Goal: Task Accomplishment & Management: Manage account settings

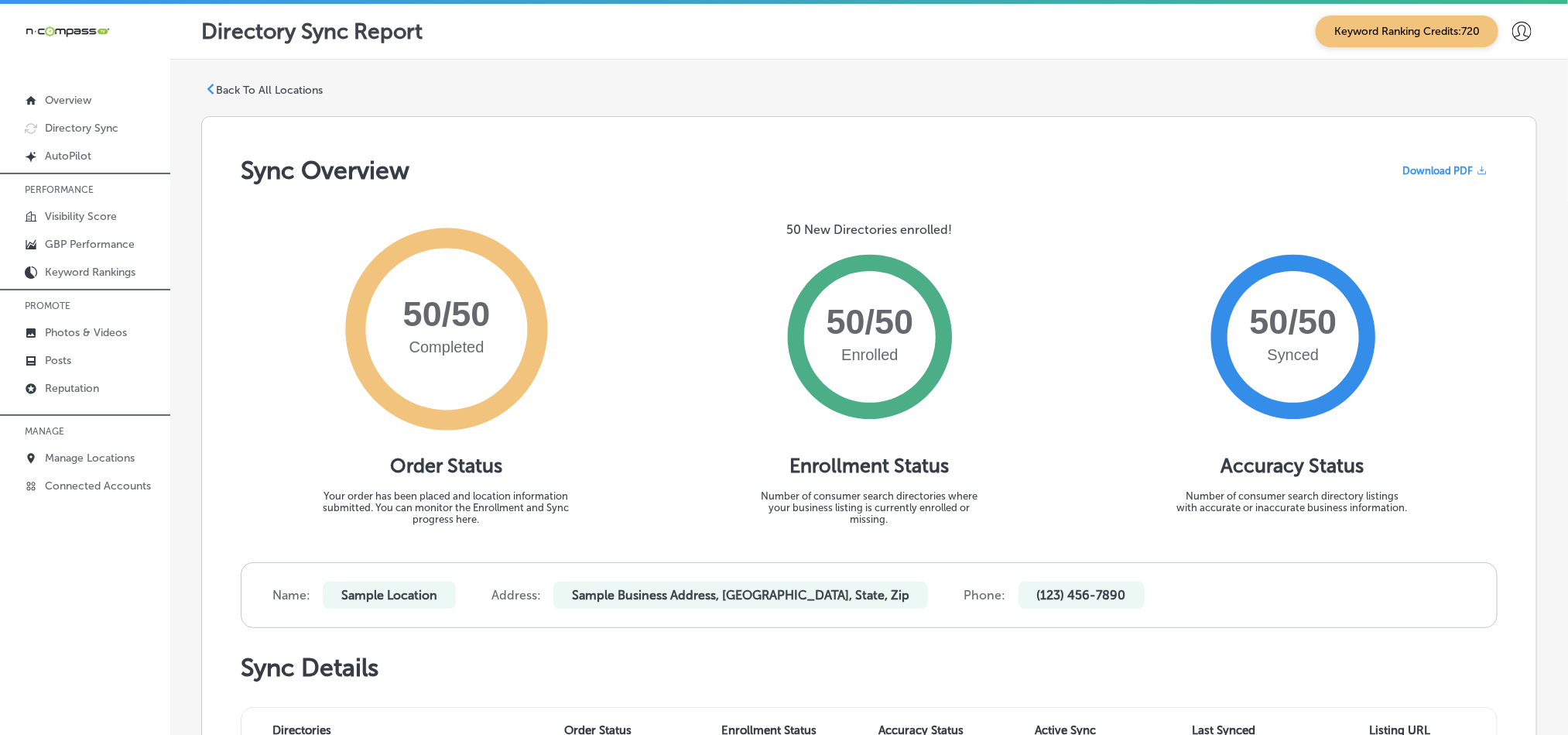
click at [245, 369] on div "Completed 50/50 Order Status Your order has been placed and location informatio…" at bounding box center [445, 374] width 411 height 303
click at [79, 396] on link "Reputation" at bounding box center [85, 387] width 170 height 28
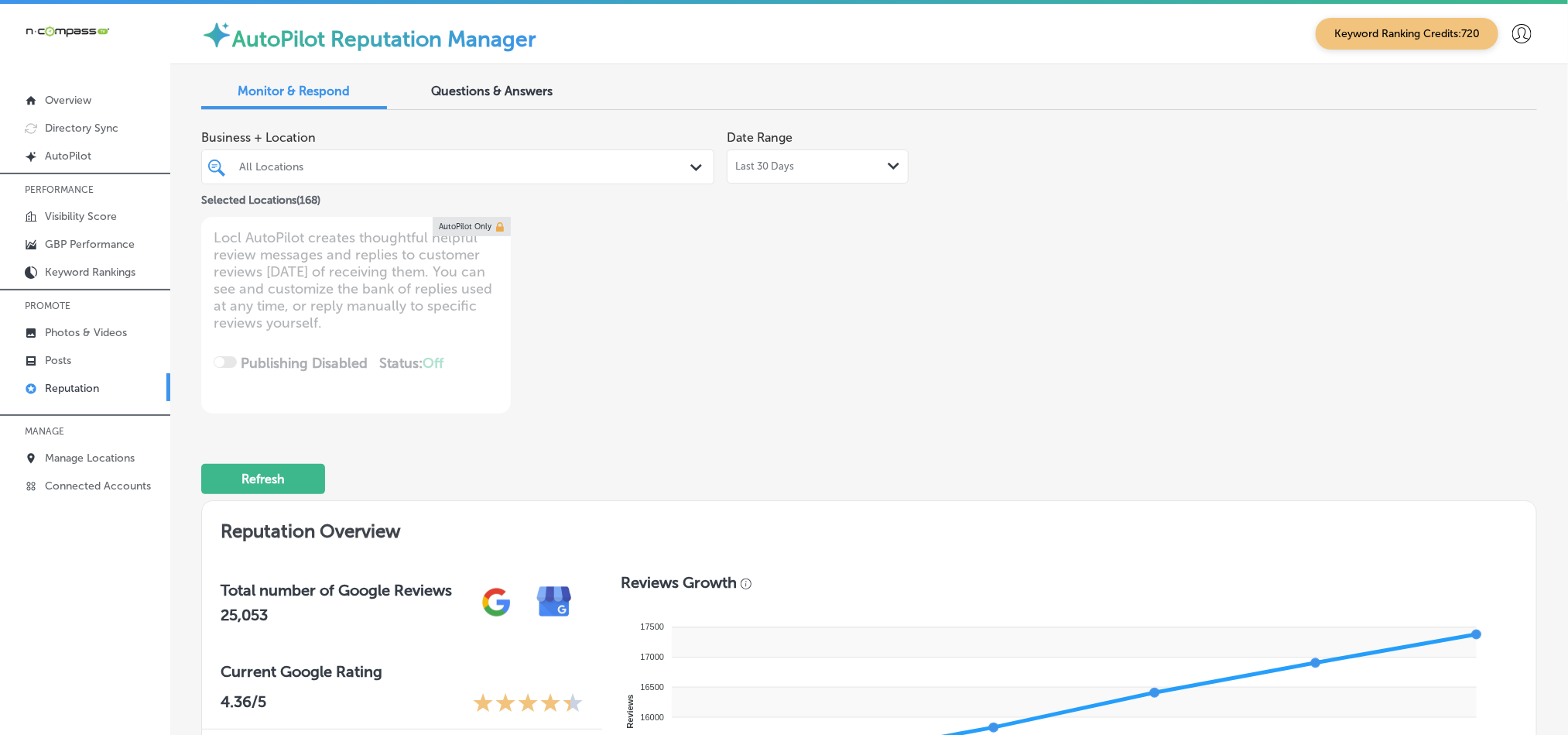
click at [655, 155] on div "All Locations" at bounding box center [458, 167] width 453 height 24
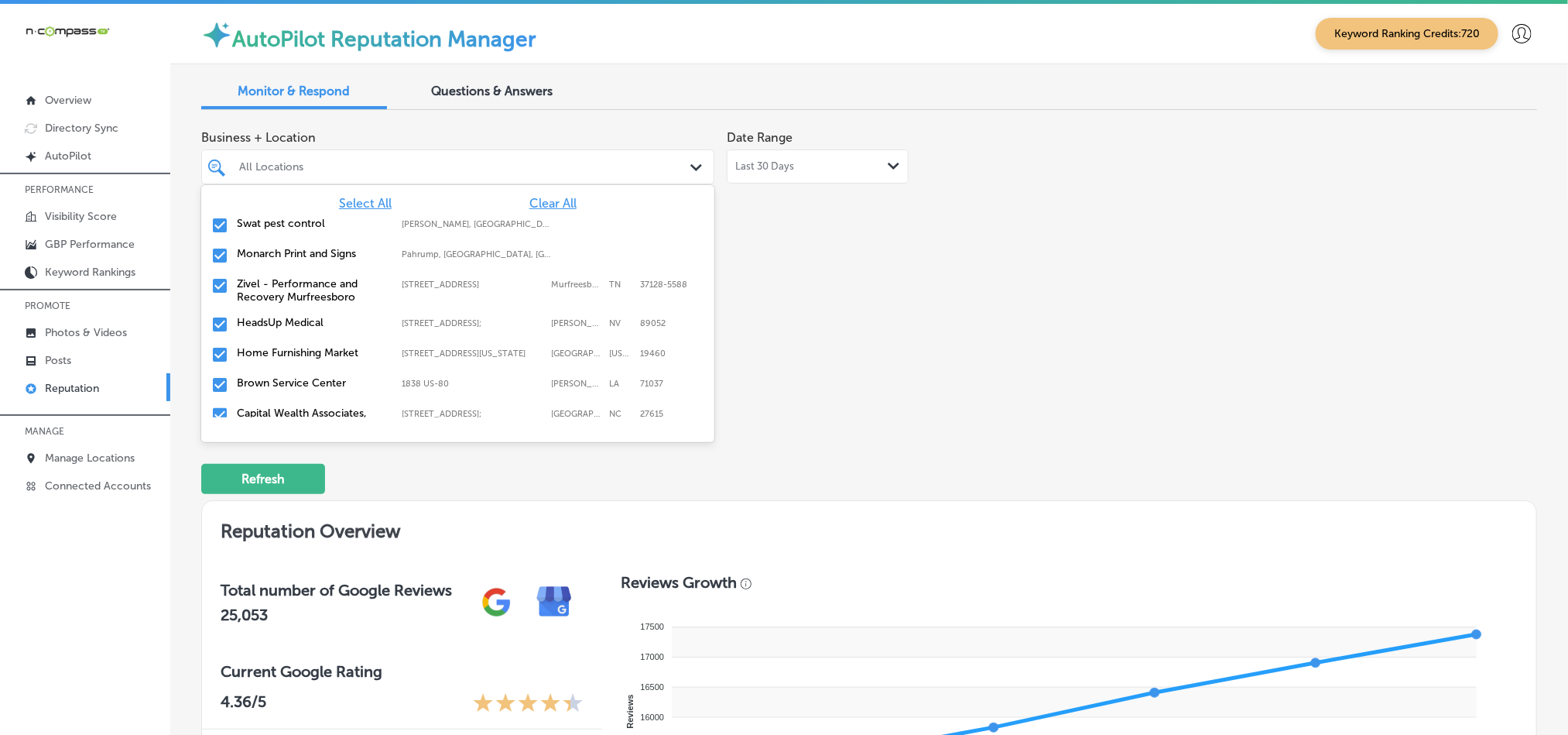
click at [532, 208] on span "Clear All" at bounding box center [553, 203] width 47 height 15
click at [221, 225] on input "checkbox" at bounding box center [220, 225] width 18 height 18
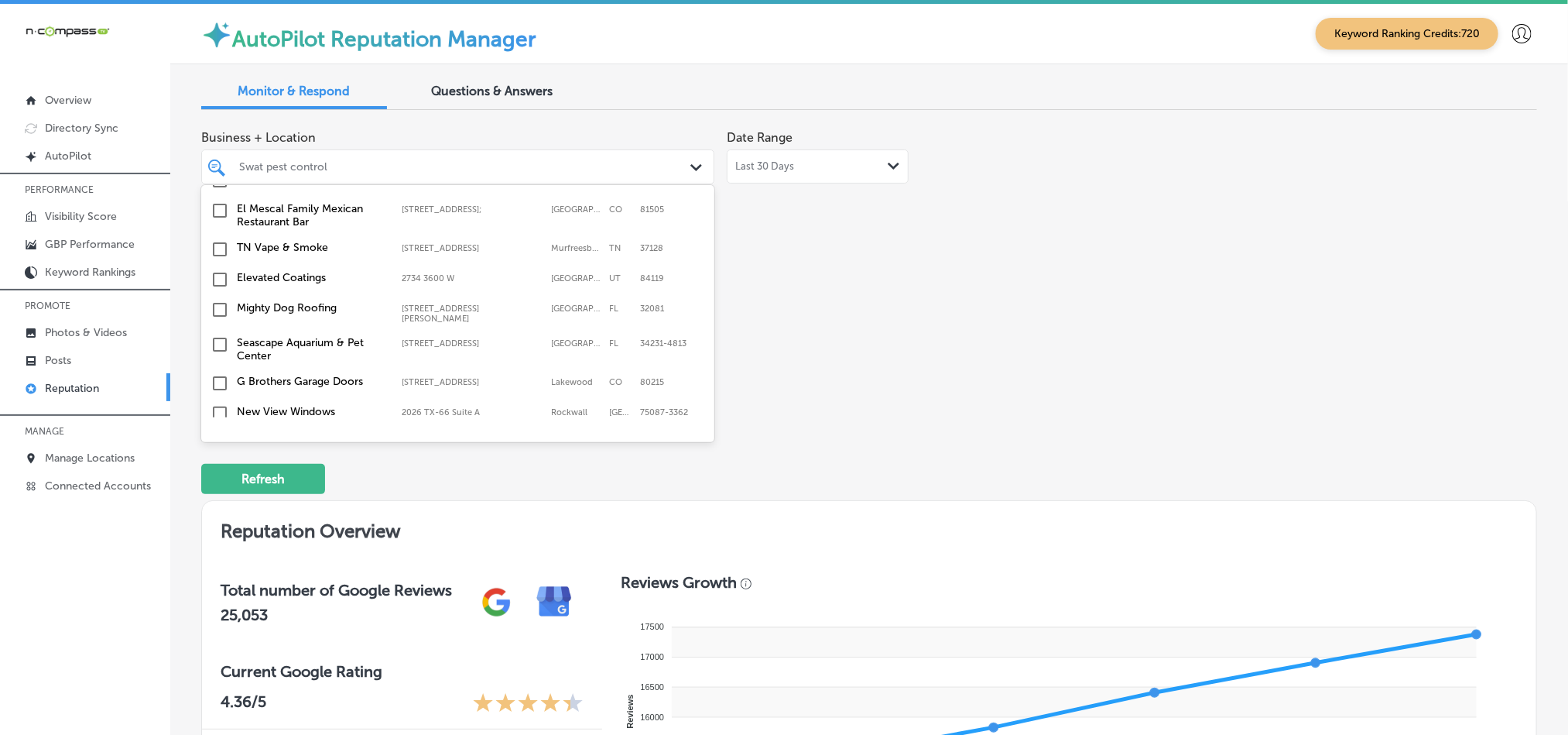
scroll to position [426, 0]
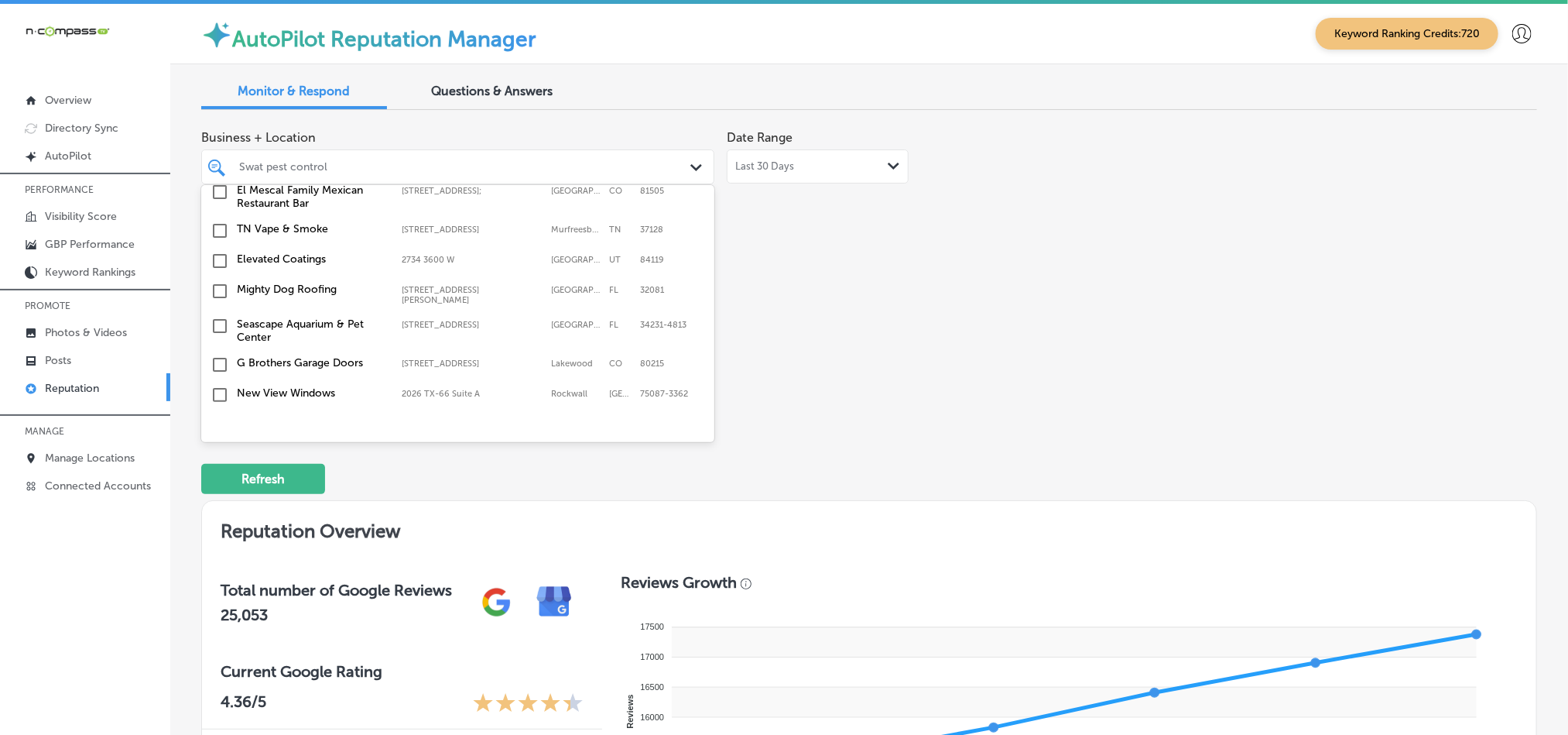
click at [219, 287] on input "checkbox" at bounding box center [220, 291] width 18 height 18
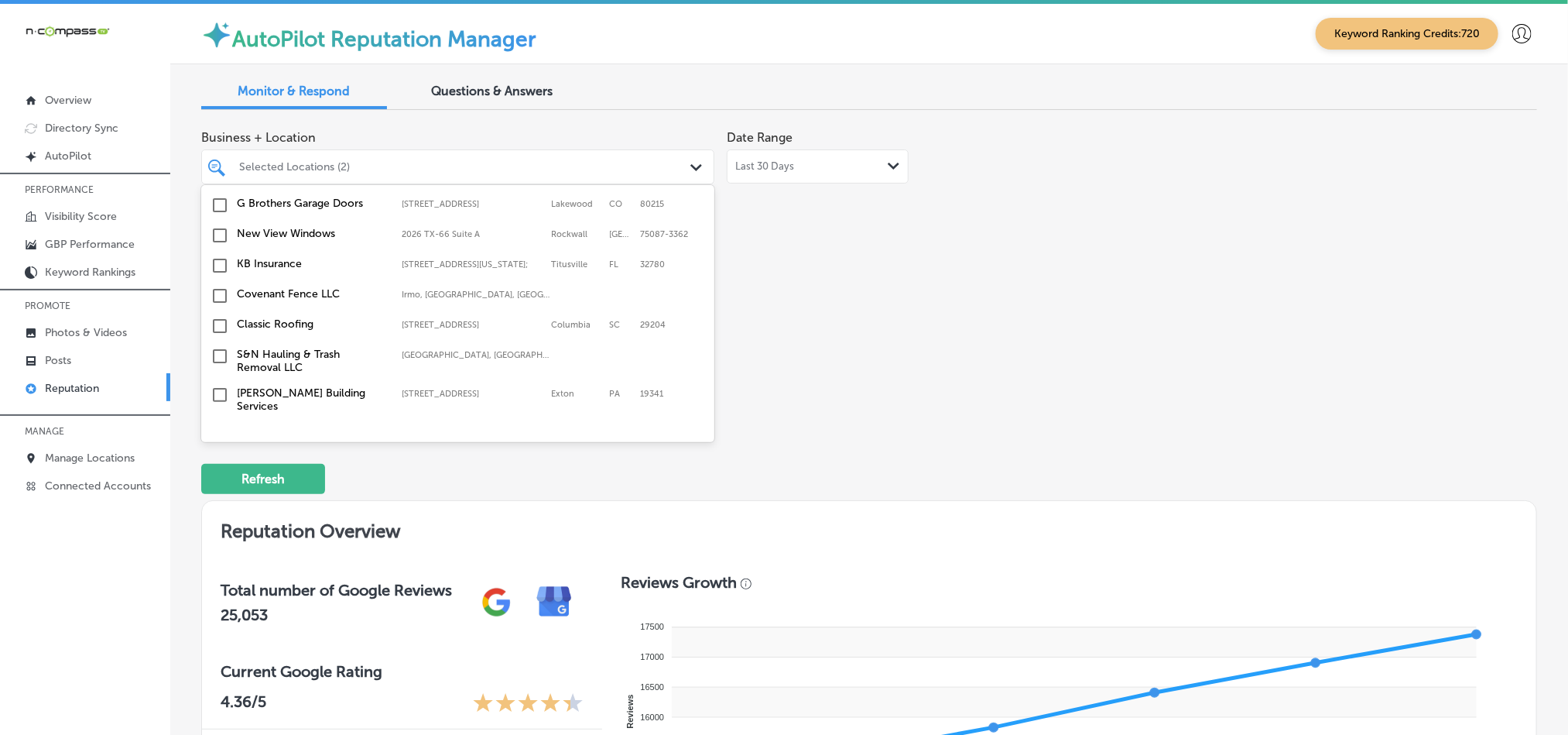
scroll to position [581, 0]
click at [214, 269] on input "checkbox" at bounding box center [220, 269] width 18 height 18
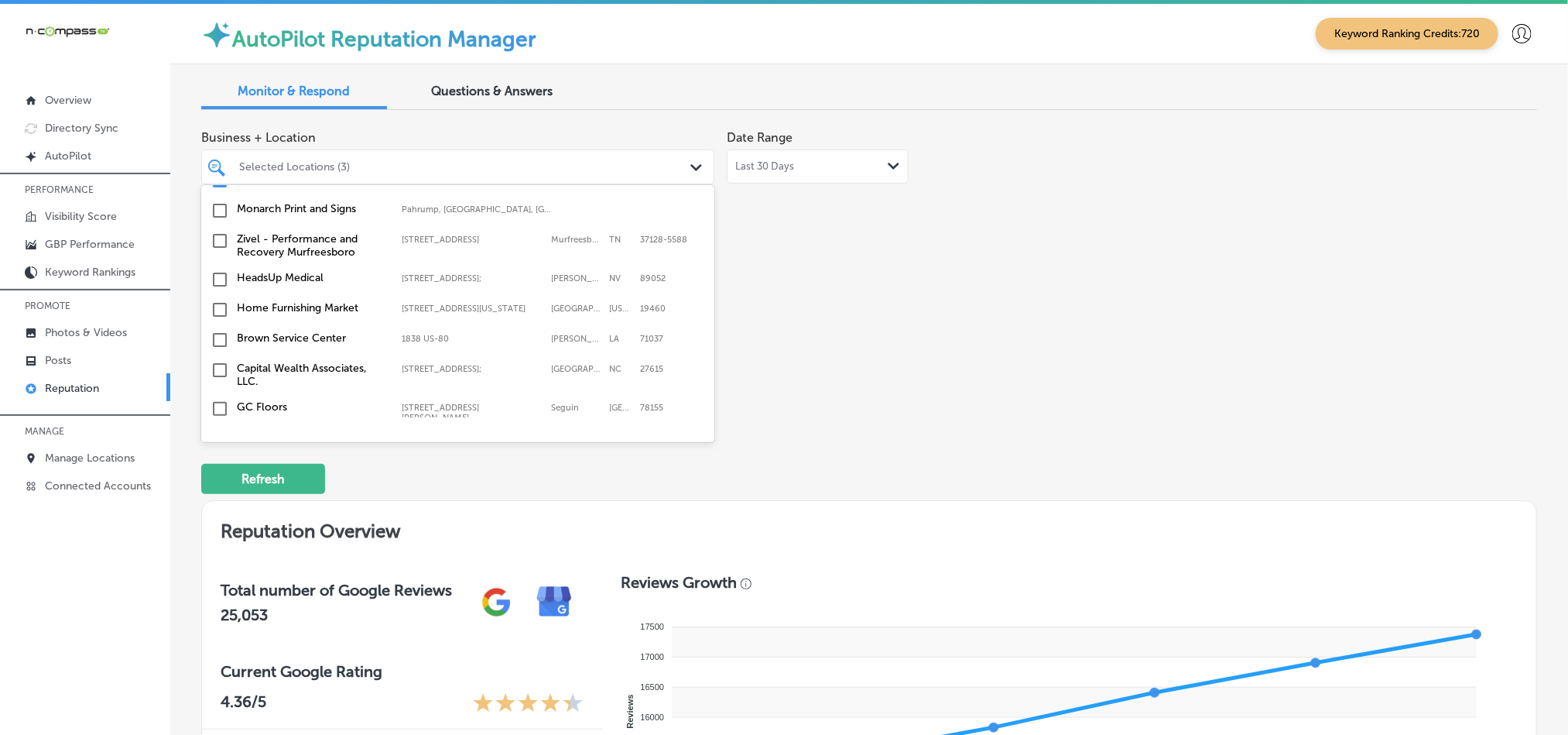
scroll to position [116, 0]
click at [218, 310] on input "checkbox" at bounding box center [220, 303] width 18 height 18
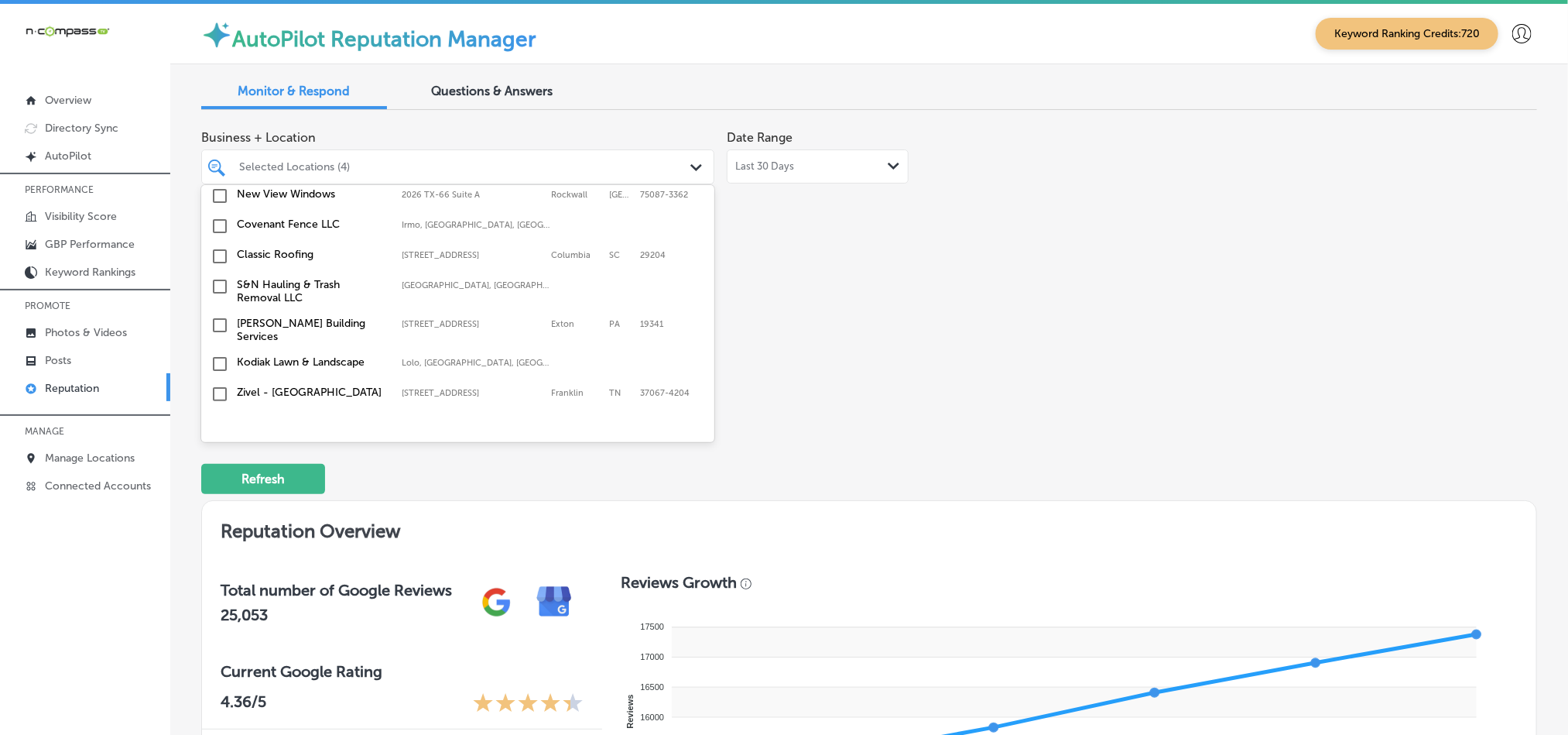
scroll to position [659, 0]
click at [219, 358] on input "checkbox" at bounding box center [220, 361] width 18 height 18
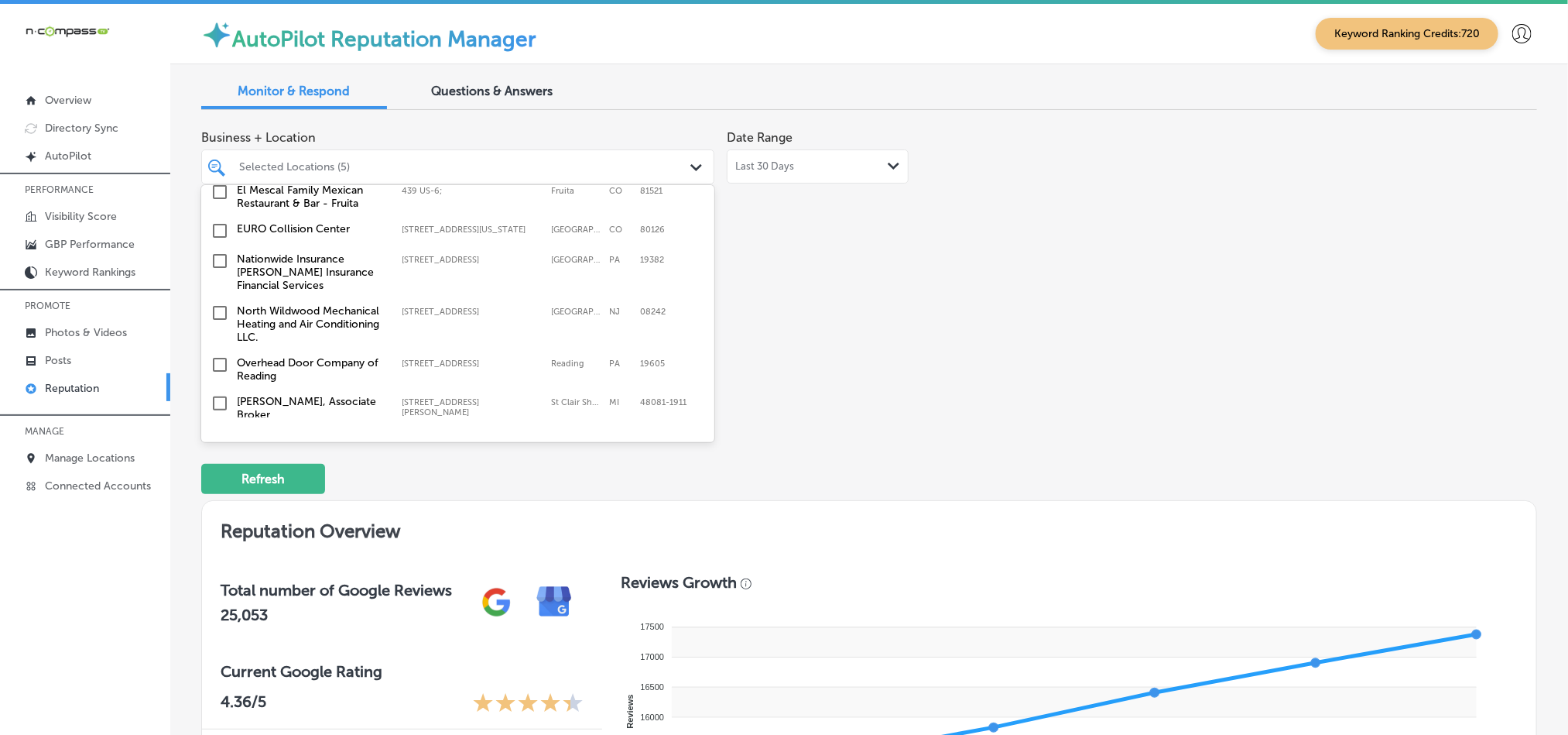
scroll to position [1007, 0]
click at [214, 249] on input "checkbox" at bounding box center [220, 257] width 18 height 18
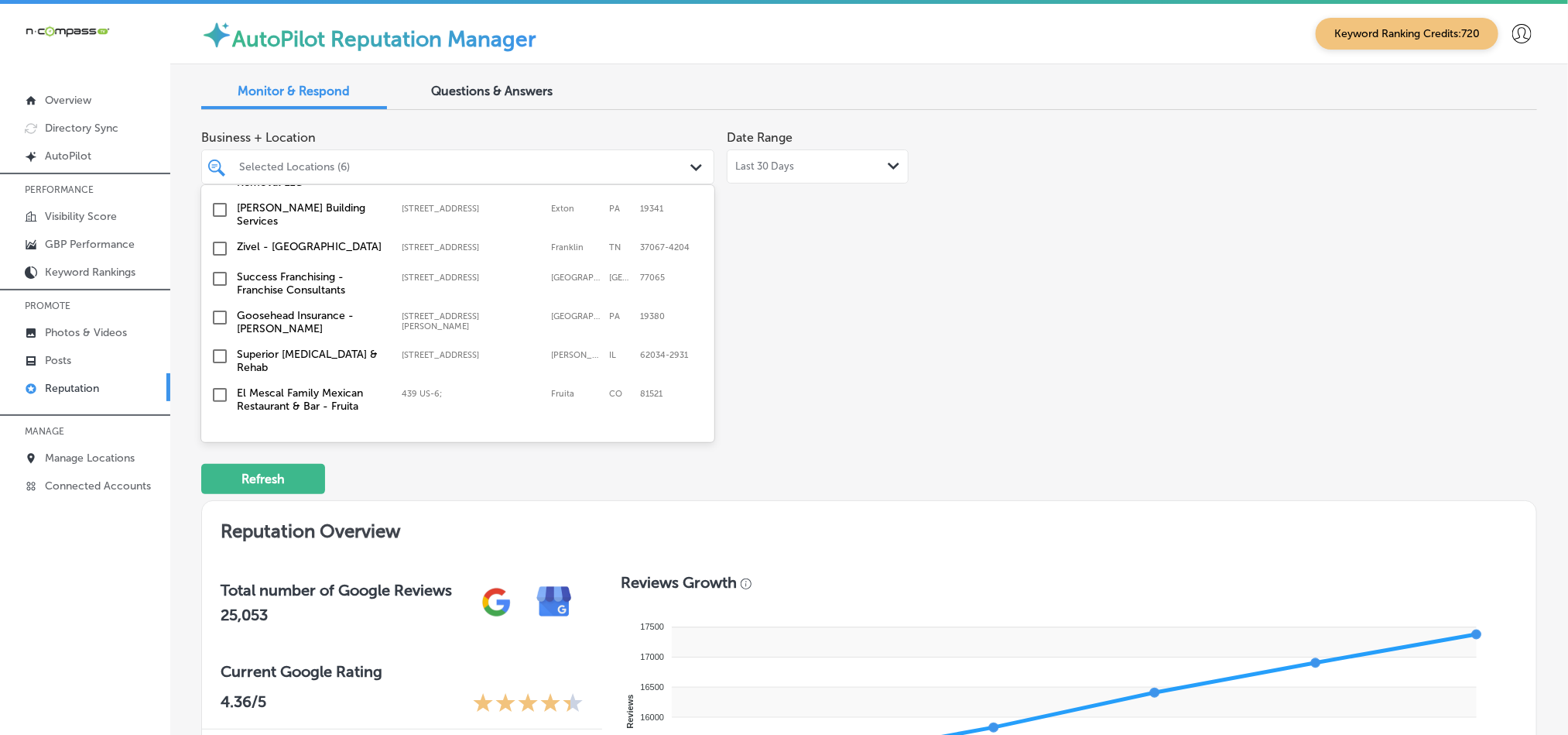
scroll to position [891, 0]
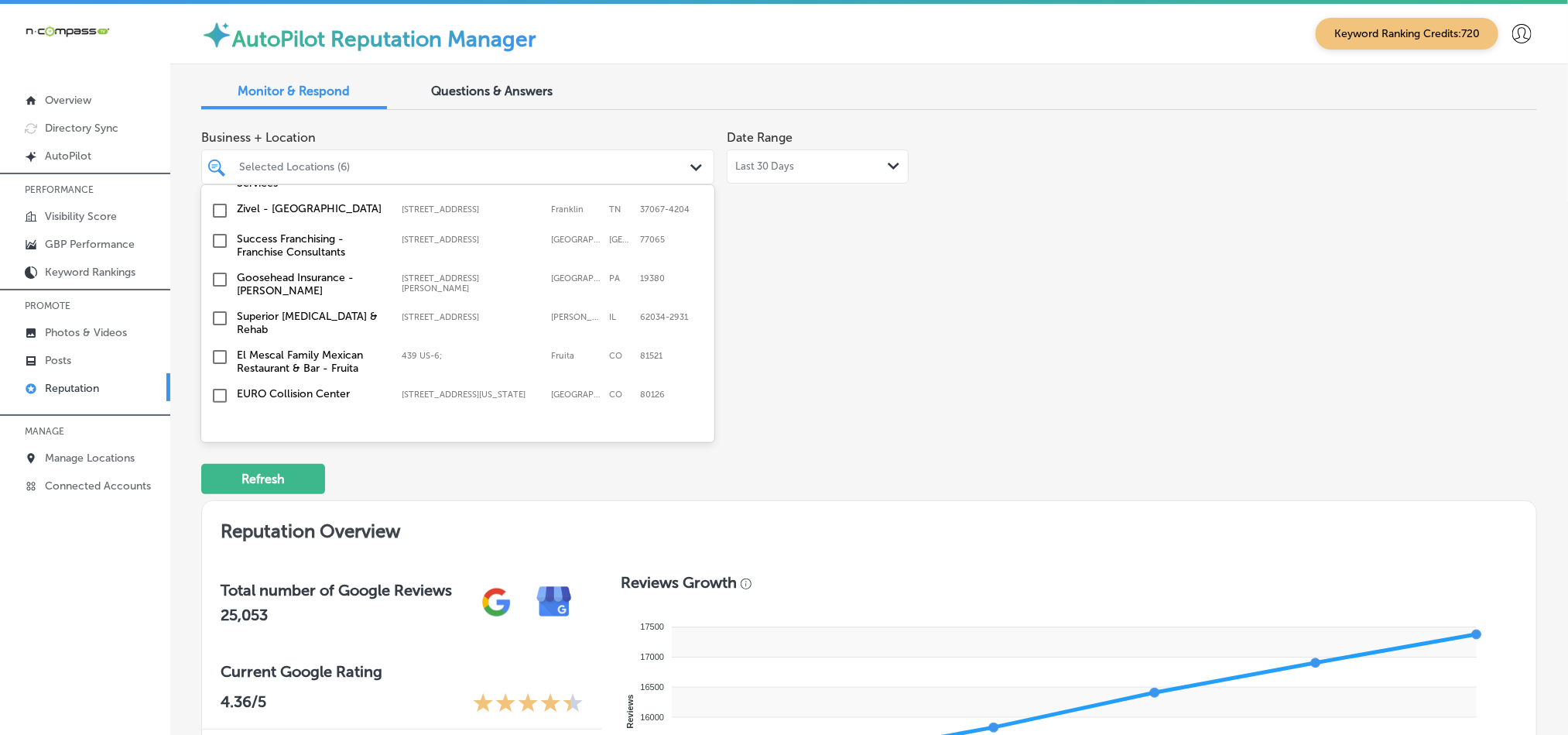
click at [221, 275] on input "checkbox" at bounding box center [220, 279] width 18 height 18
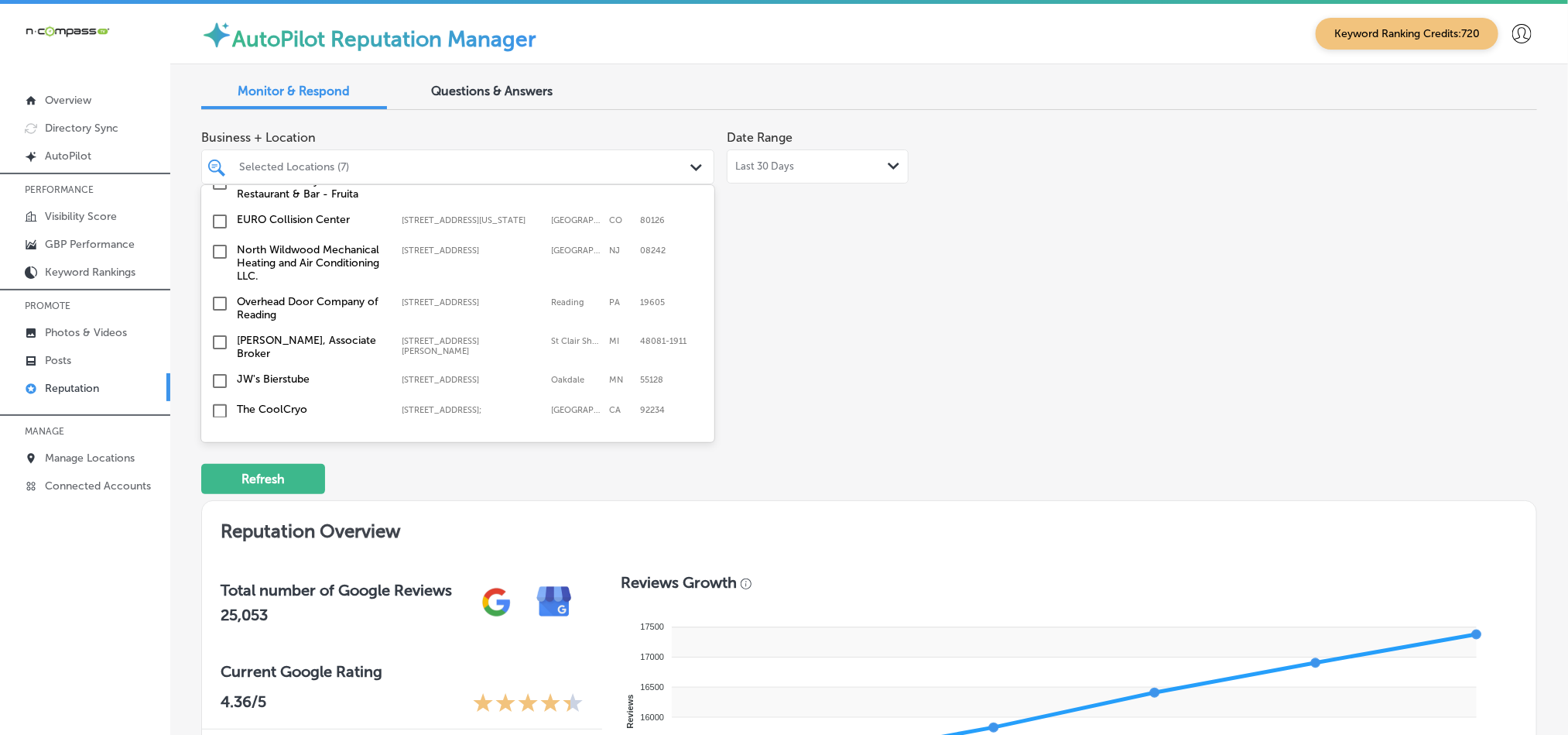
scroll to position [1083, 0]
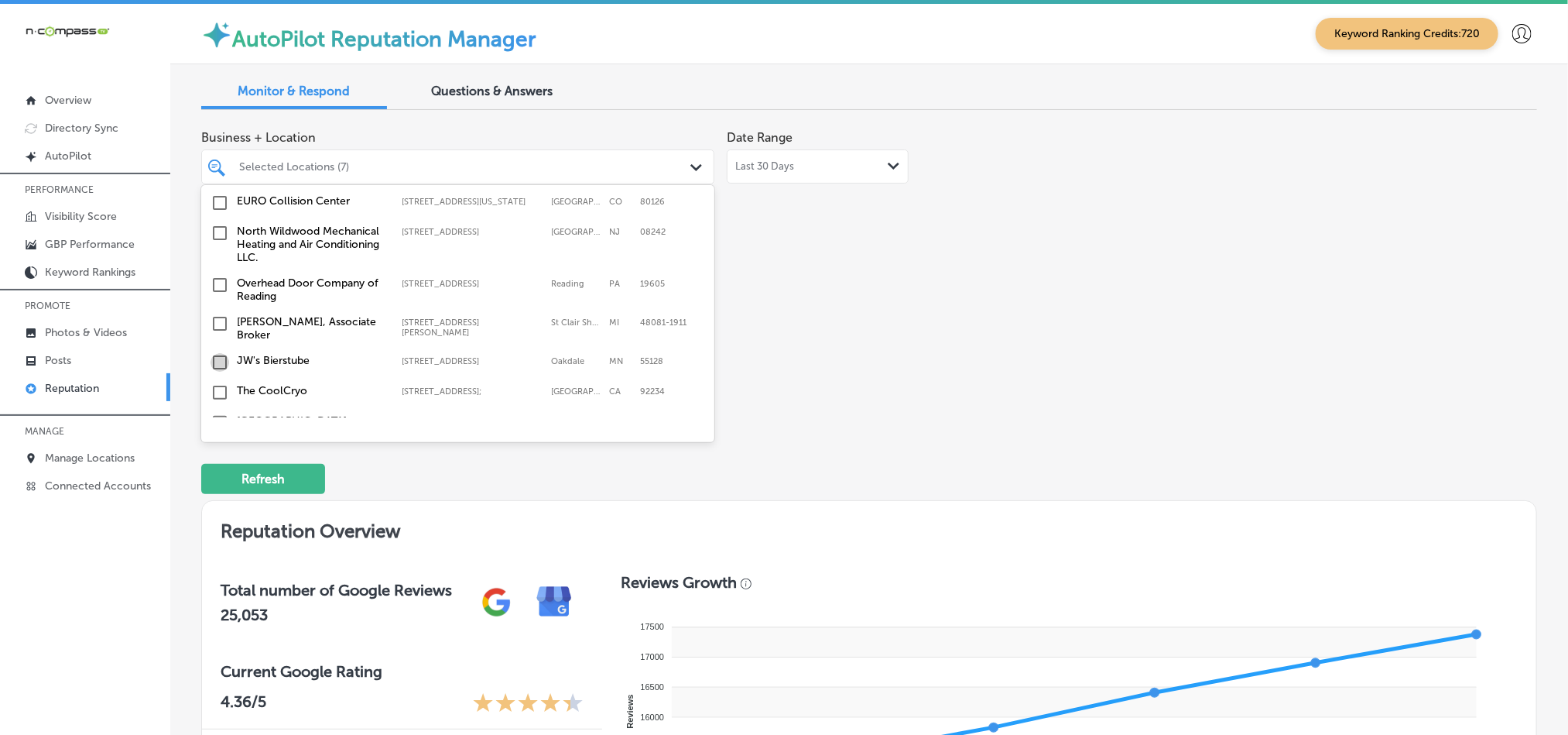
click at [217, 354] on input "checkbox" at bounding box center [220, 362] width 18 height 18
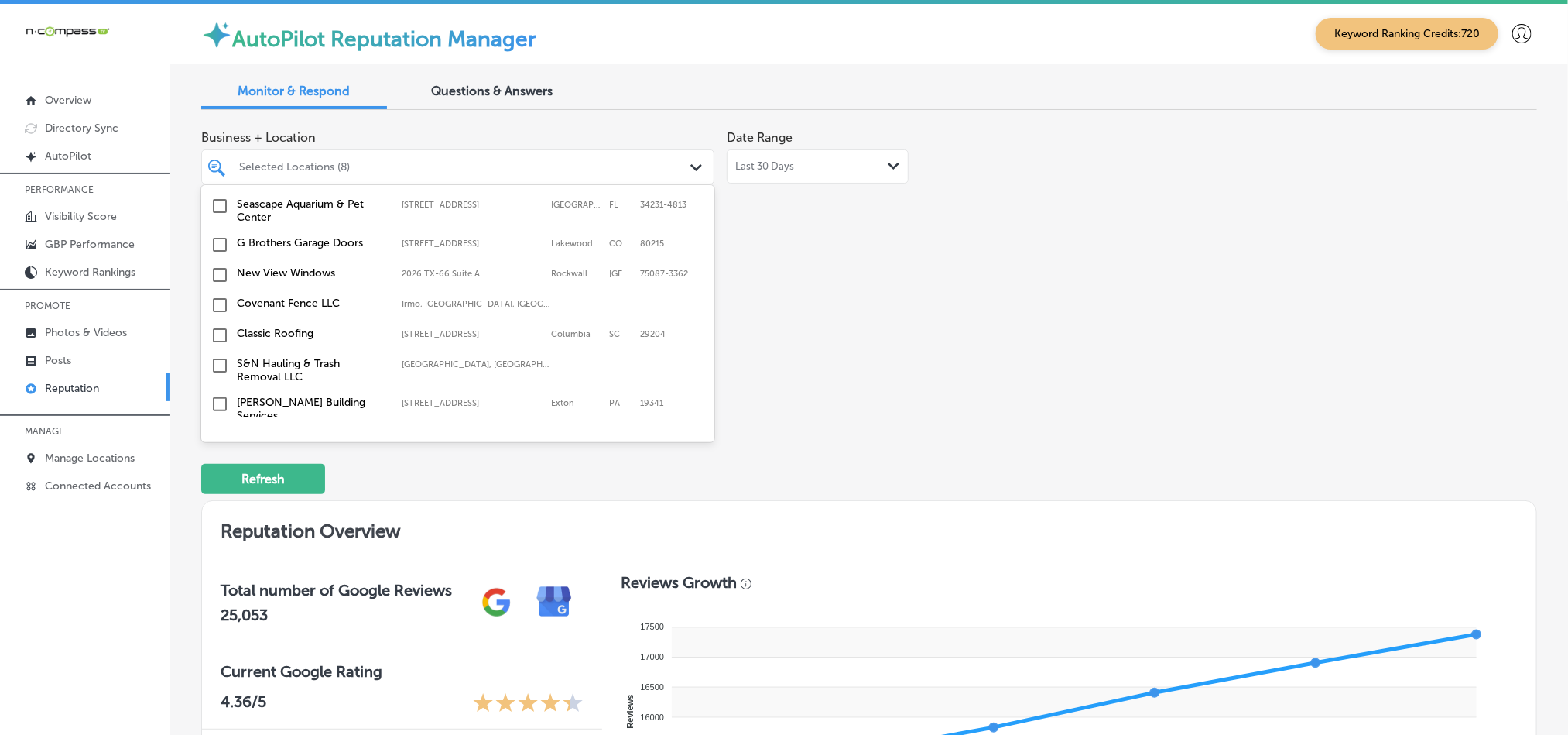
scroll to position [735, 0]
click at [218, 294] on input "checkbox" at bounding box center [220, 297] width 18 height 18
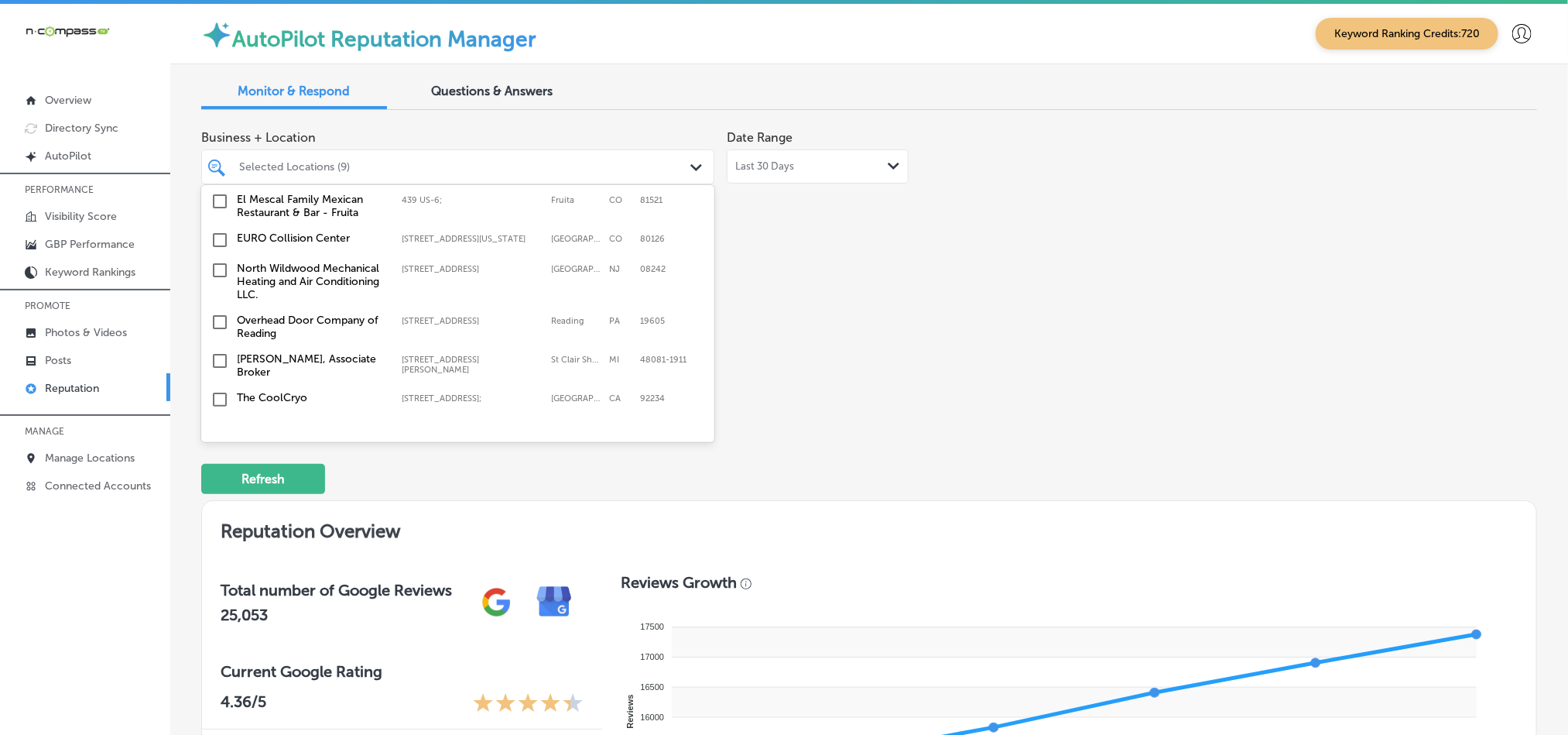
scroll to position [1123, 0]
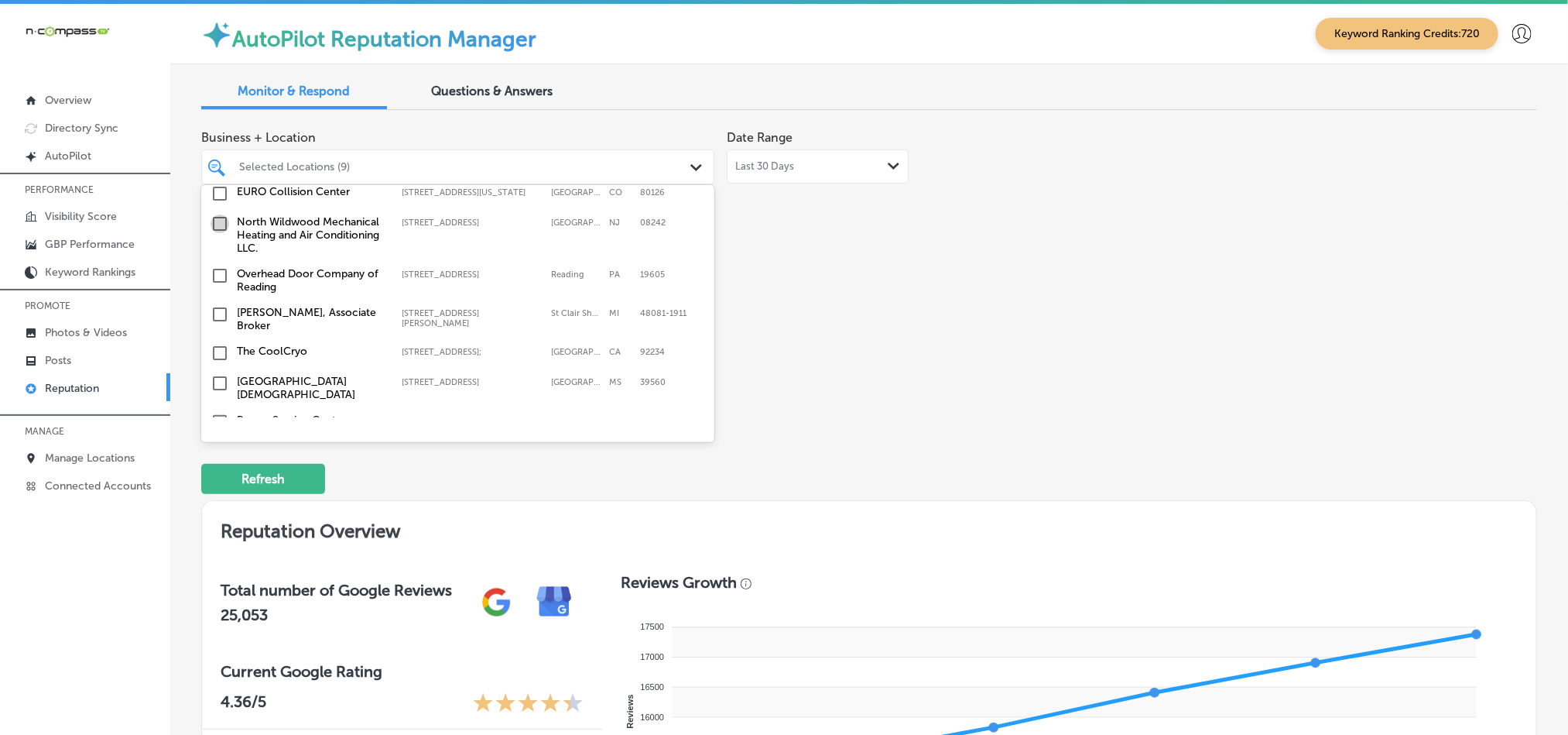
click at [221, 215] on input "checkbox" at bounding box center [220, 223] width 18 height 18
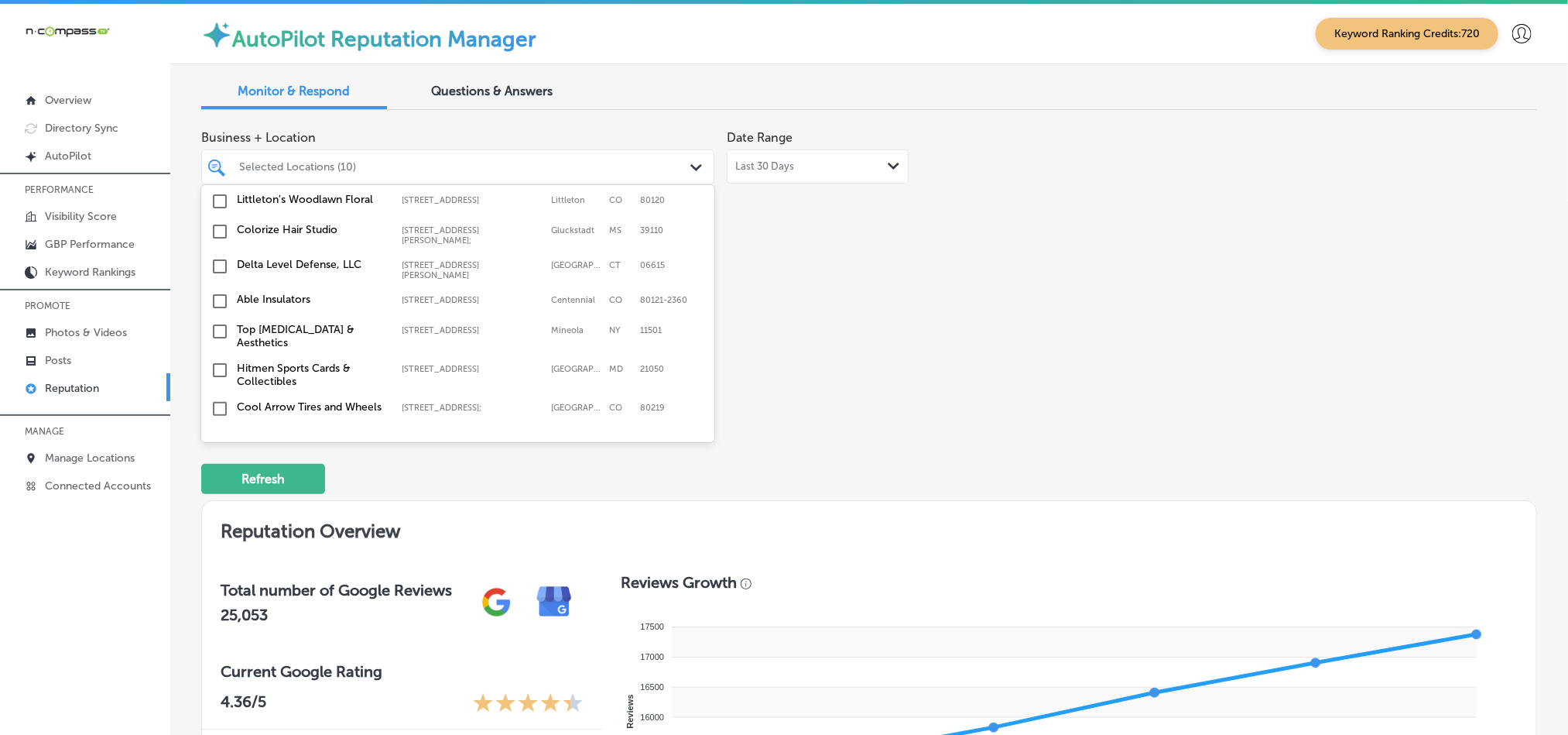
scroll to position [1472, 0]
click at [219, 260] on input "checkbox" at bounding box center [220, 268] width 18 height 18
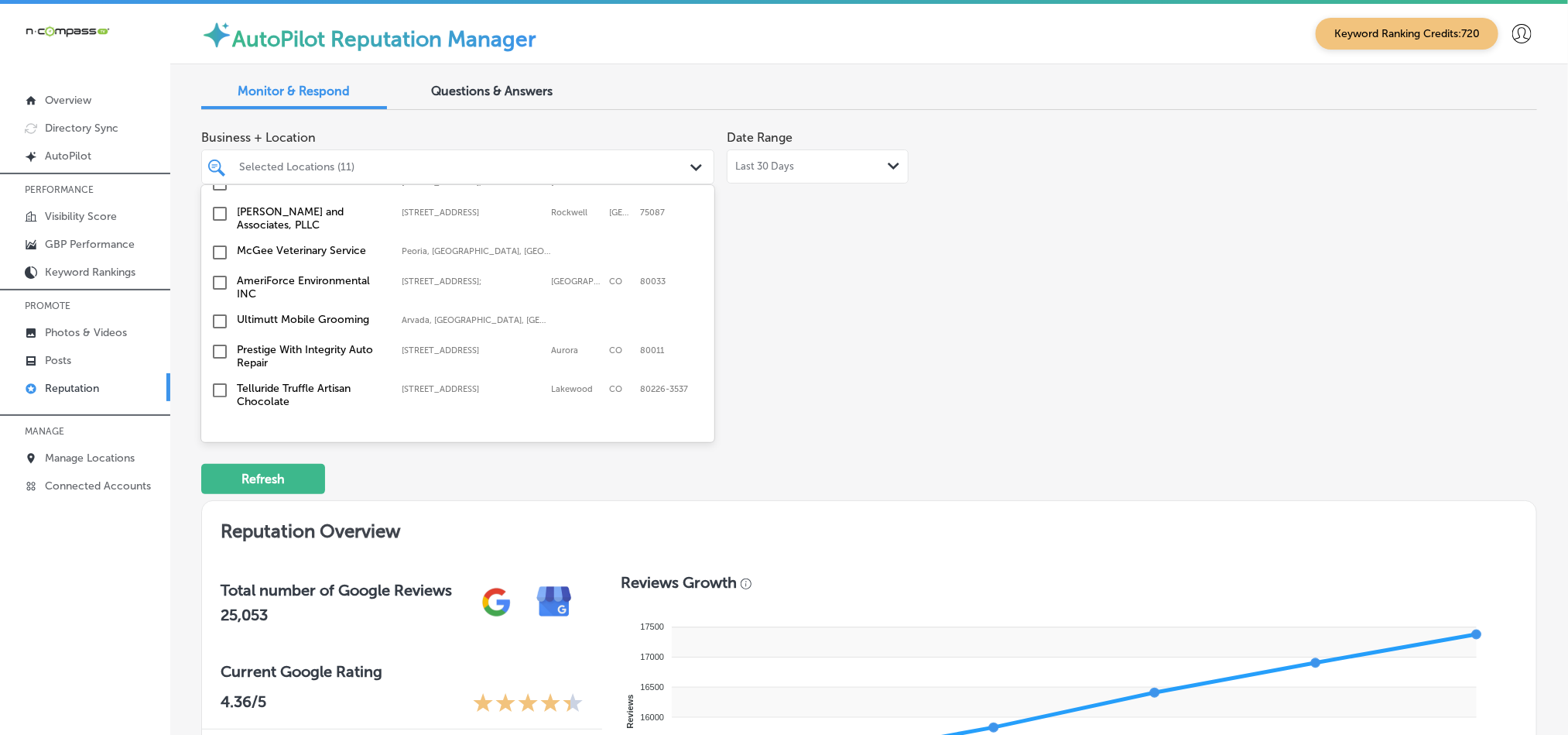
scroll to position [1548, 0]
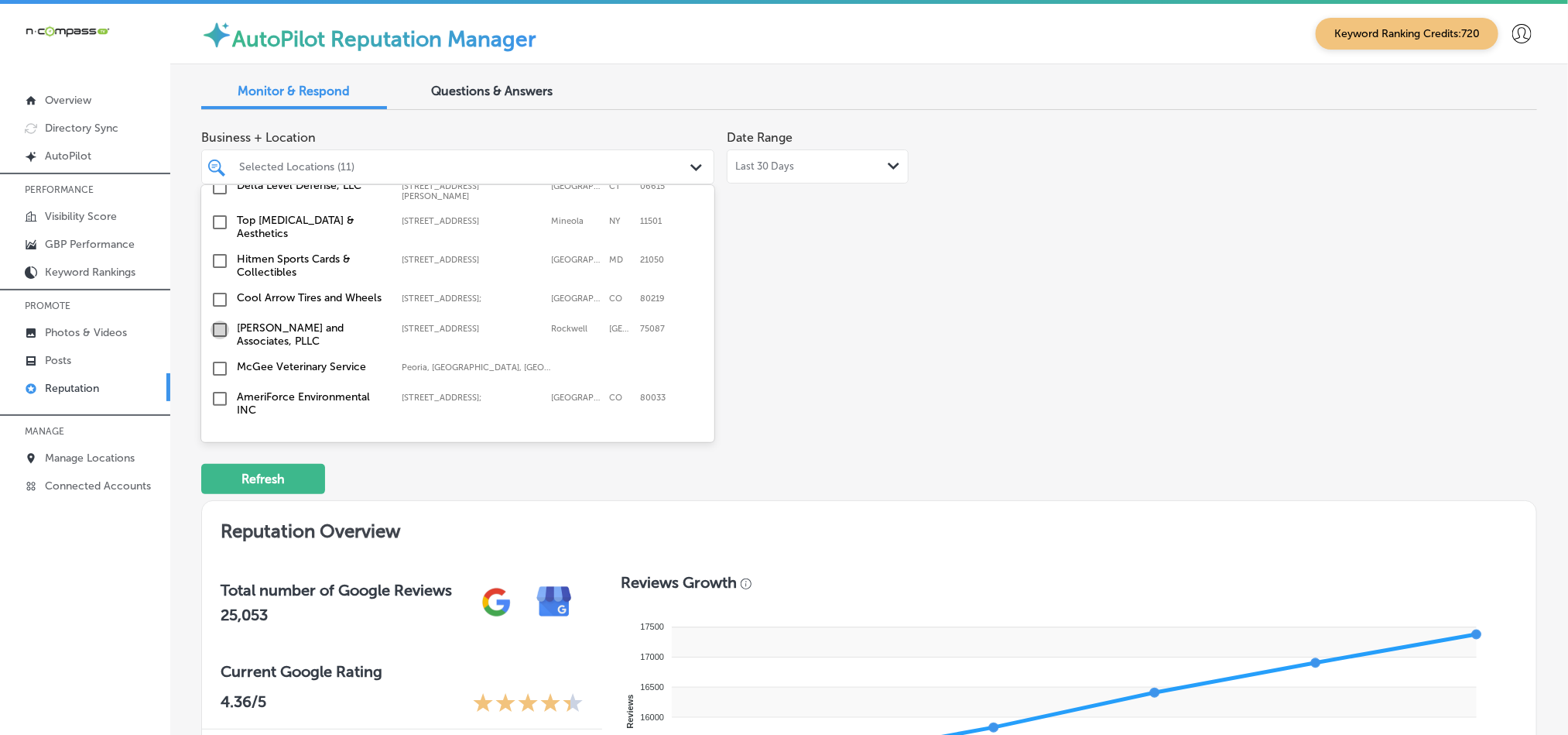
click at [217, 321] on input "checkbox" at bounding box center [220, 329] width 18 height 18
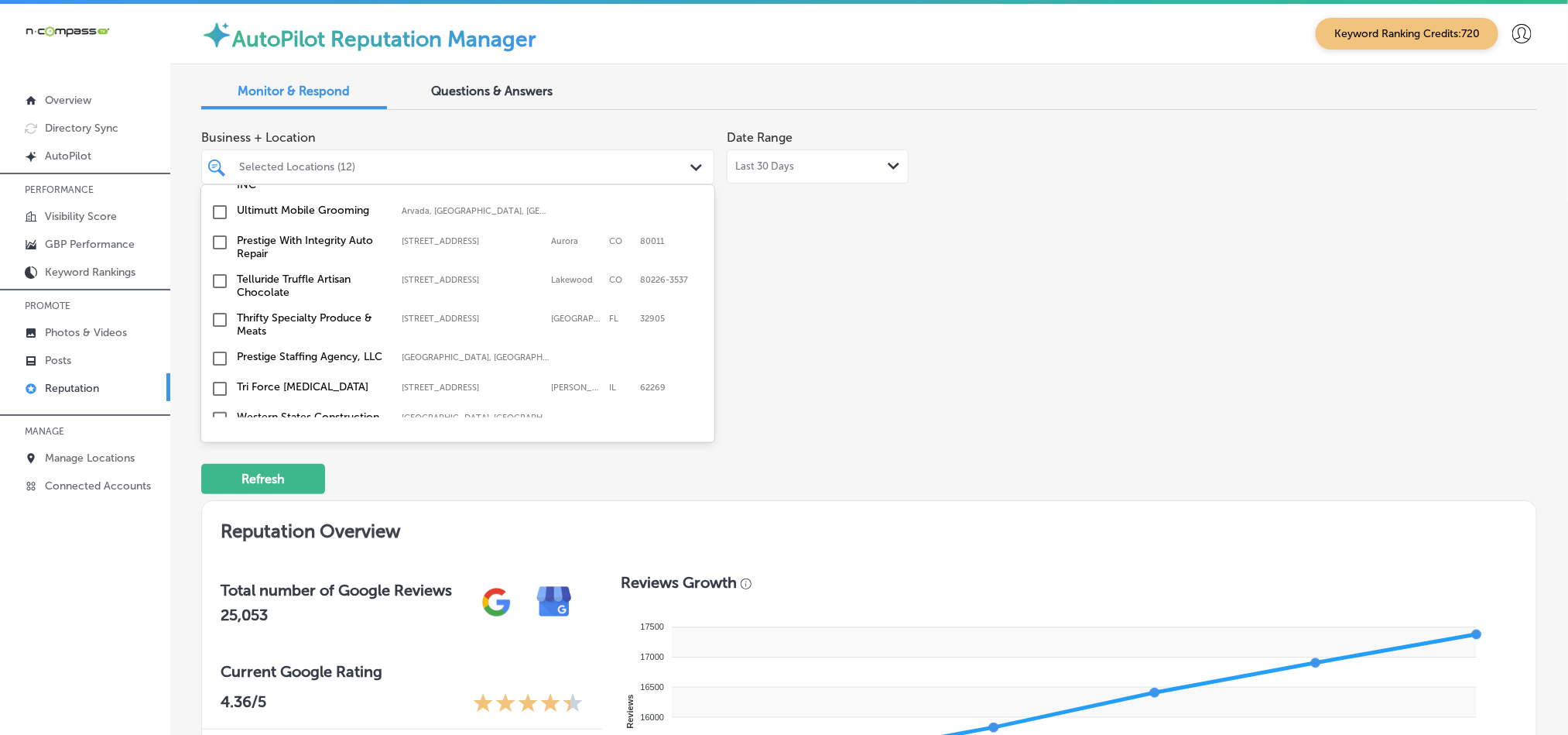
scroll to position [1781, 0]
click at [221, 304] on input "checkbox" at bounding box center [220, 313] width 18 height 18
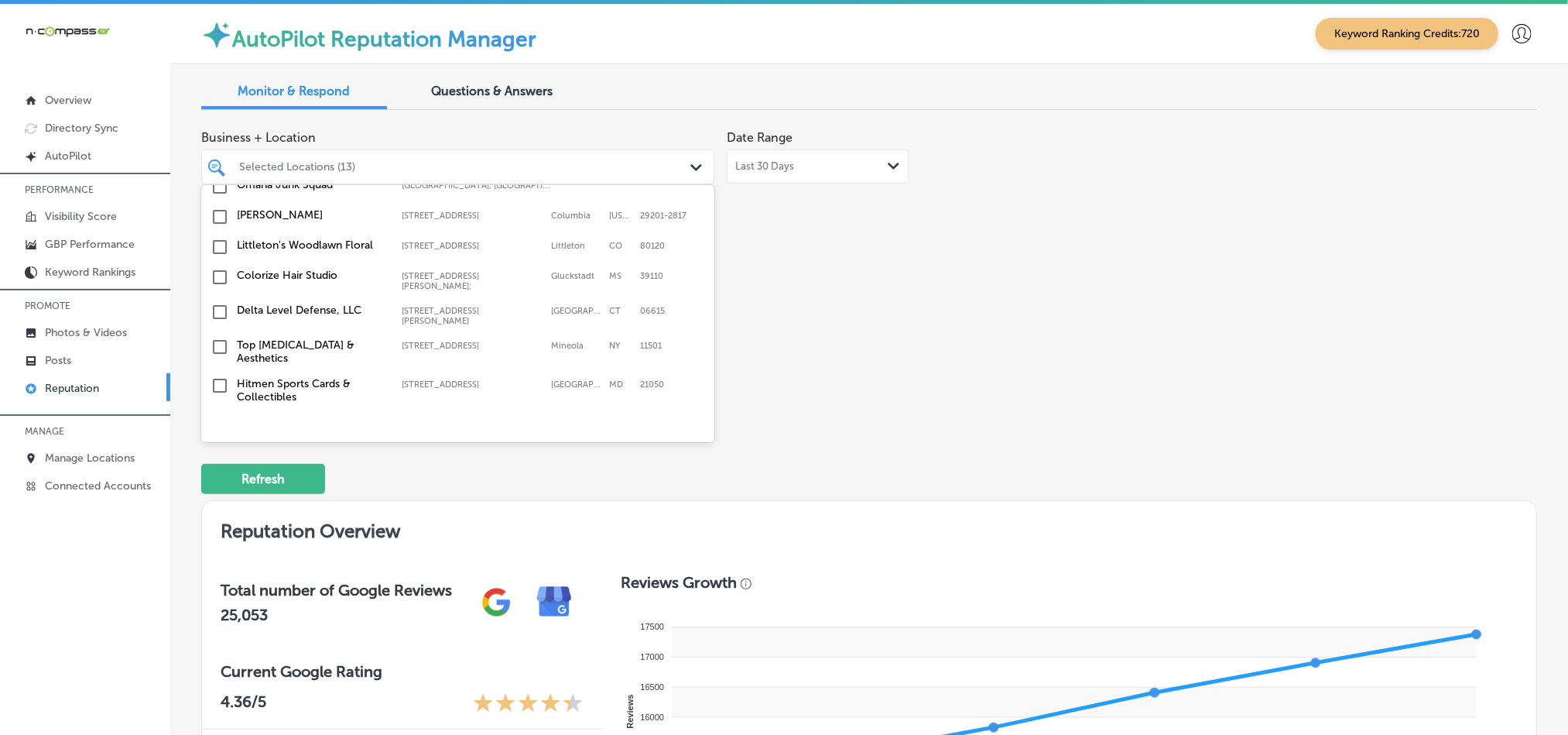
scroll to position [1511, 0]
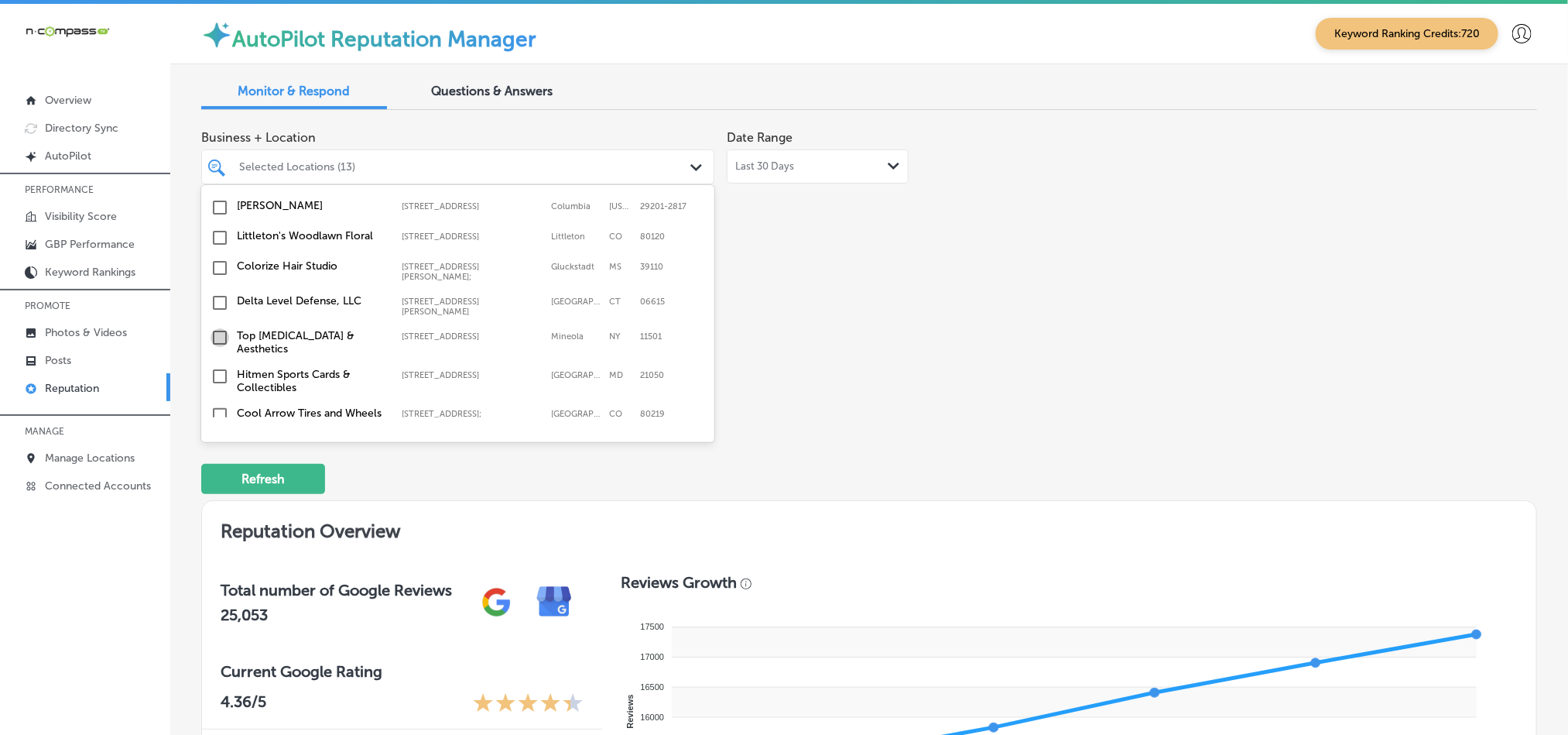
click at [218, 328] on input "checkbox" at bounding box center [220, 337] width 18 height 18
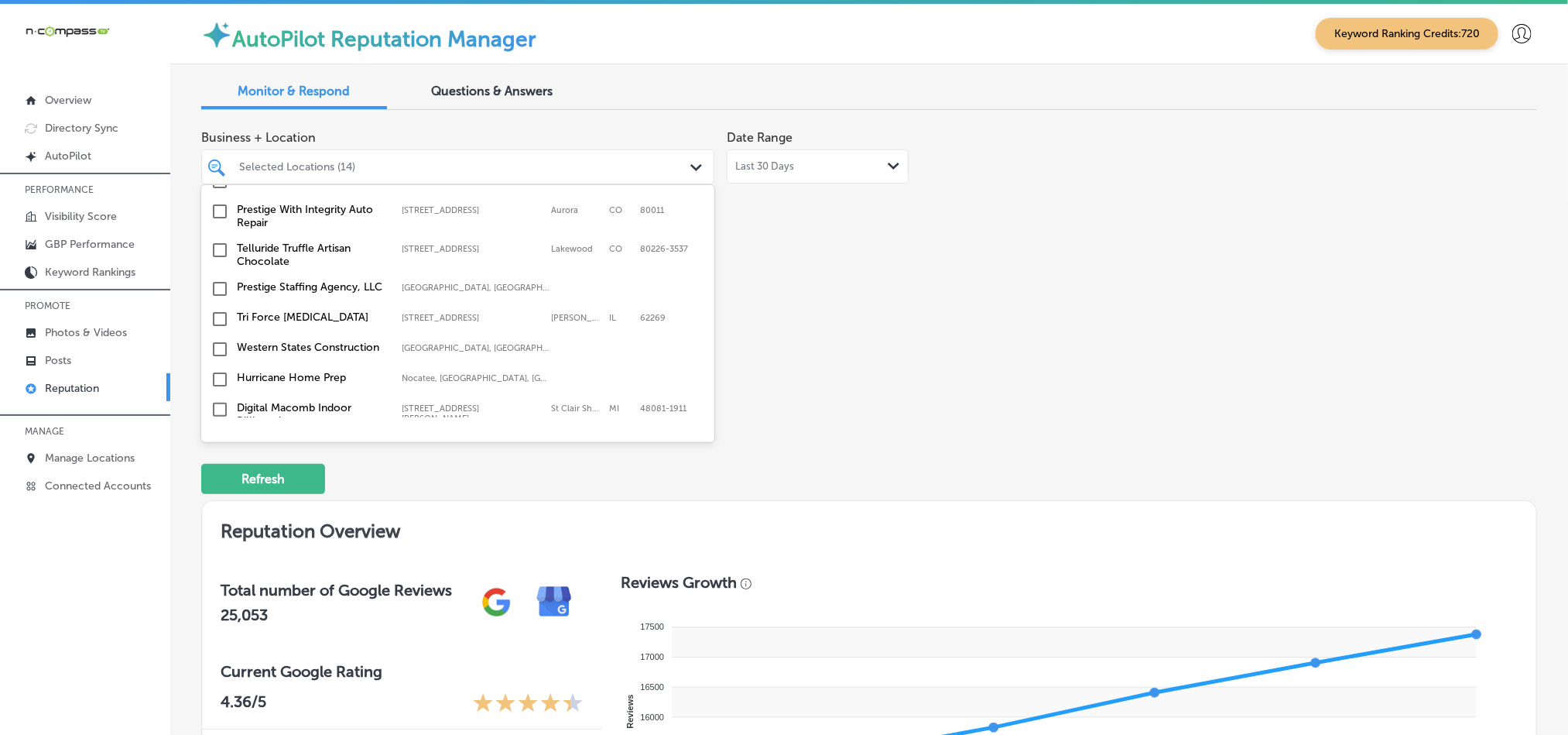
scroll to position [1859, 0]
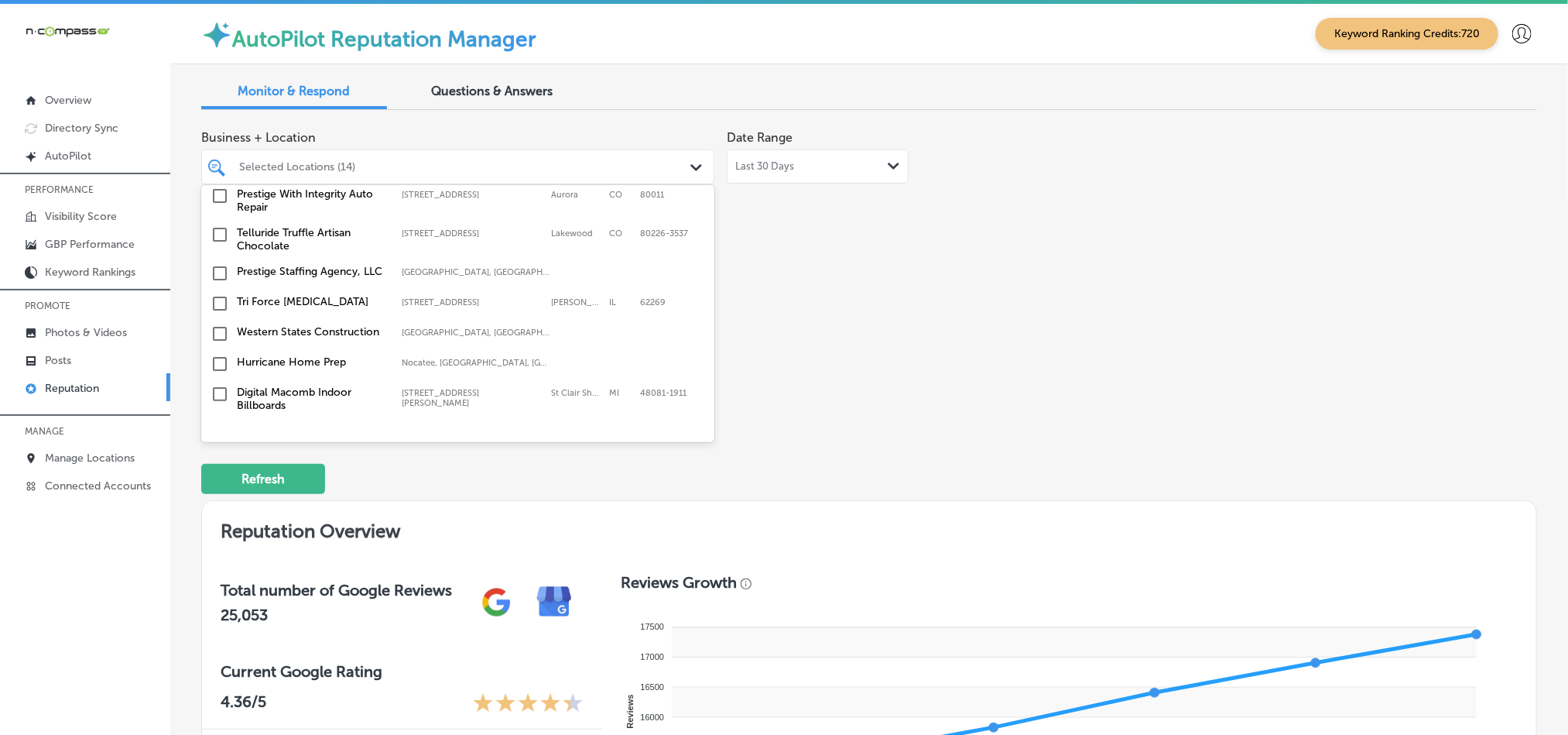
click at [218, 295] on input "checkbox" at bounding box center [220, 303] width 18 height 18
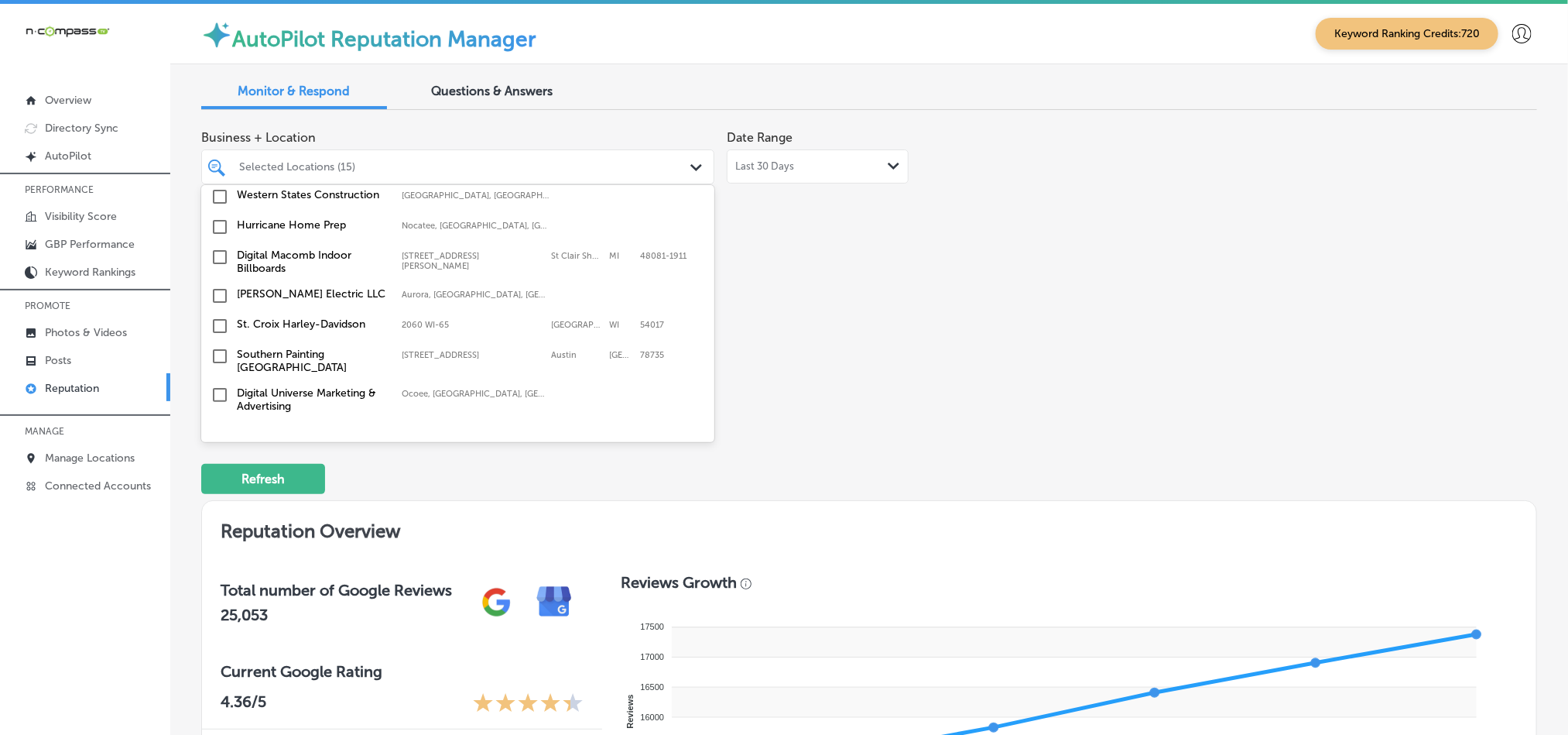
scroll to position [2013, 0]
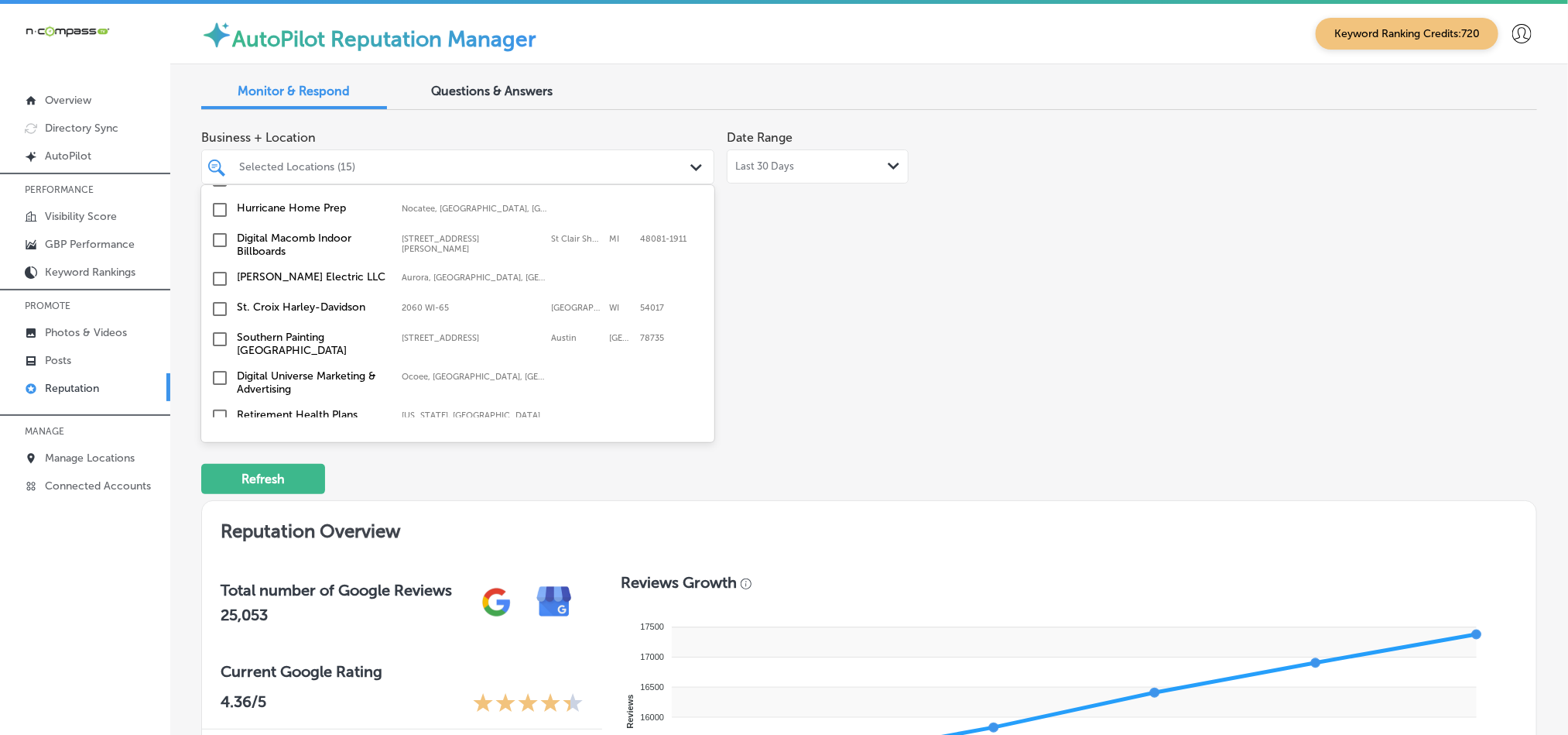
click at [219, 300] on input "checkbox" at bounding box center [220, 308] width 18 height 18
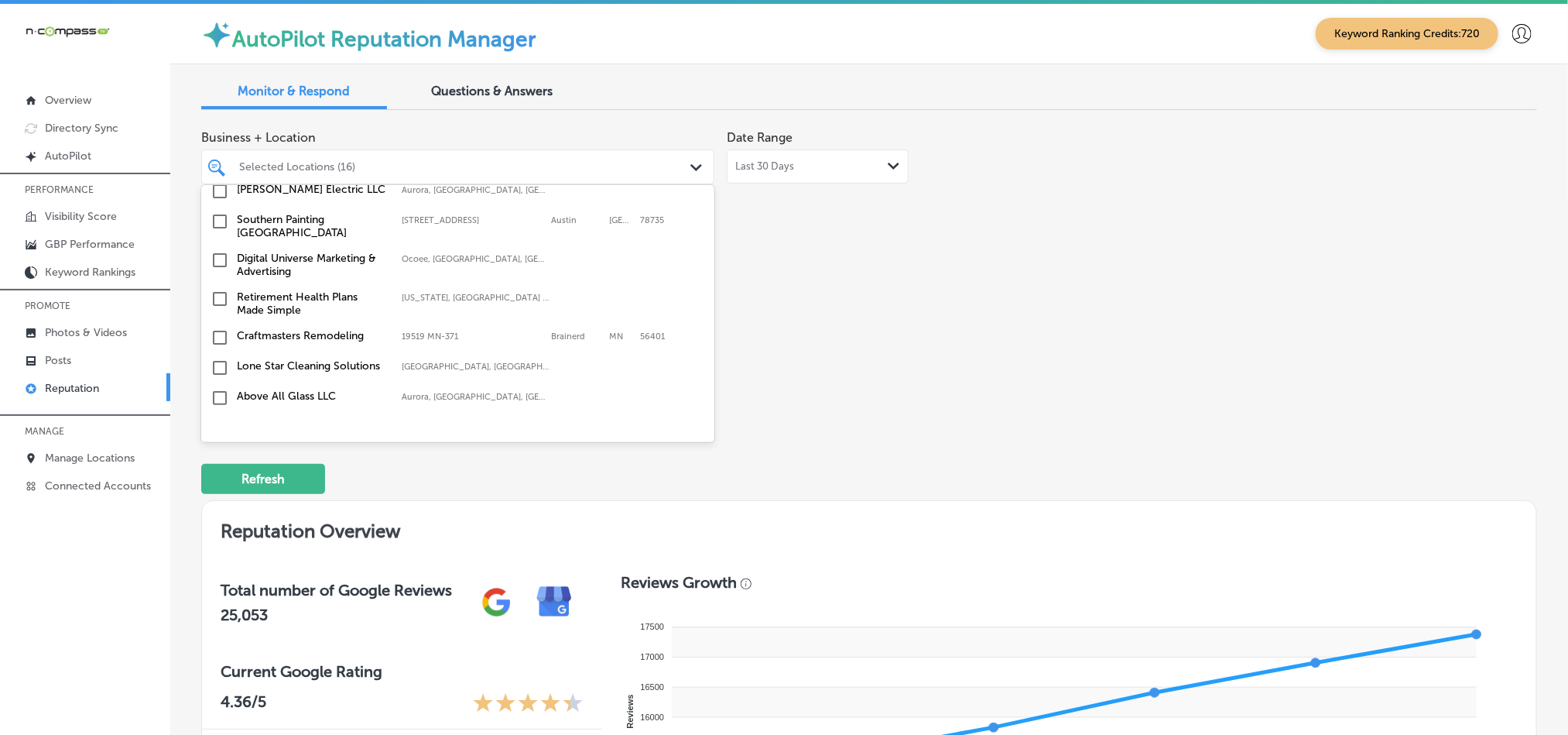
scroll to position [2169, 0]
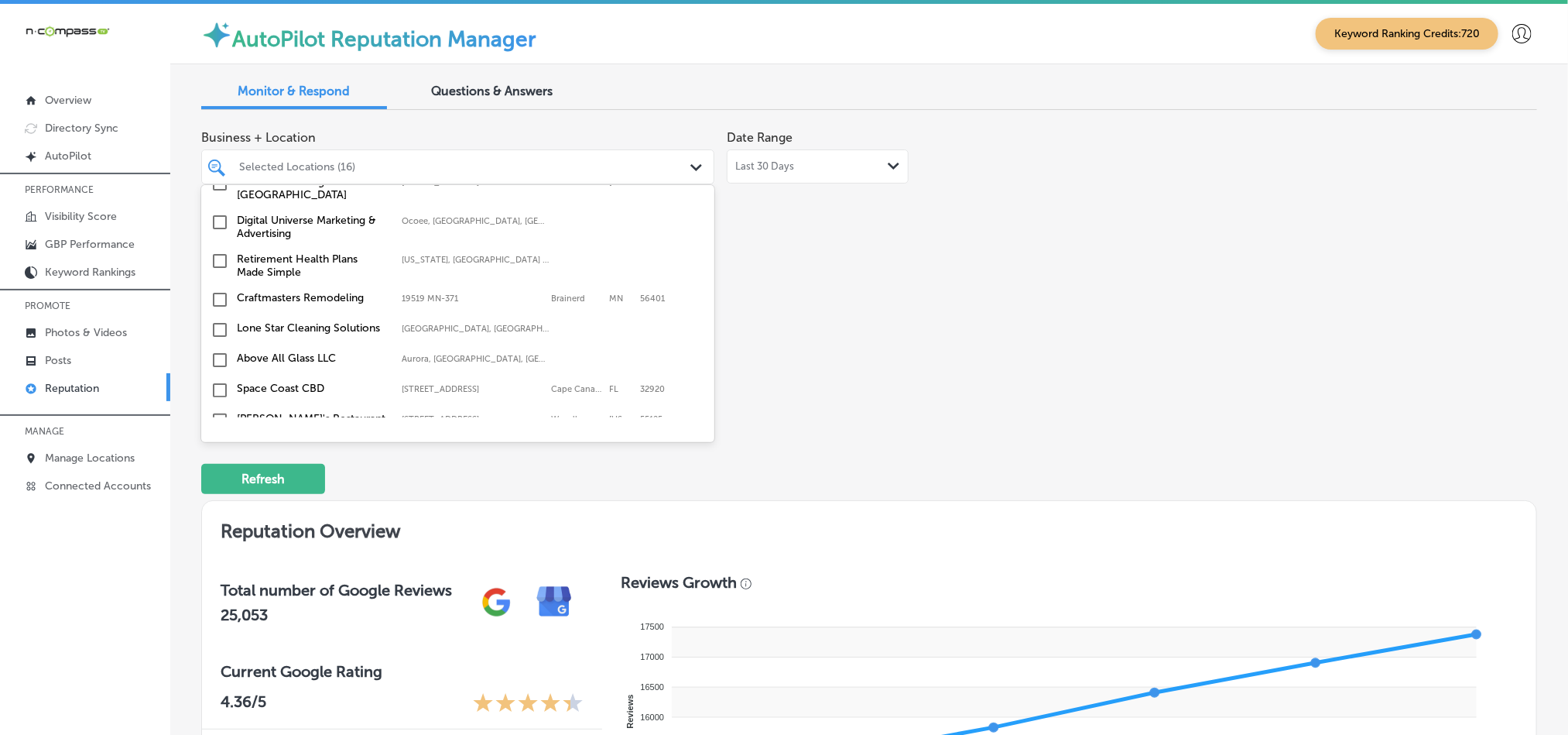
click at [218, 290] on input "checkbox" at bounding box center [220, 299] width 18 height 18
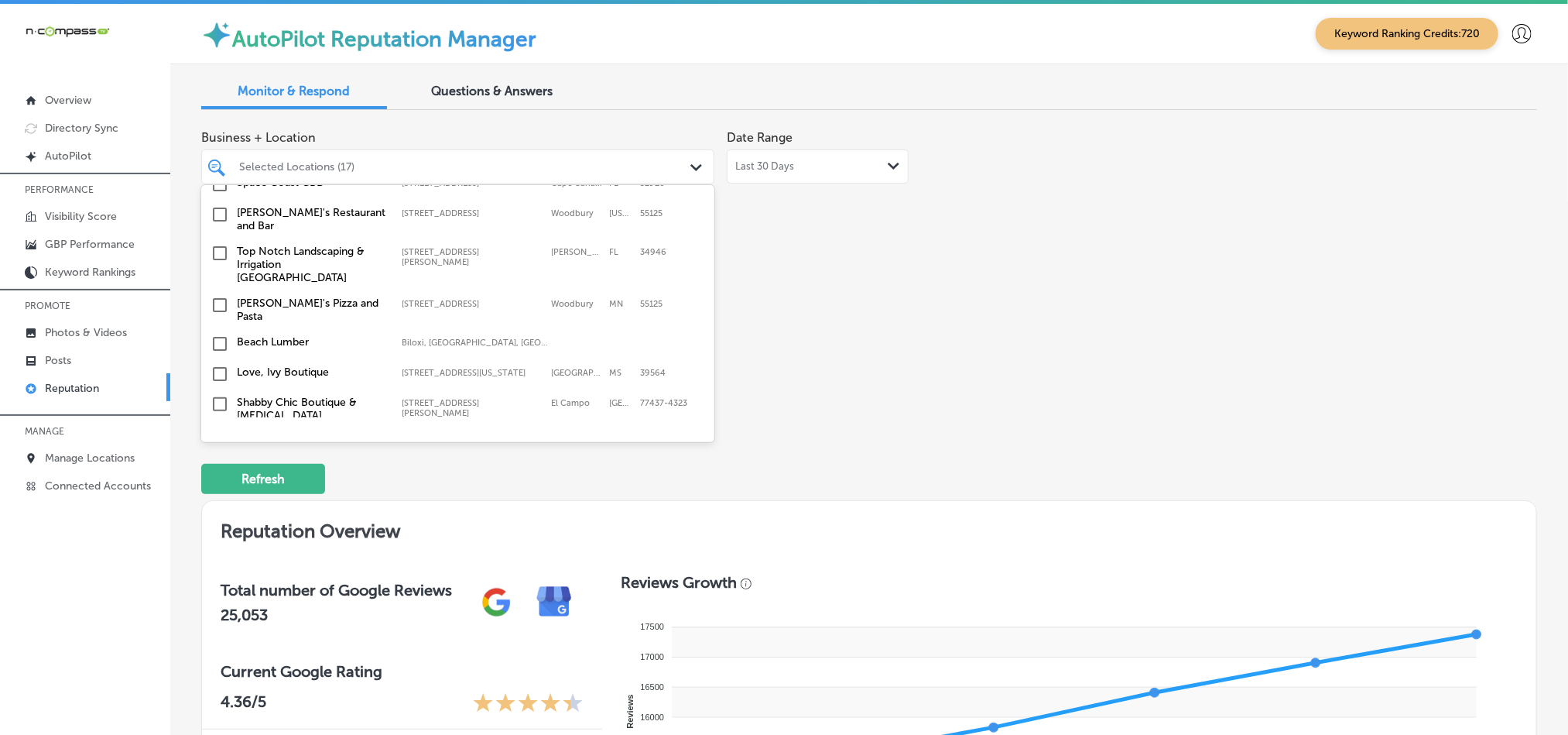
scroll to position [2401, 0]
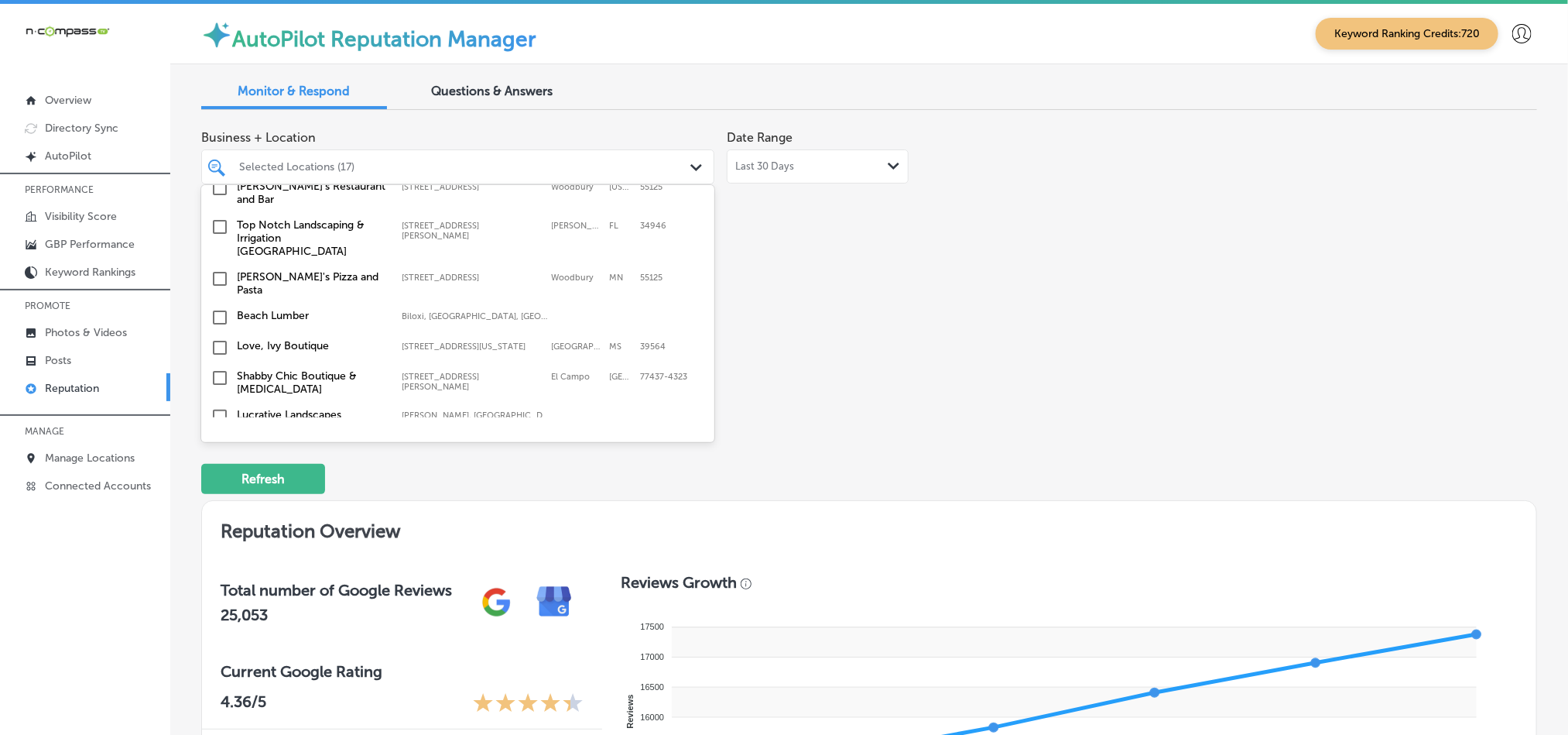
click at [214, 221] on input "checkbox" at bounding box center [220, 227] width 18 height 18
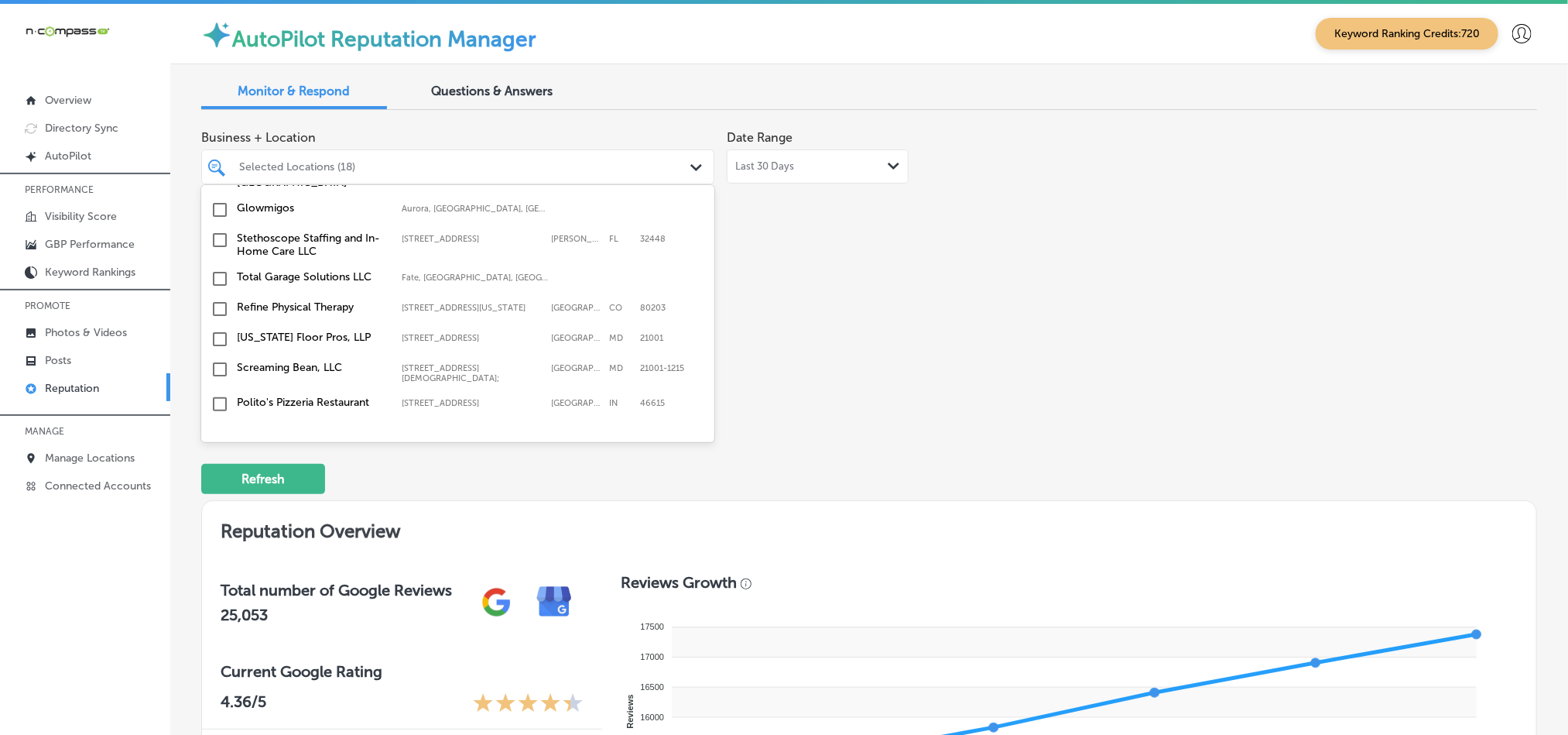
scroll to position [5401, 0]
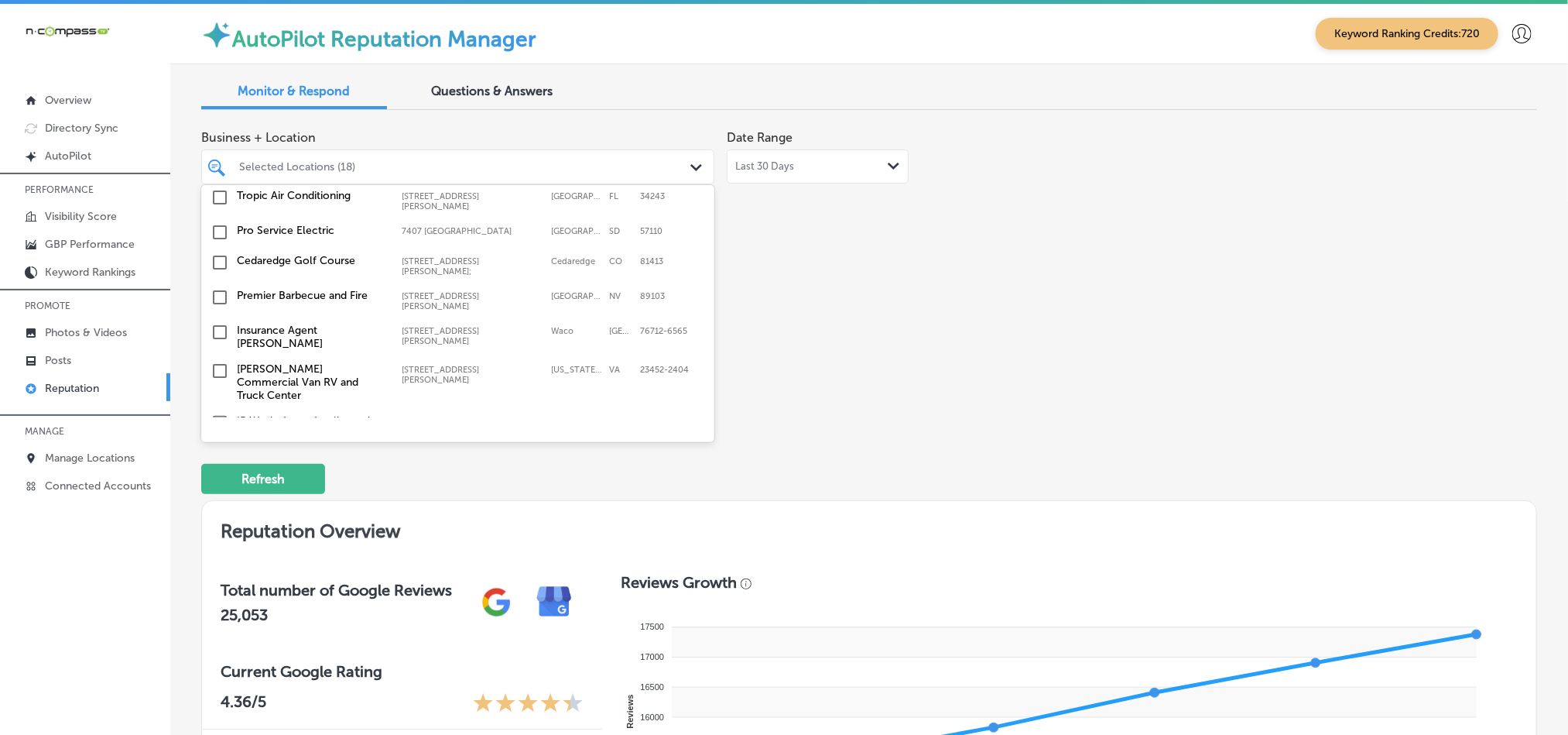
click at [221, 491] on input "checkbox" at bounding box center [220, 500] width 18 height 18
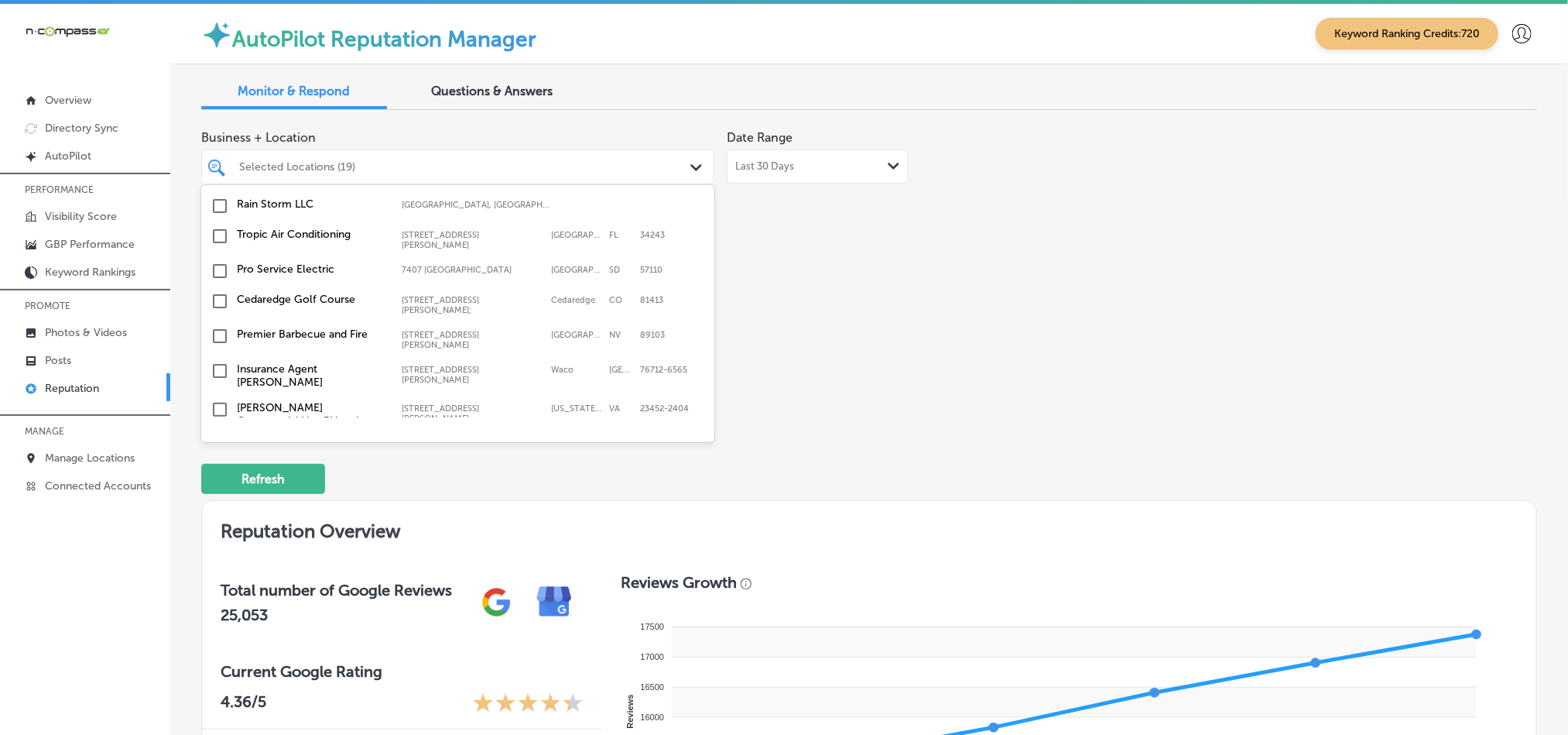
click at [214, 491] on input "checkbox" at bounding box center [220, 500] width 18 height 18
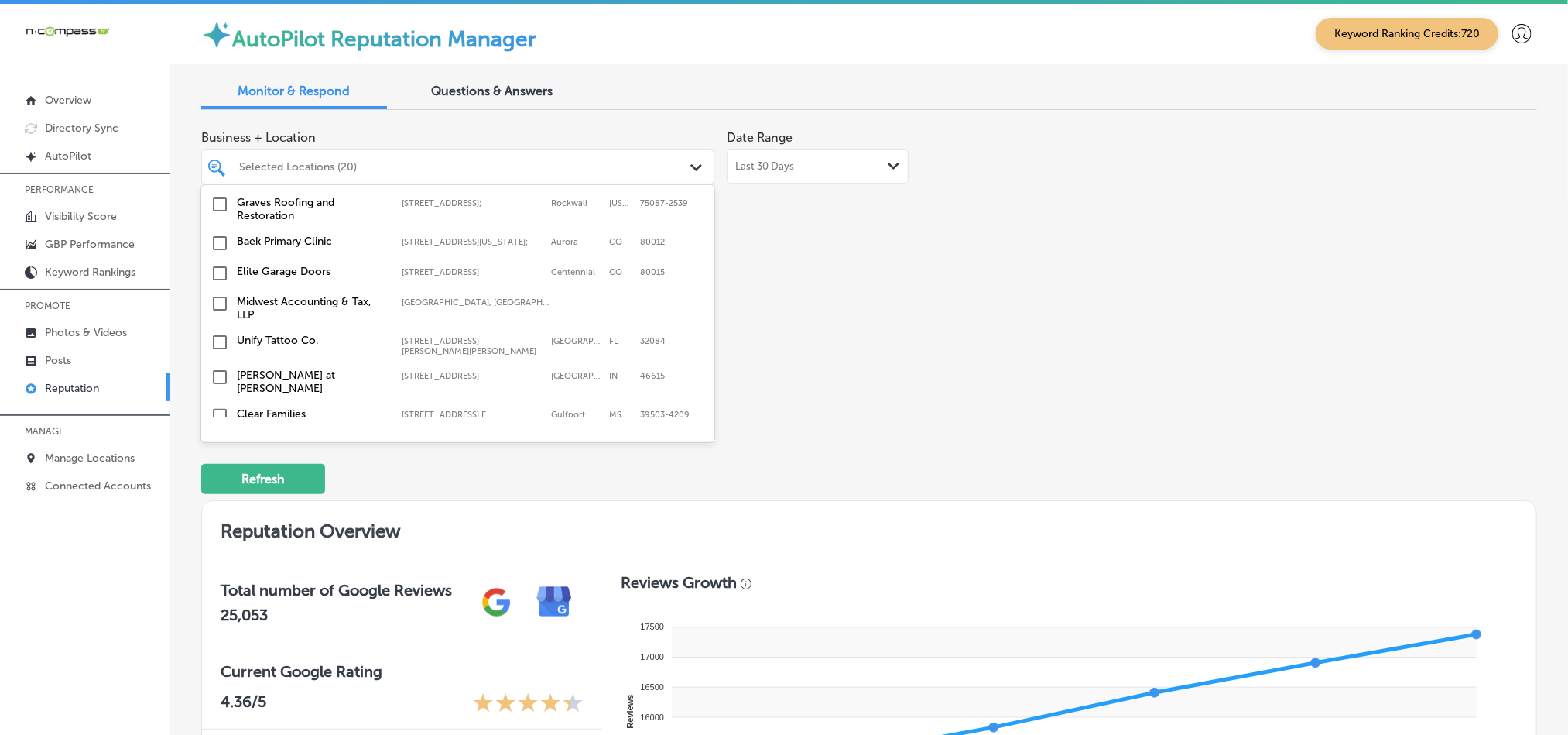
click at [221, 475] on input "checkbox" at bounding box center [220, 484] width 18 height 18
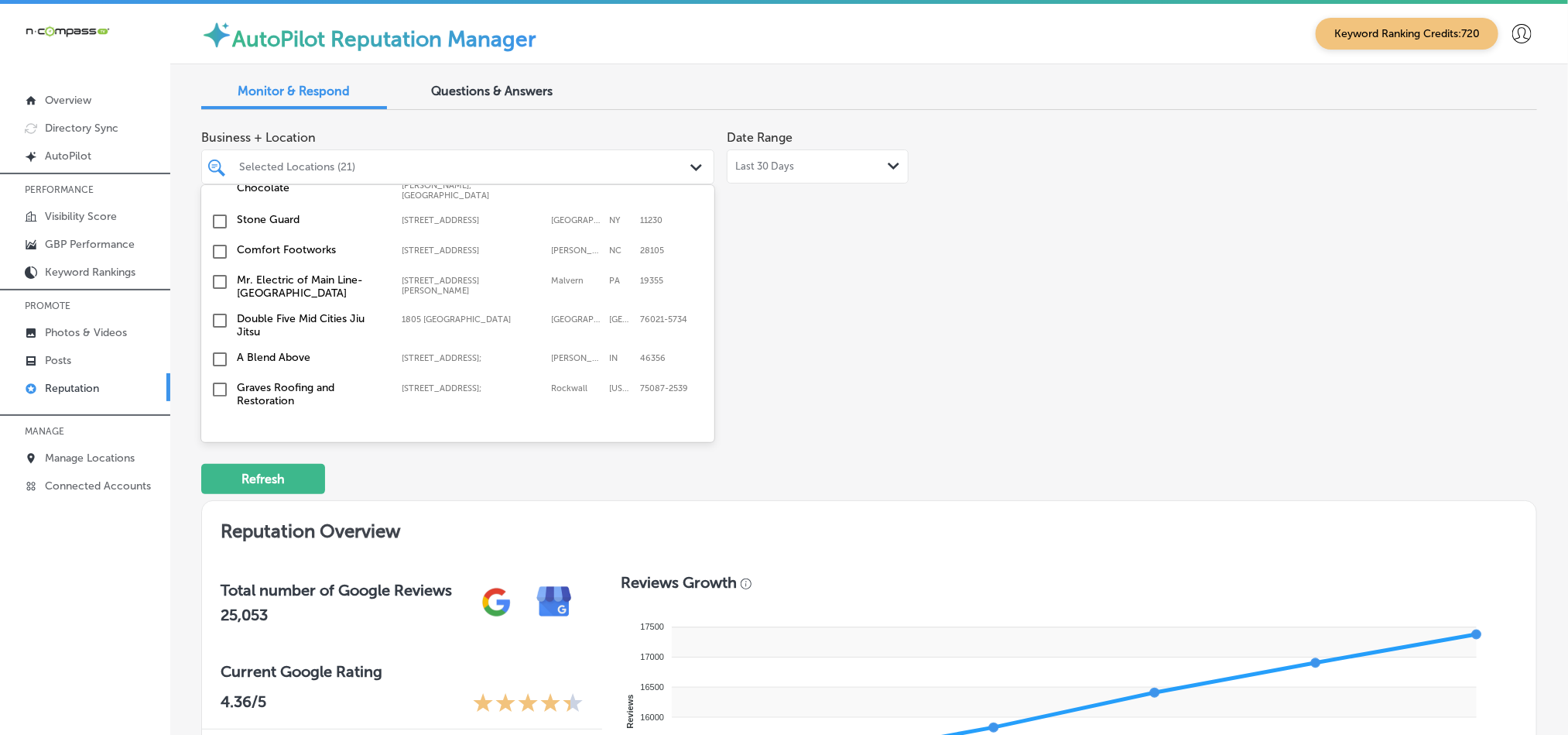
scroll to position [4976, 0]
click at [221, 450] on input "checkbox" at bounding box center [220, 459] width 18 height 18
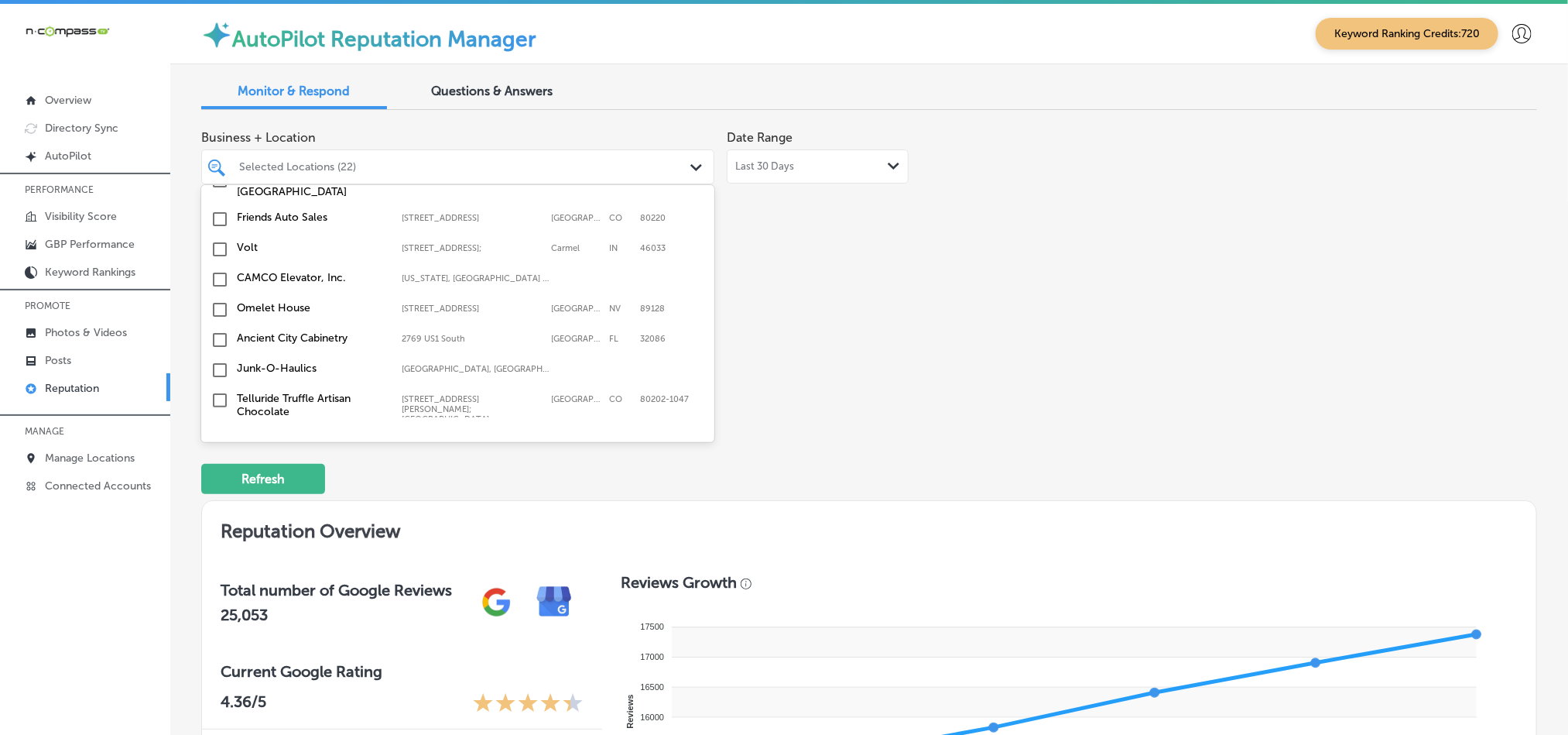
scroll to position [4666, 0]
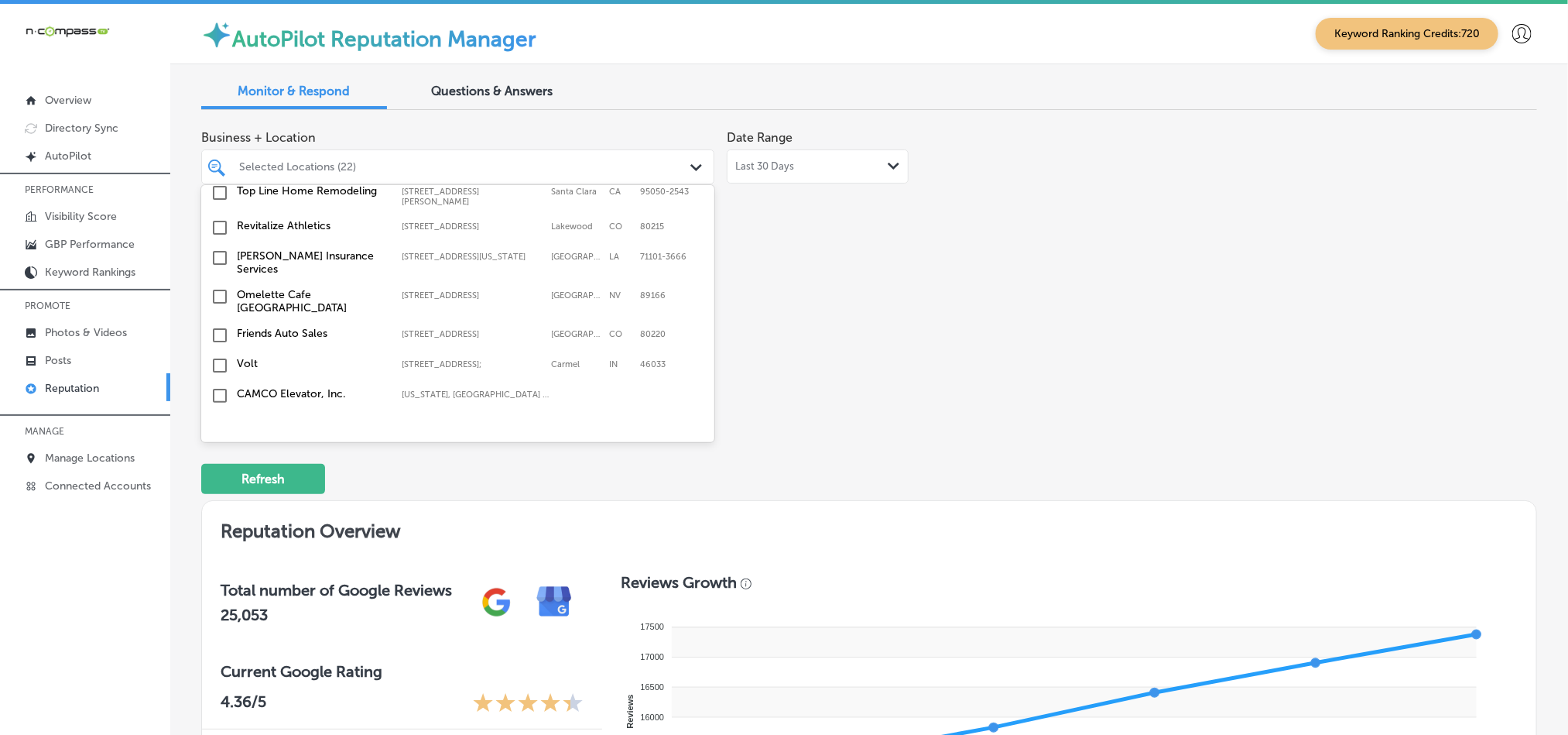
click at [218, 477] on input "checkbox" at bounding box center [220, 486] width 18 height 18
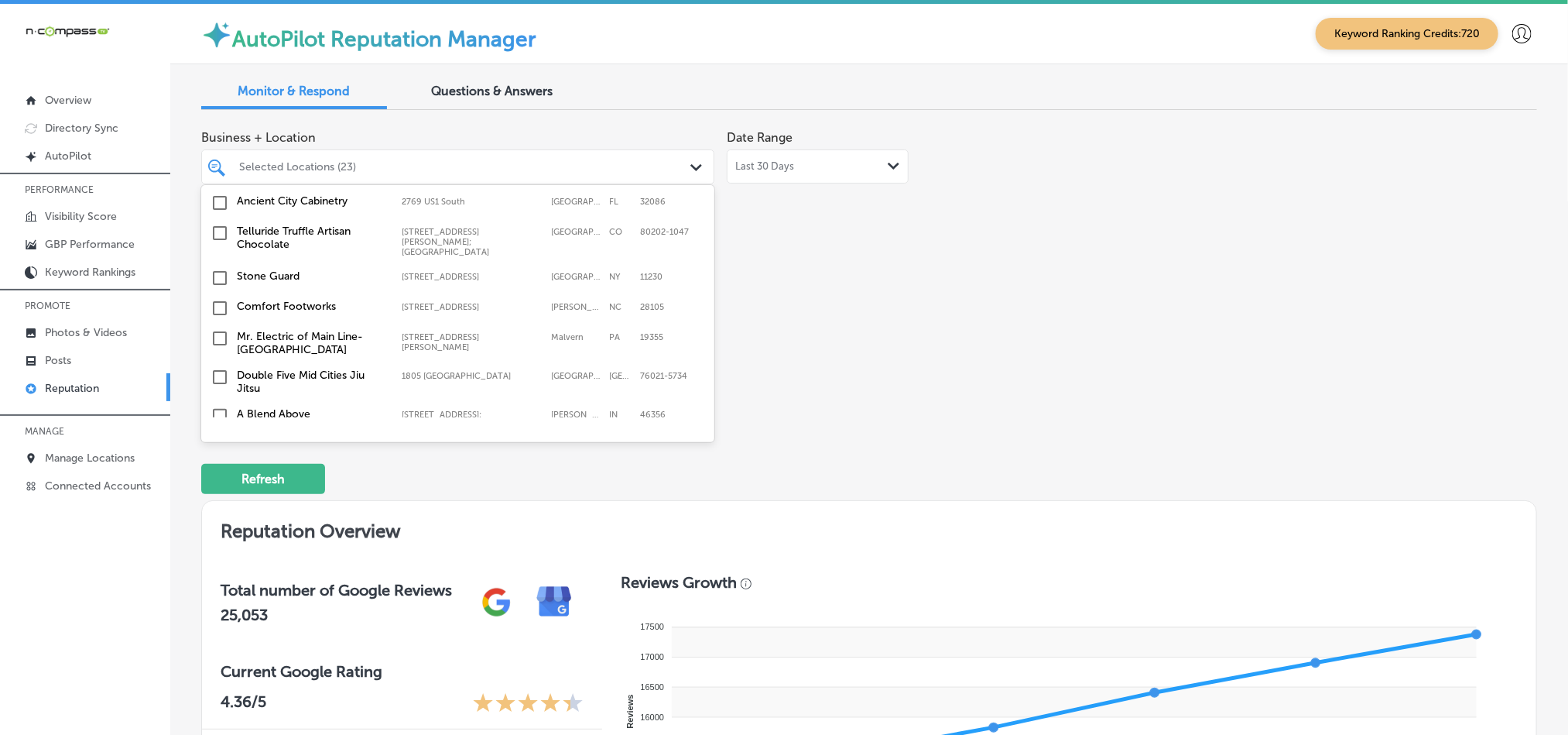
scroll to position [4936, 0]
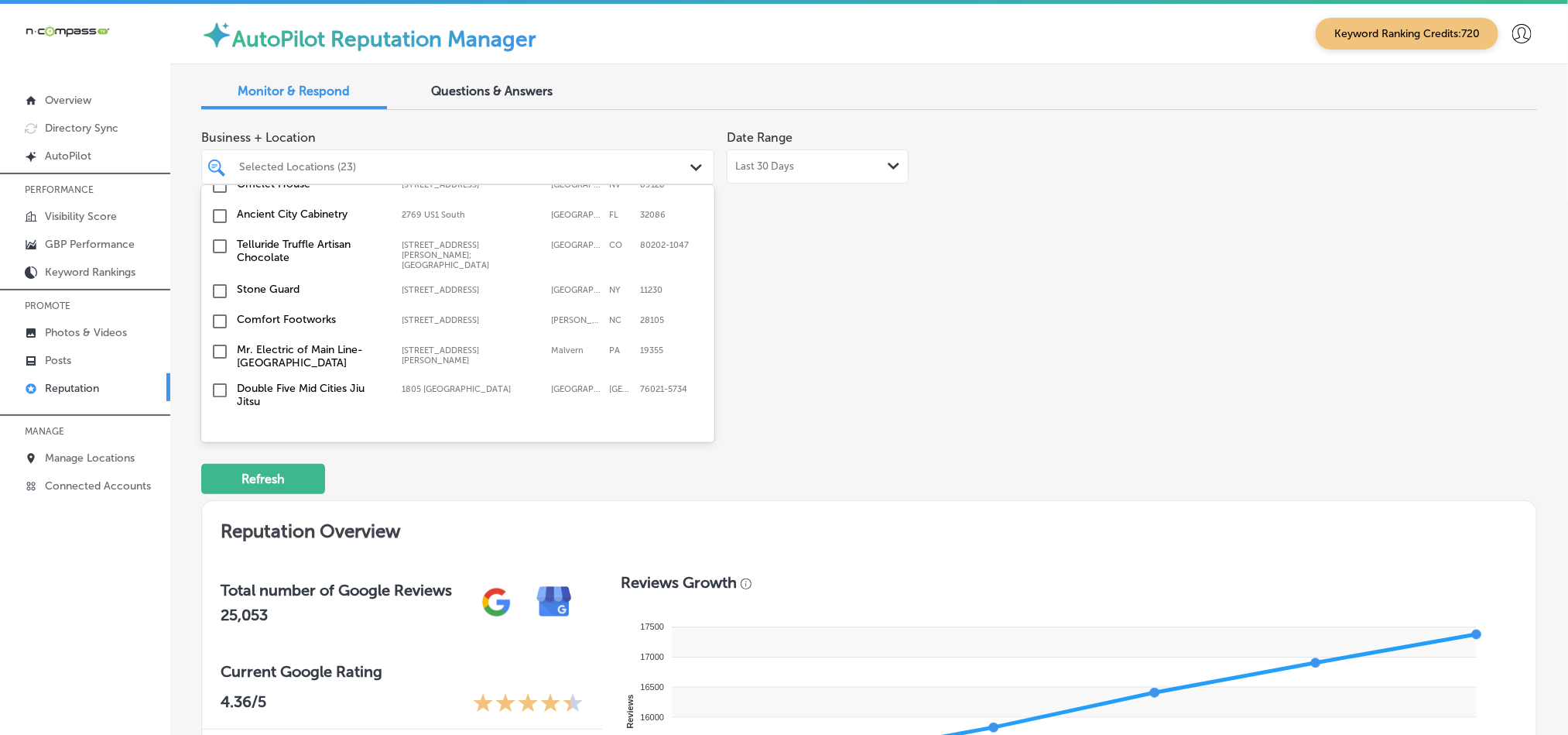
click at [218, 489] on input "checkbox" at bounding box center [220, 498] width 18 height 18
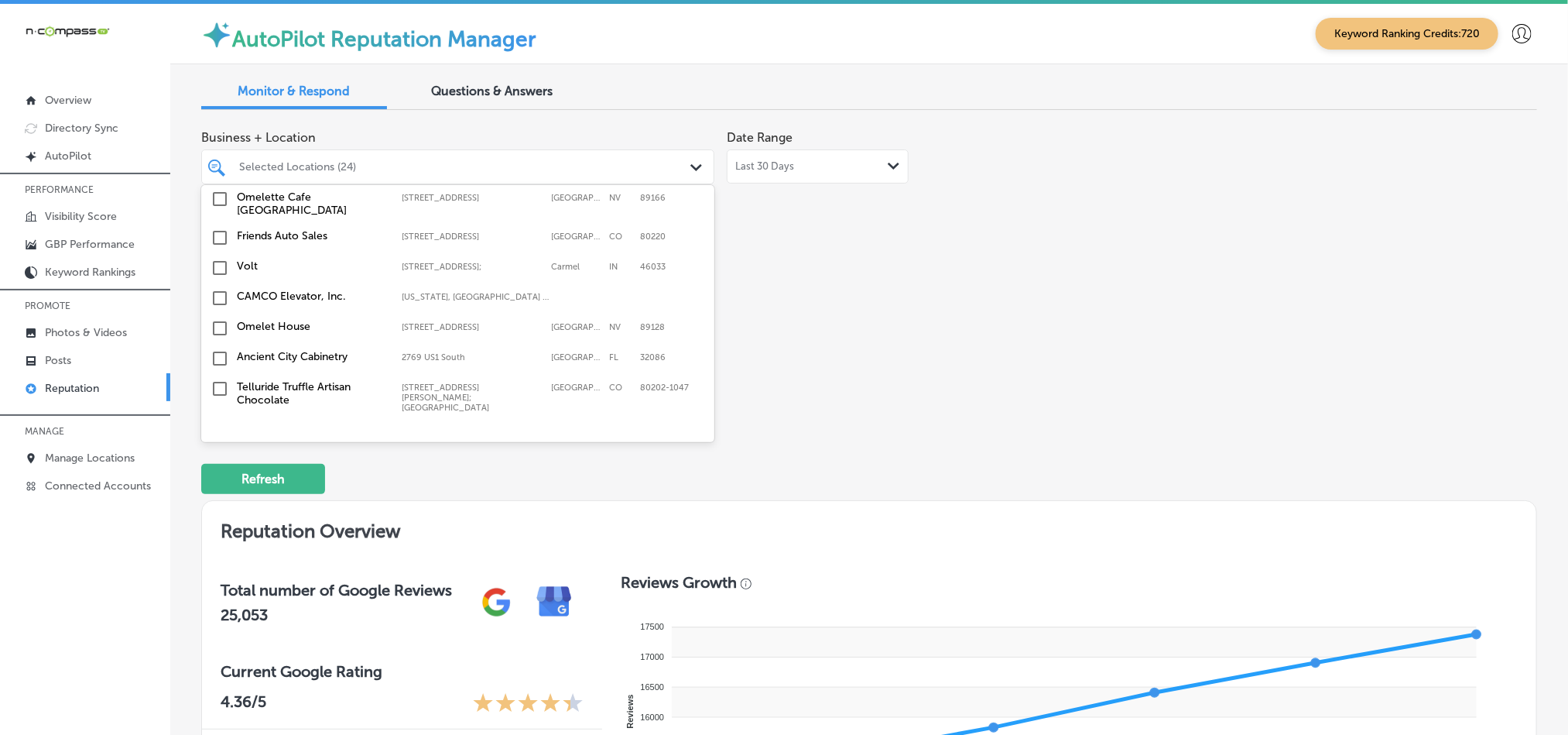
scroll to position [4820, 0]
click at [219, 527] on input "checkbox" at bounding box center [220, 536] width 18 height 18
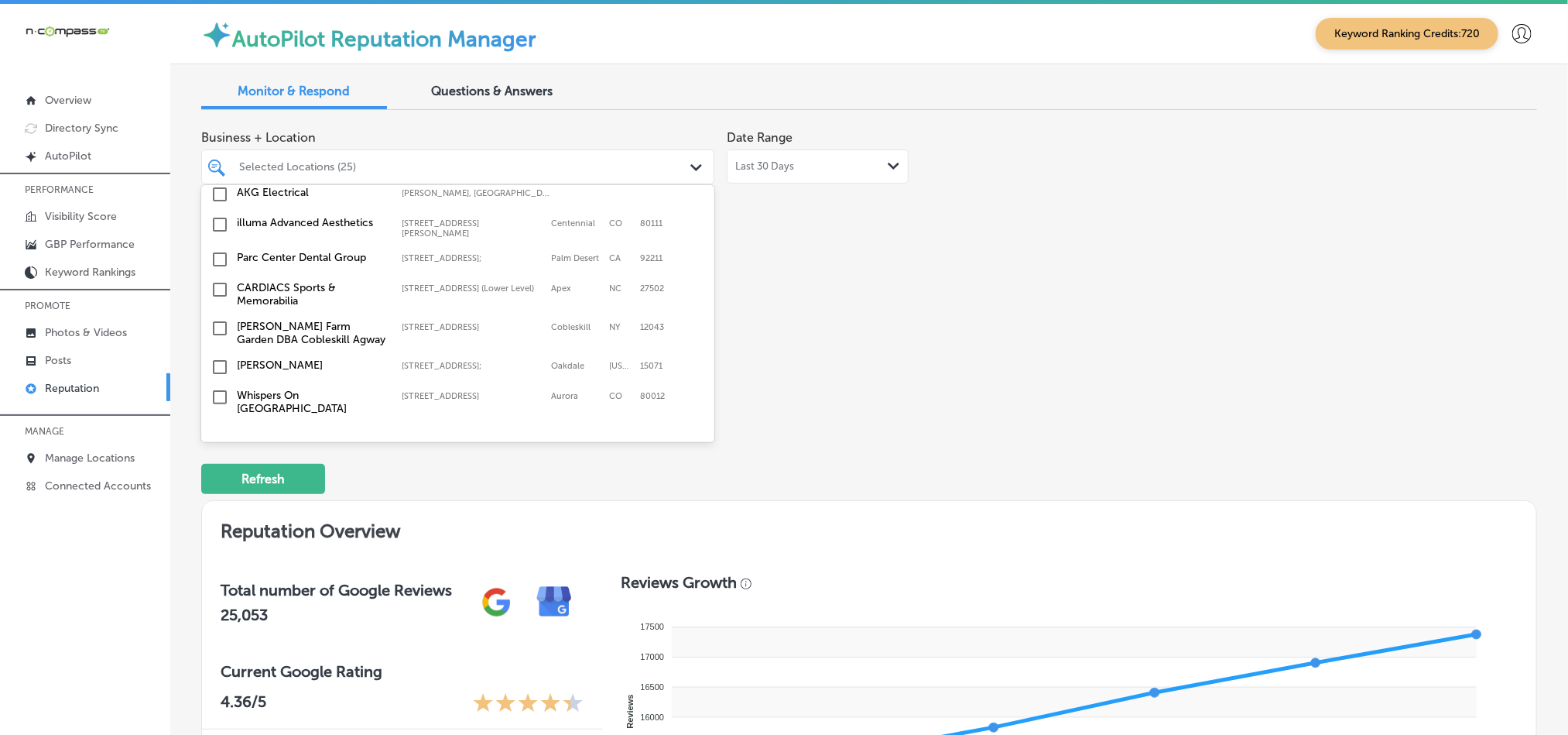
scroll to position [4278, 0]
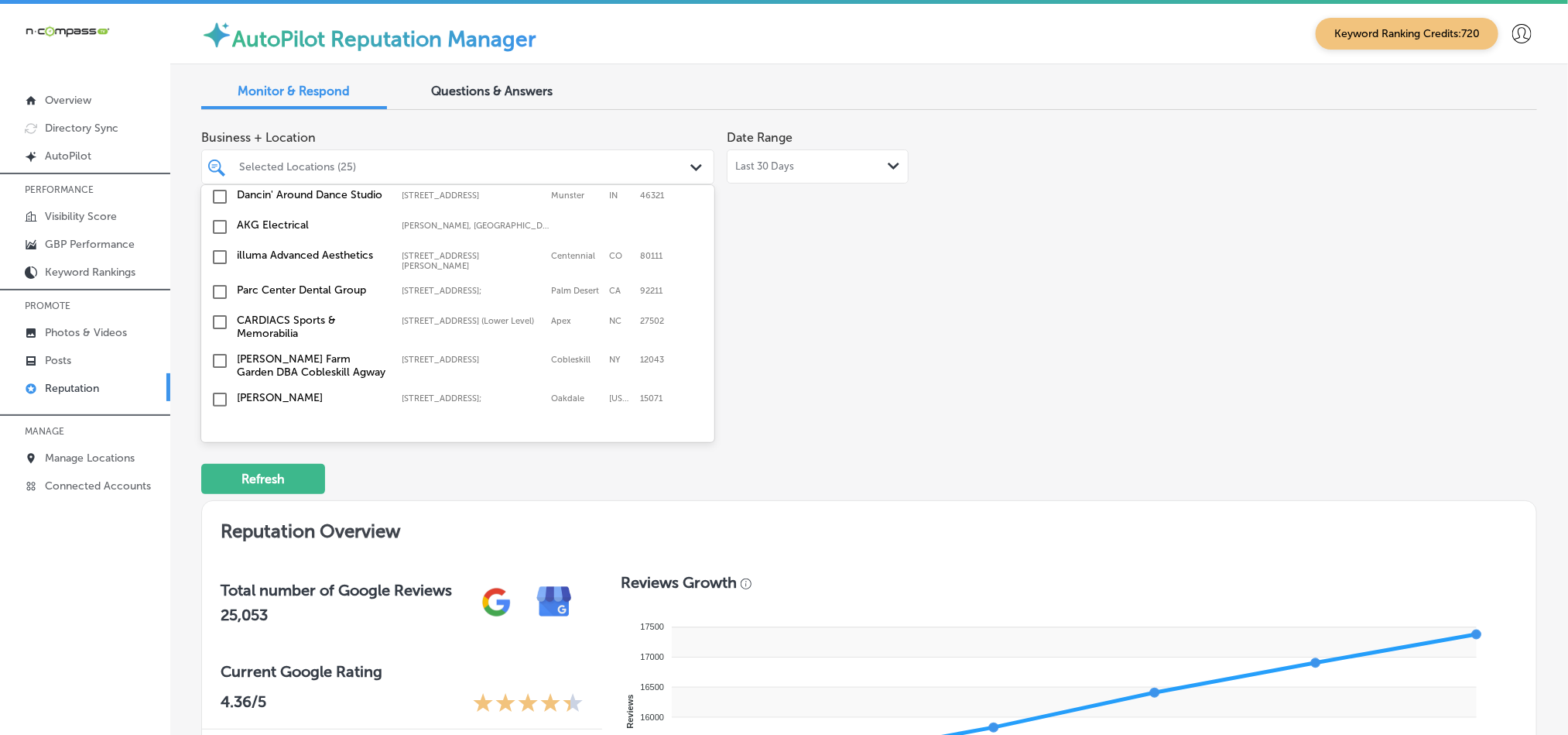
click at [217, 460] on input "checkbox" at bounding box center [220, 468] width 18 height 18
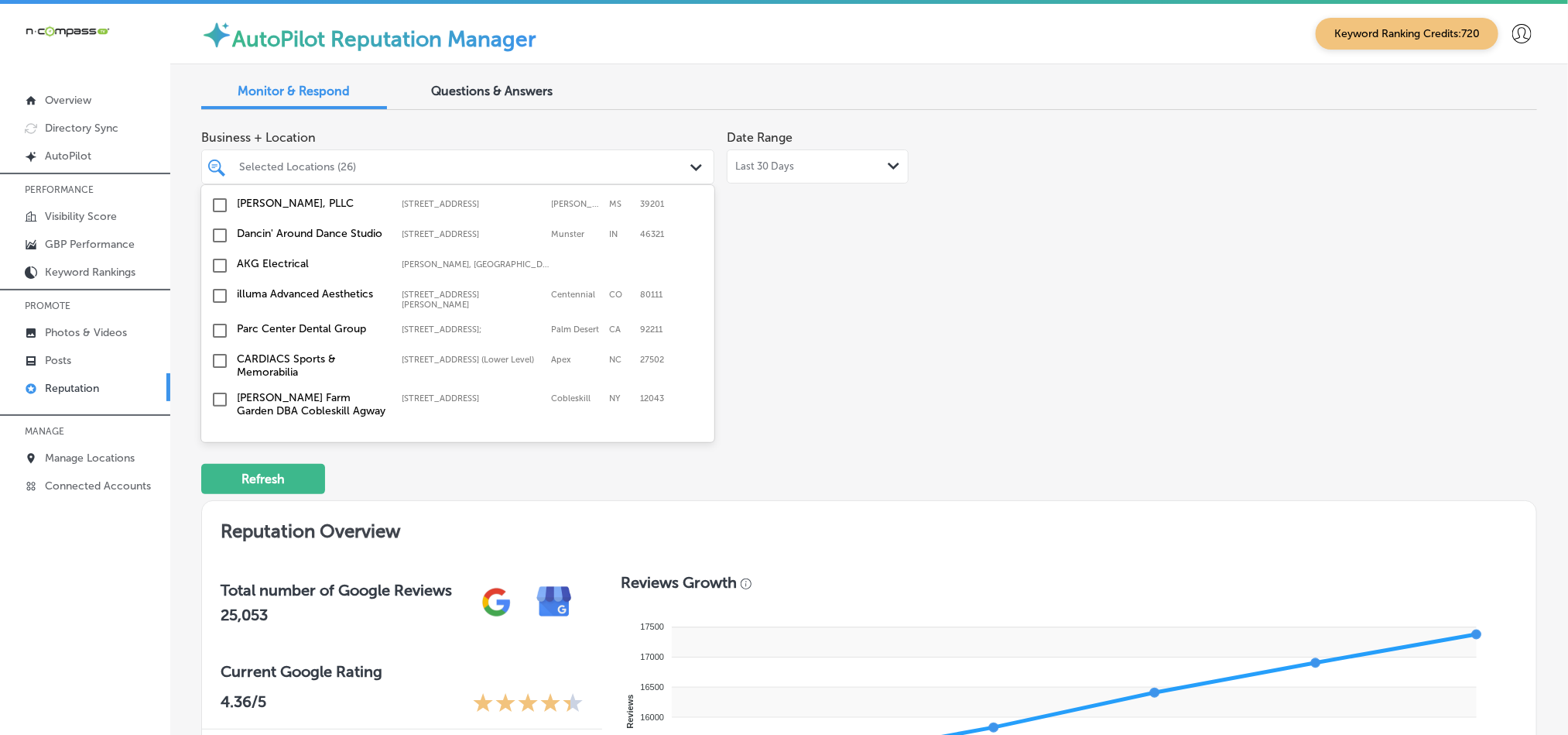
click at [219, 460] on input "checkbox" at bounding box center [220, 468] width 18 height 18
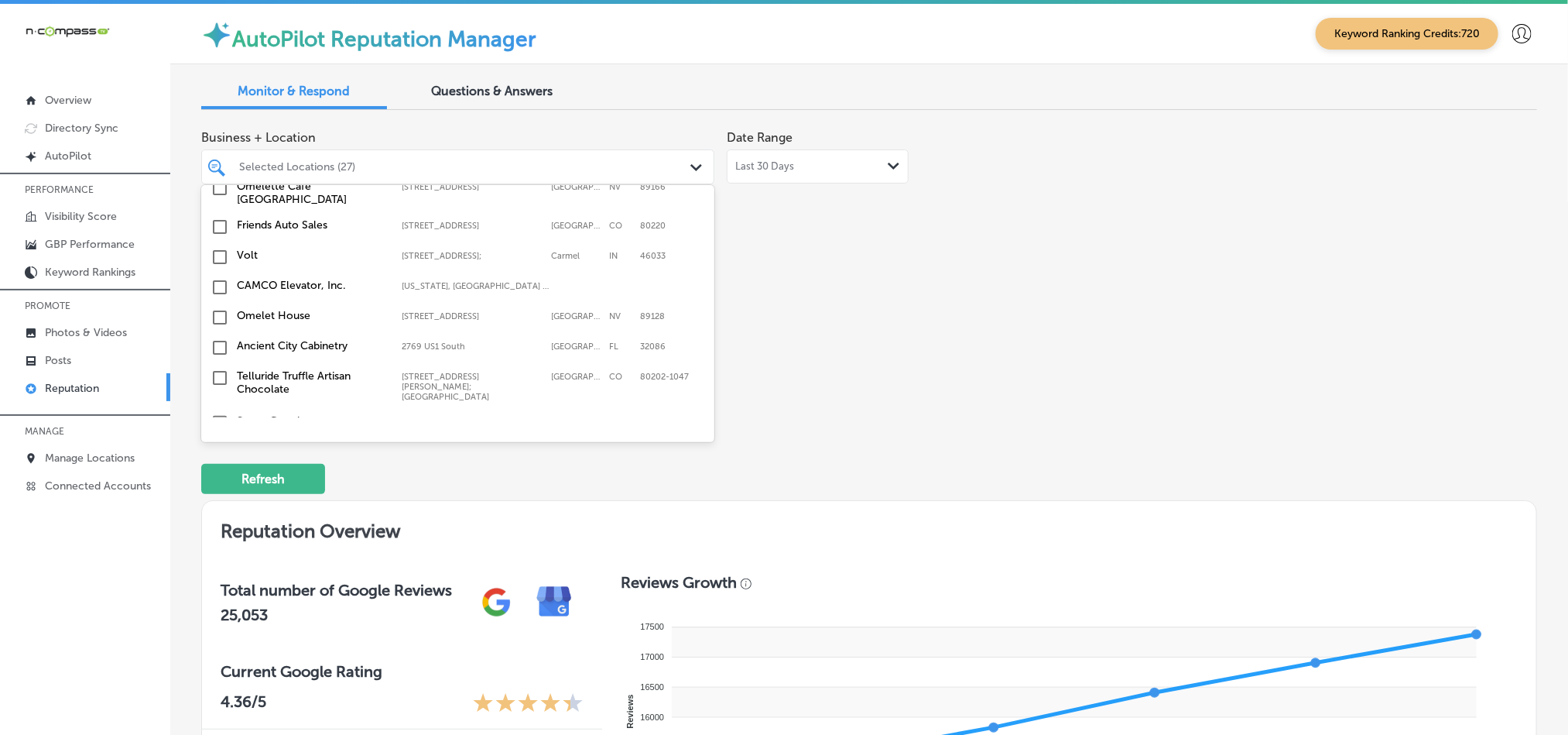
scroll to position [4859, 0]
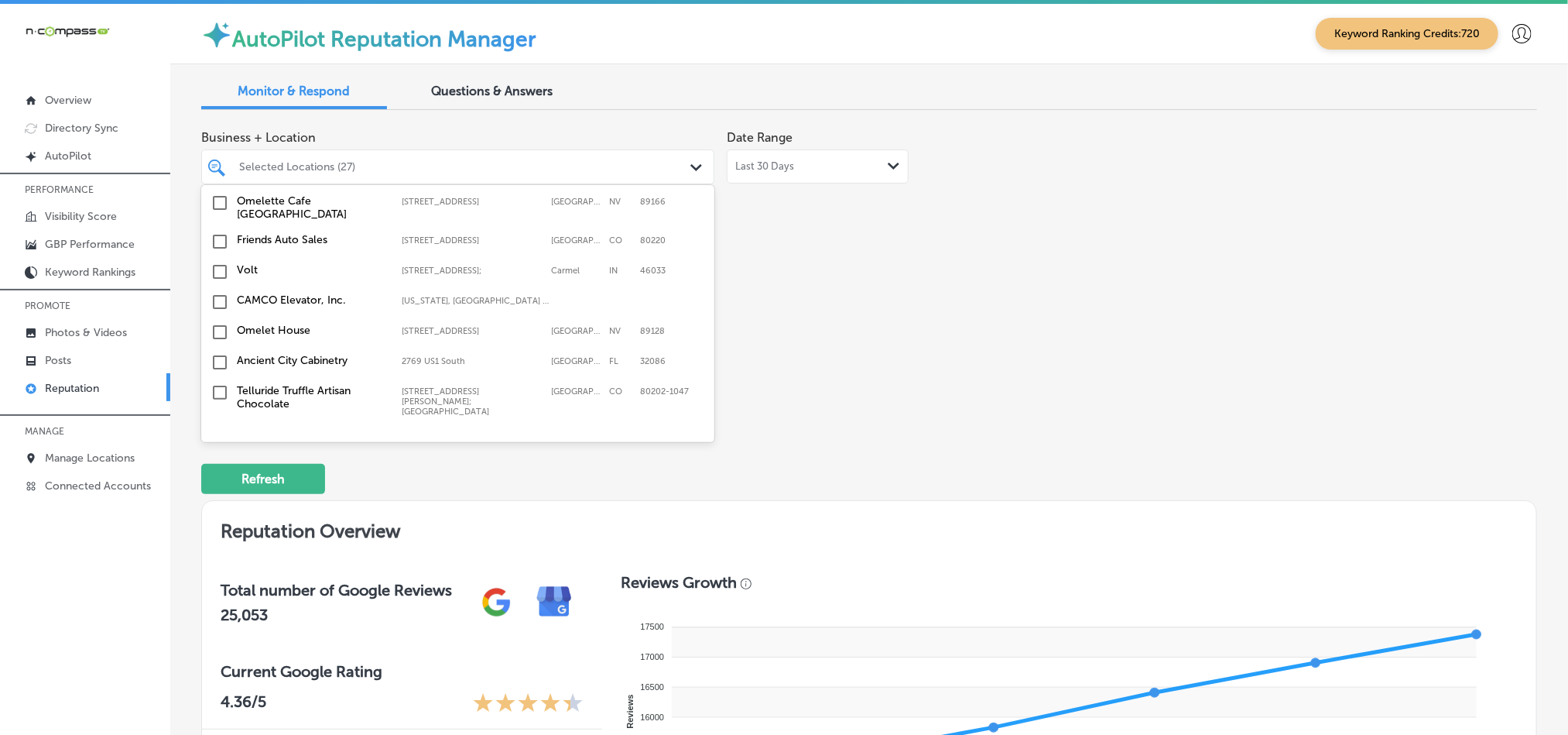
click at [216, 459] on input "checkbox" at bounding box center [220, 467] width 18 height 18
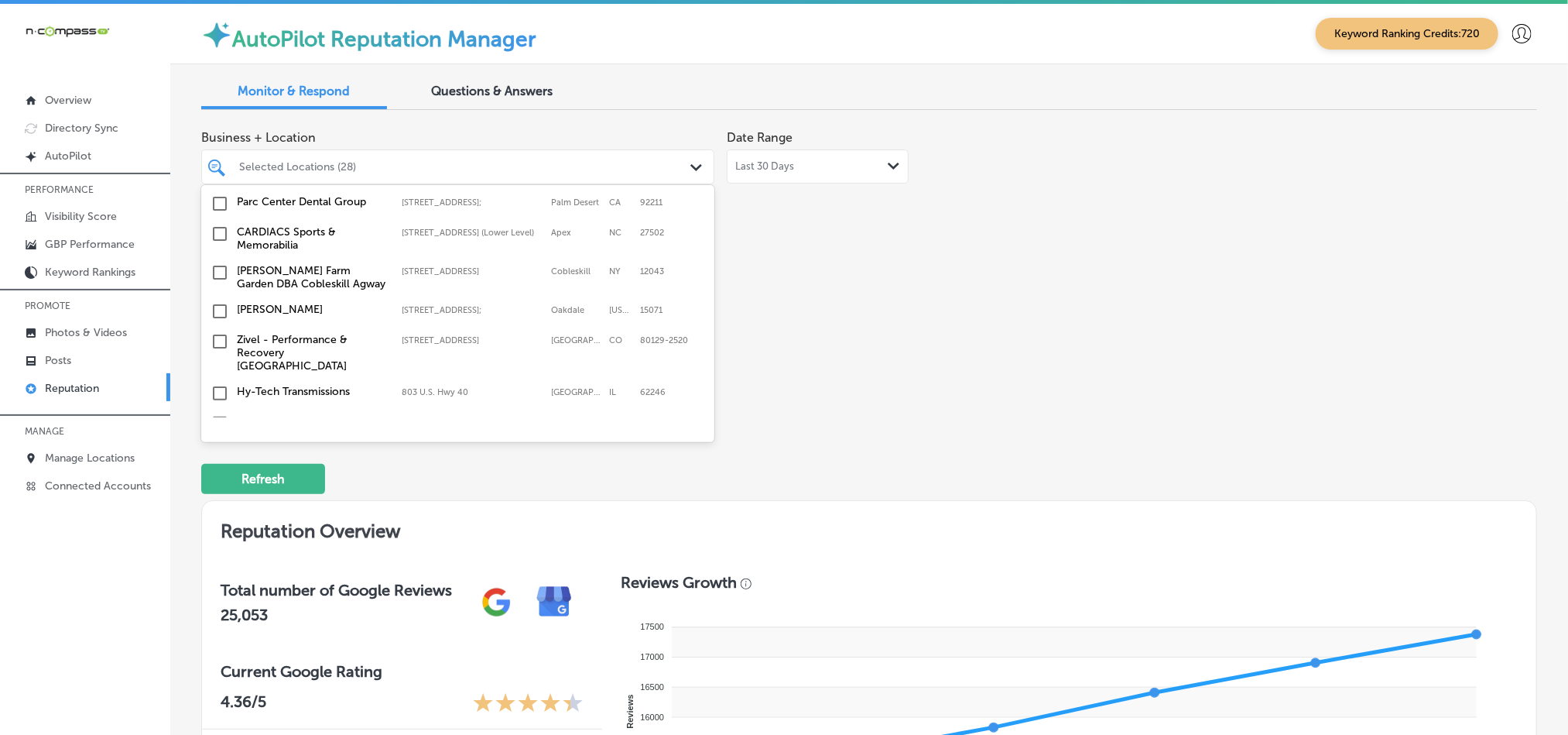
scroll to position [4472, 0]
click at [214, 507] on input "checkbox" at bounding box center [220, 516] width 18 height 18
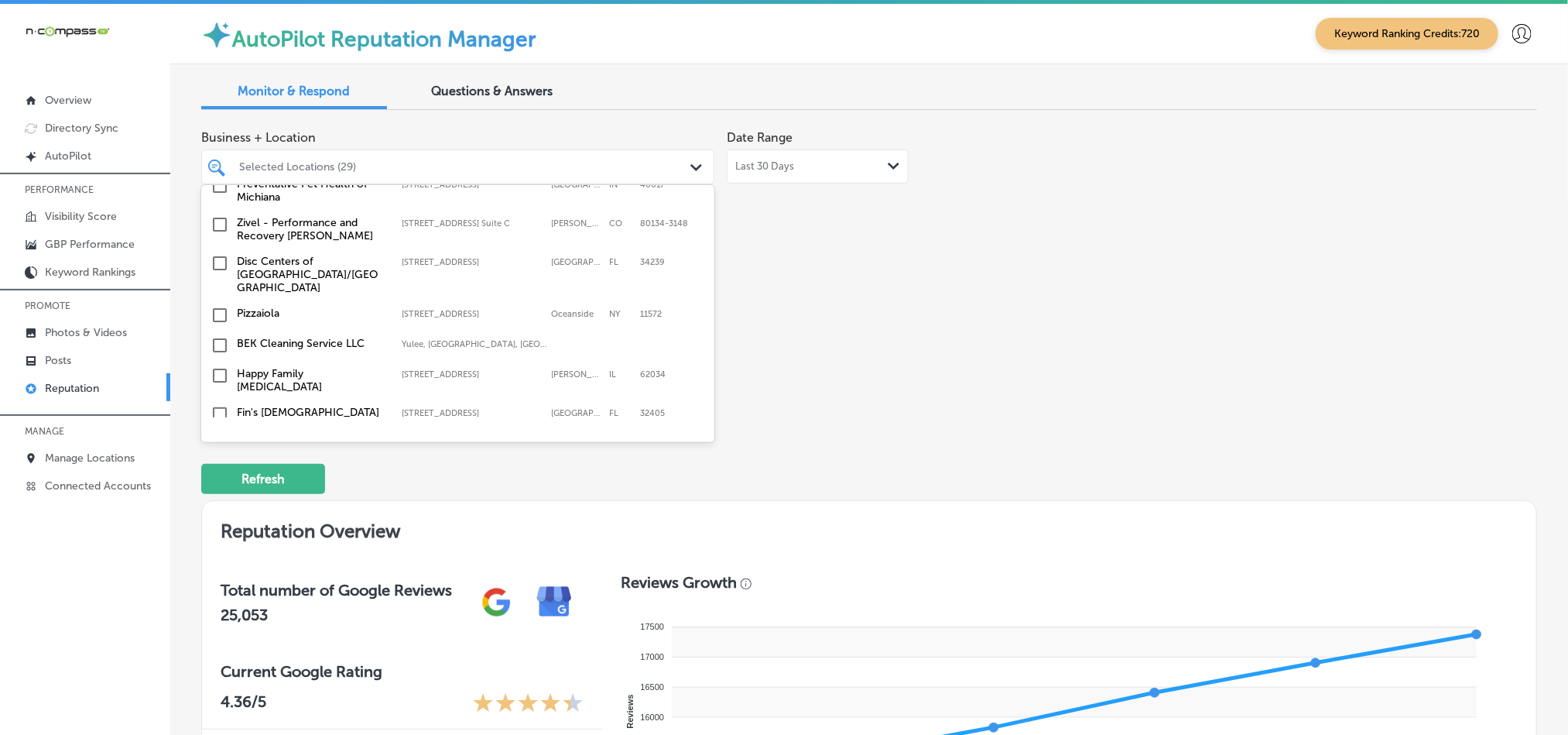
scroll to position [3388, 0]
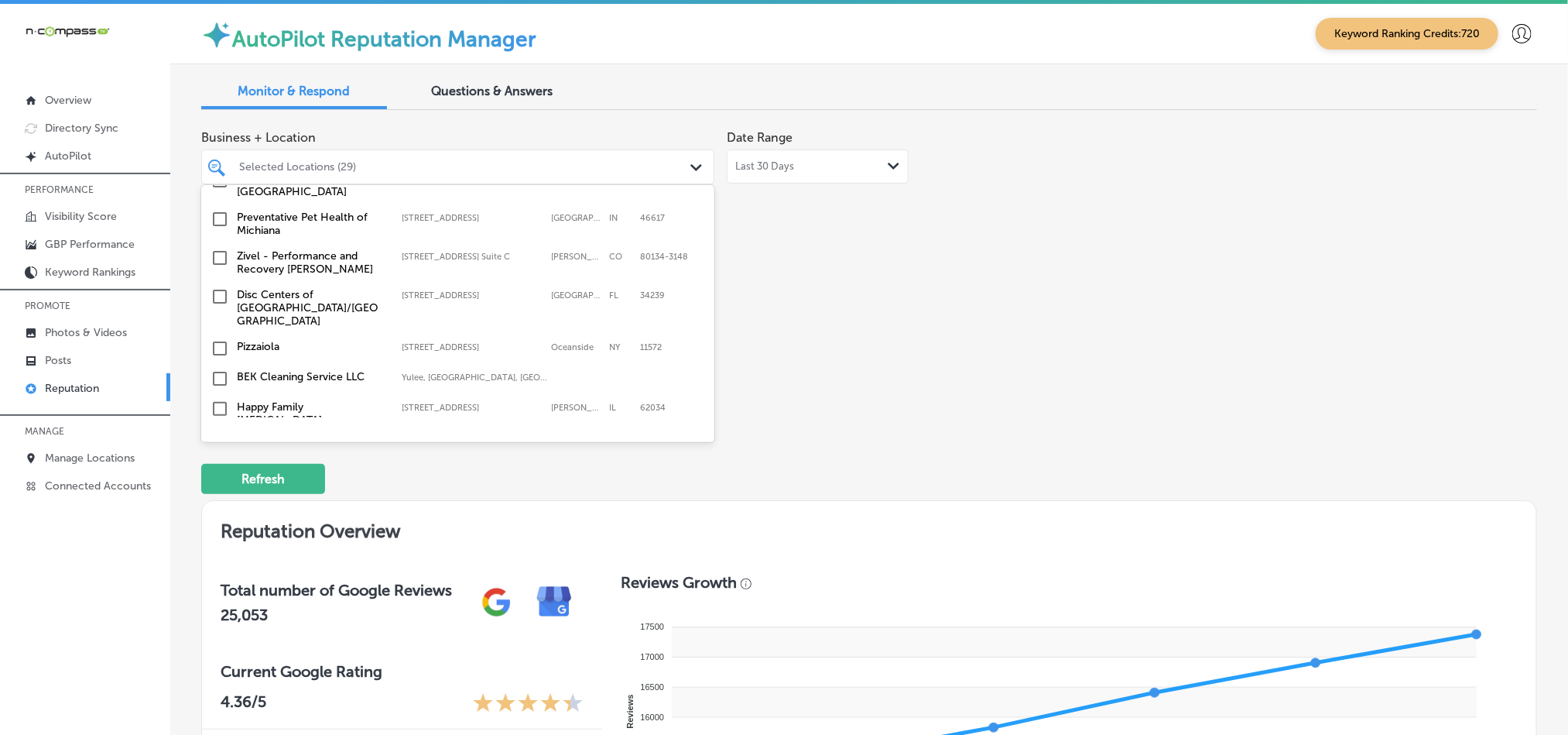
click at [216, 439] on input "checkbox" at bounding box center [220, 447] width 18 height 18
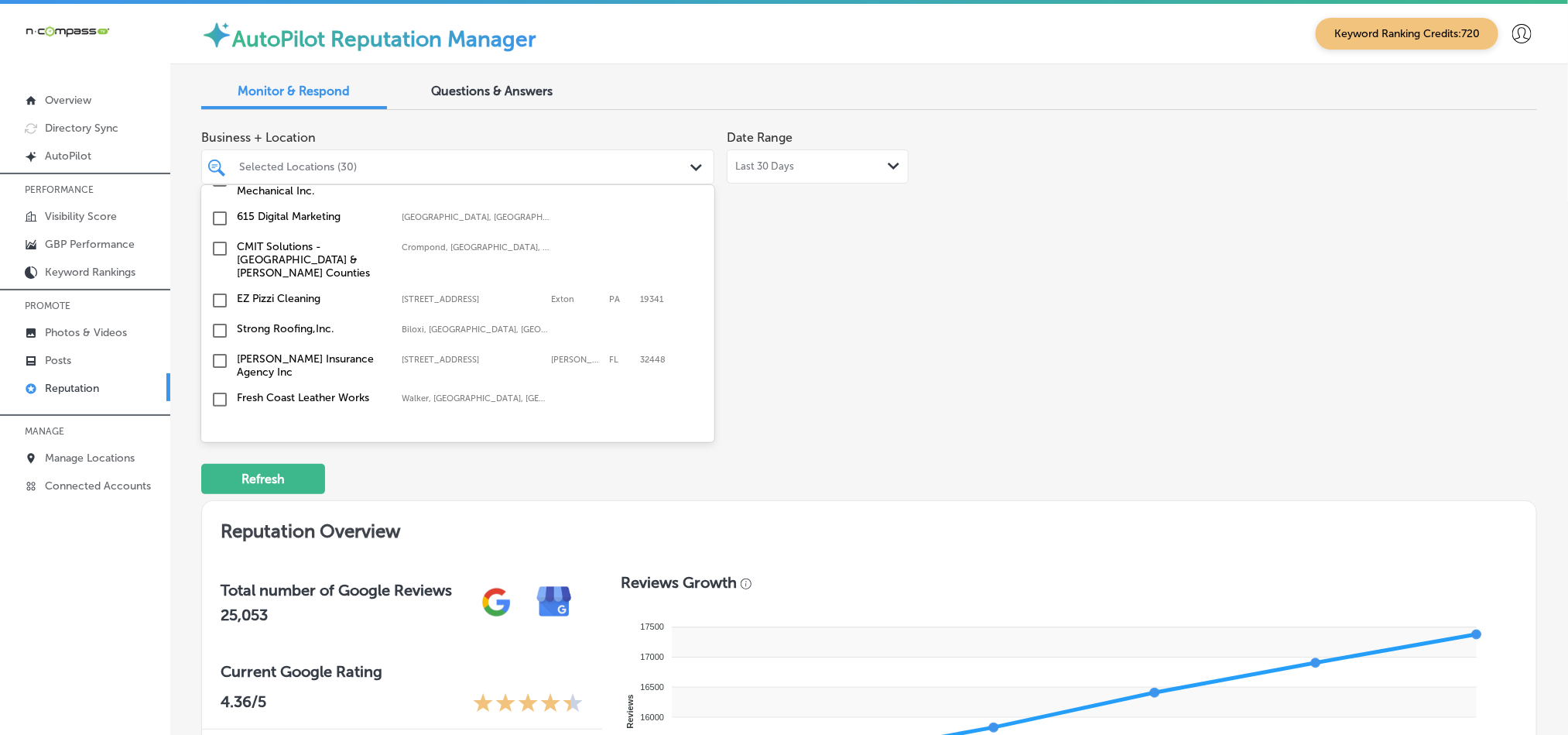
scroll to position [3116, 0]
click at [221, 421] on input "checkbox" at bounding box center [220, 430] width 18 height 18
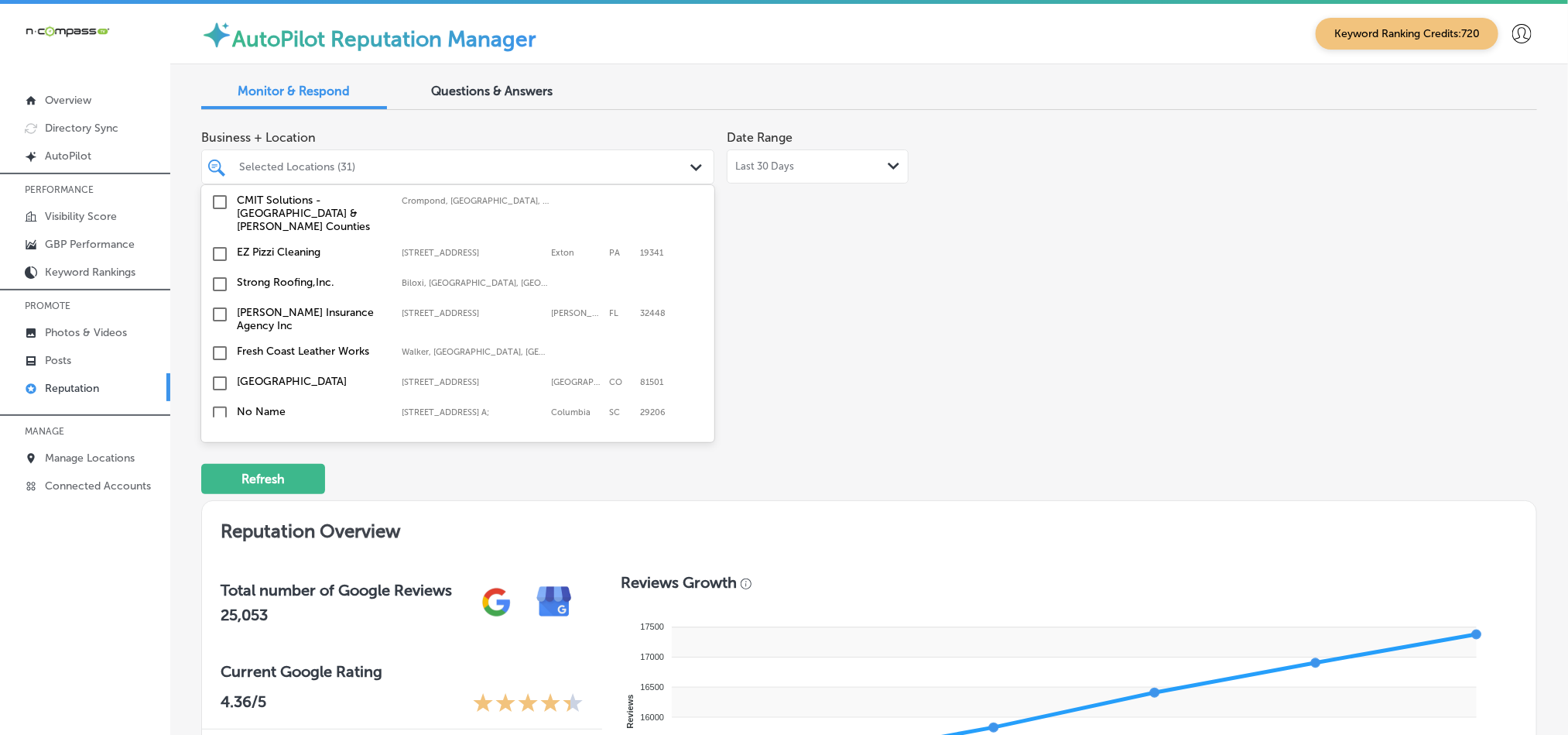
scroll to position [3155, 0]
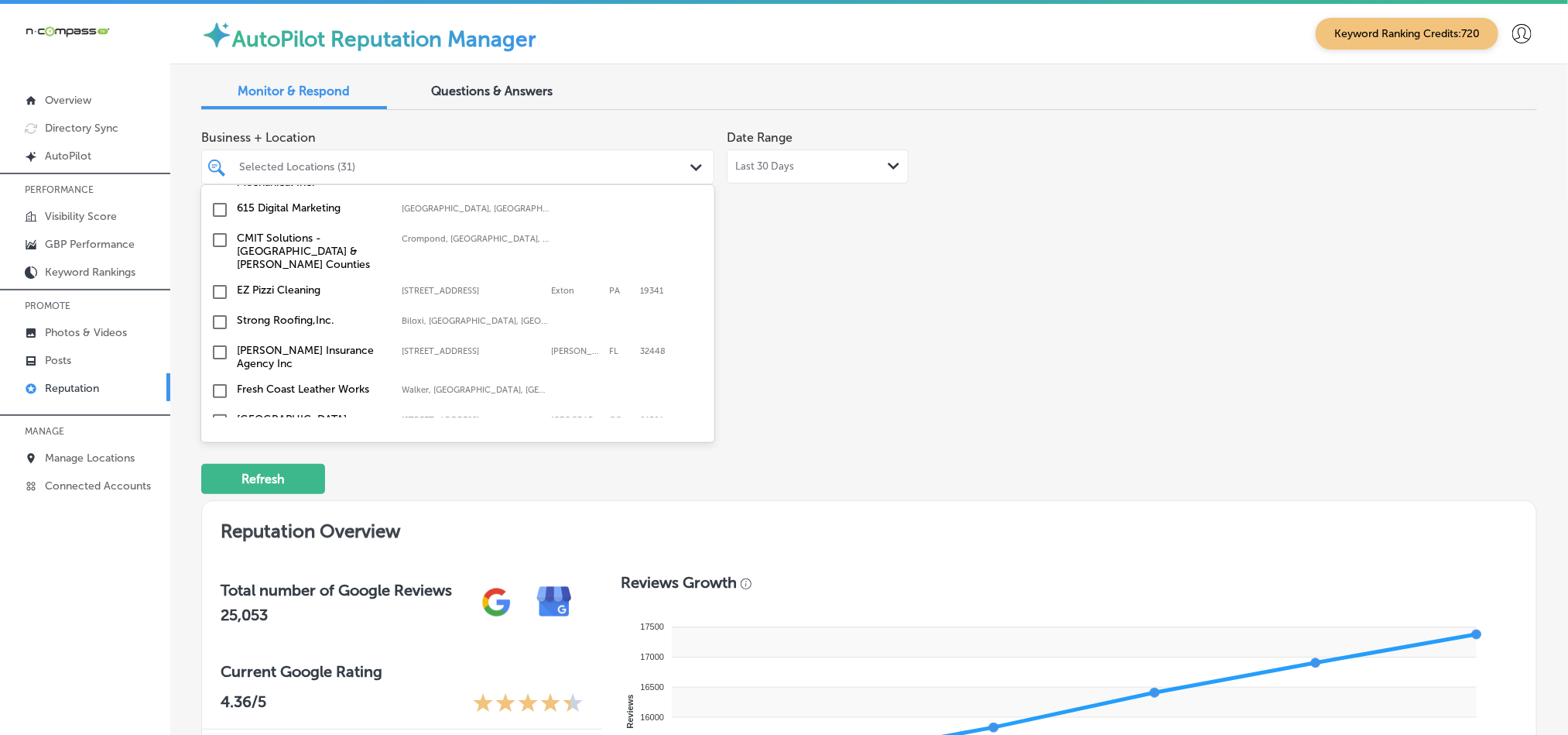
click at [218, 412] on input "checkbox" at bounding box center [220, 420] width 18 height 18
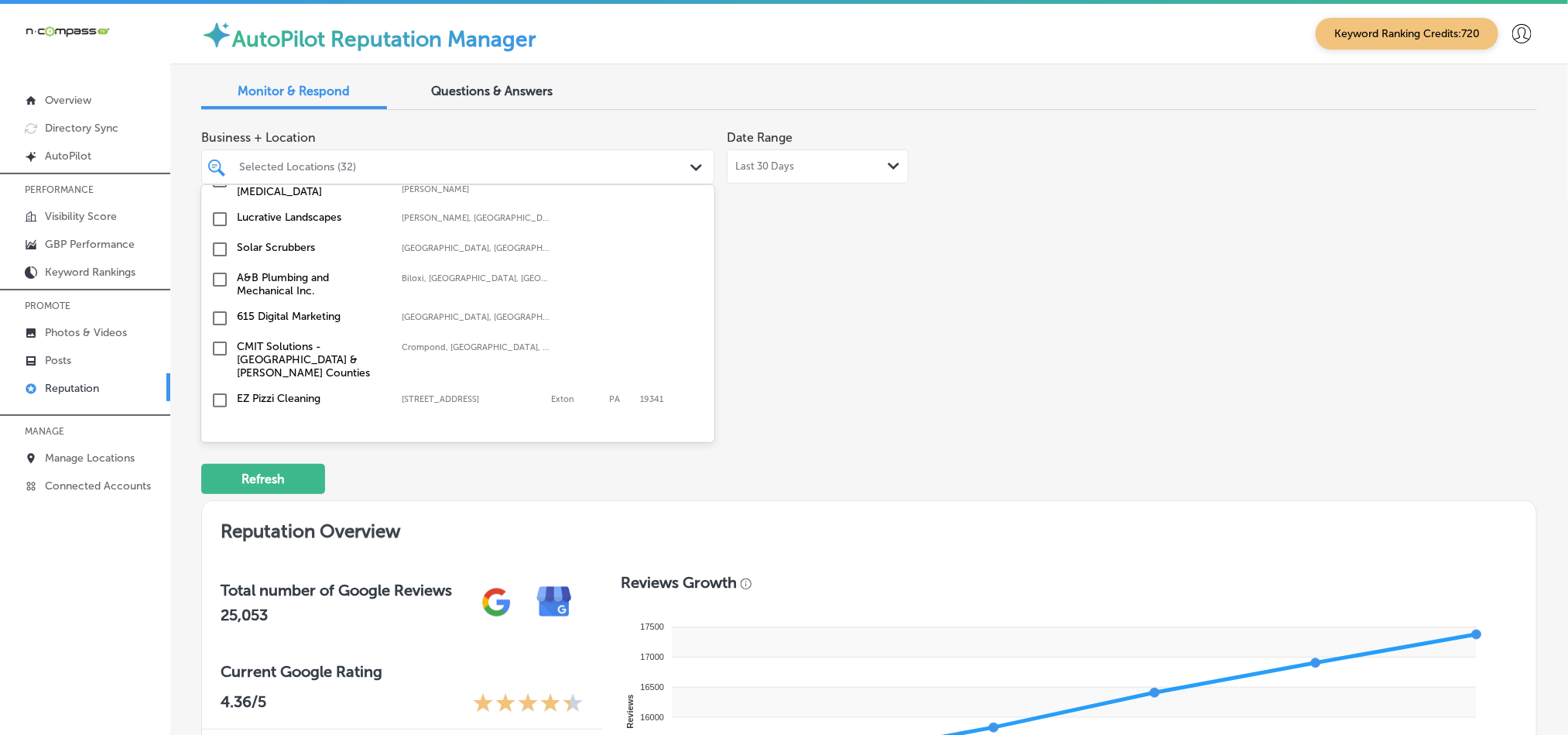
scroll to position [3040, 0]
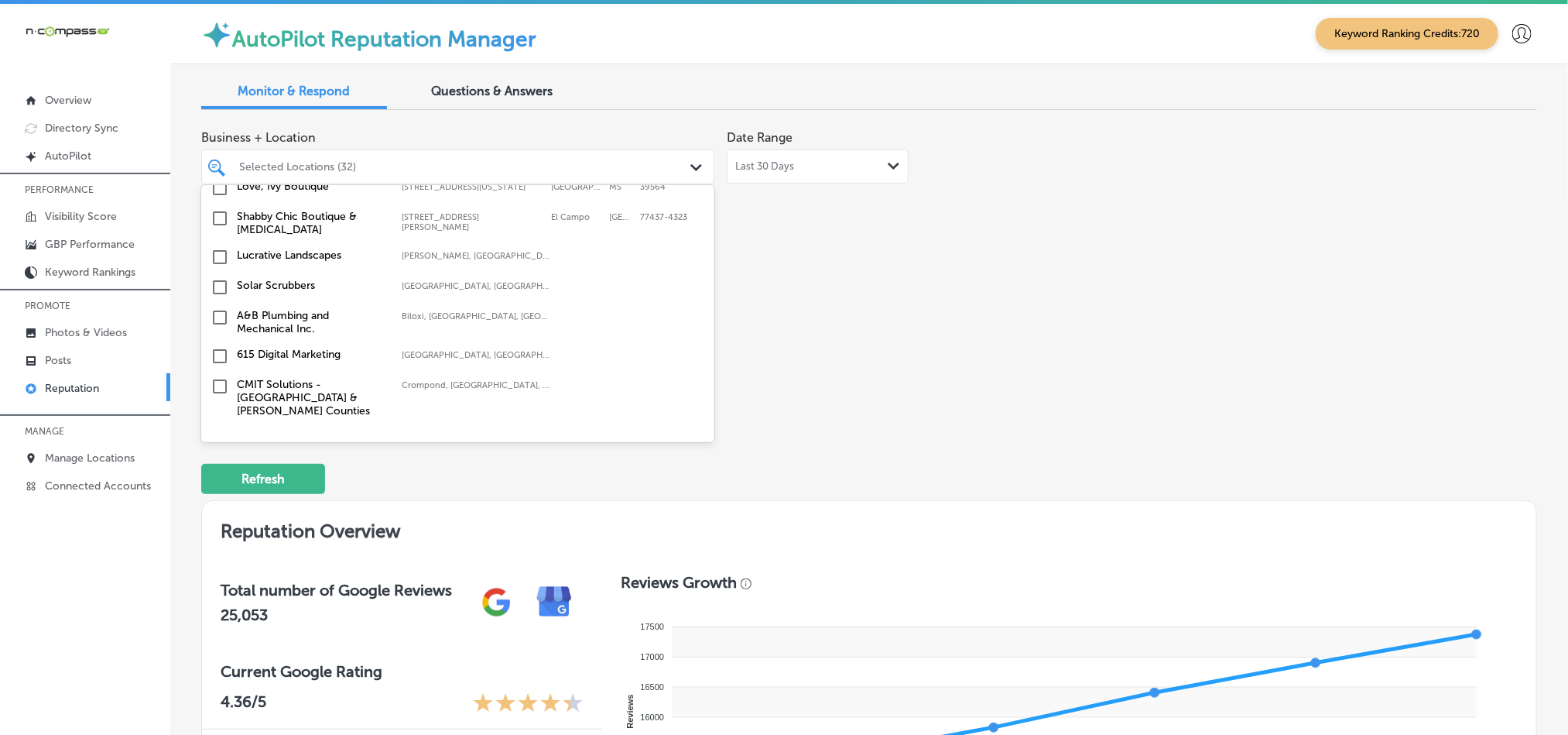
click at [218, 429] on input "checkbox" at bounding box center [220, 438] width 18 height 18
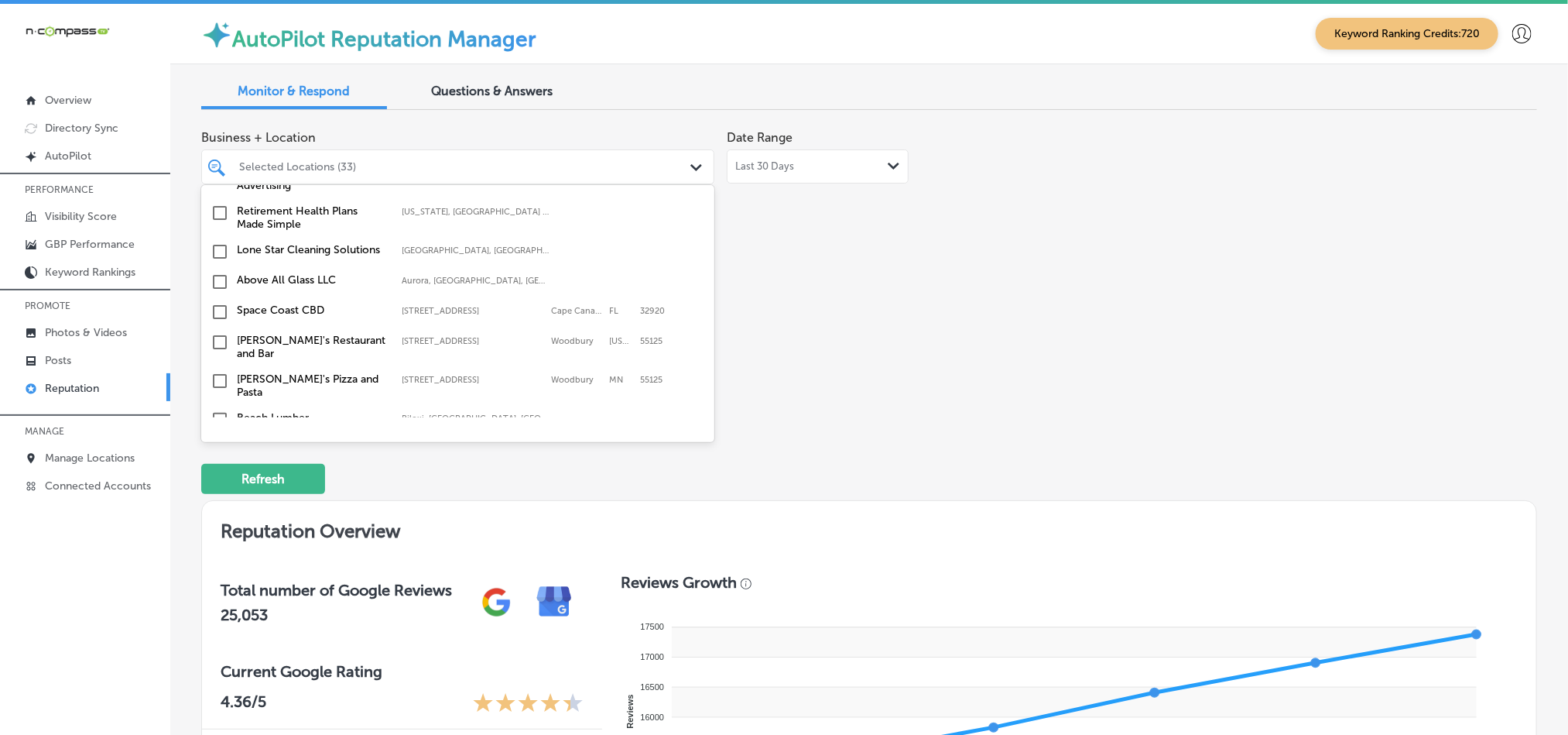
scroll to position [2835, 0]
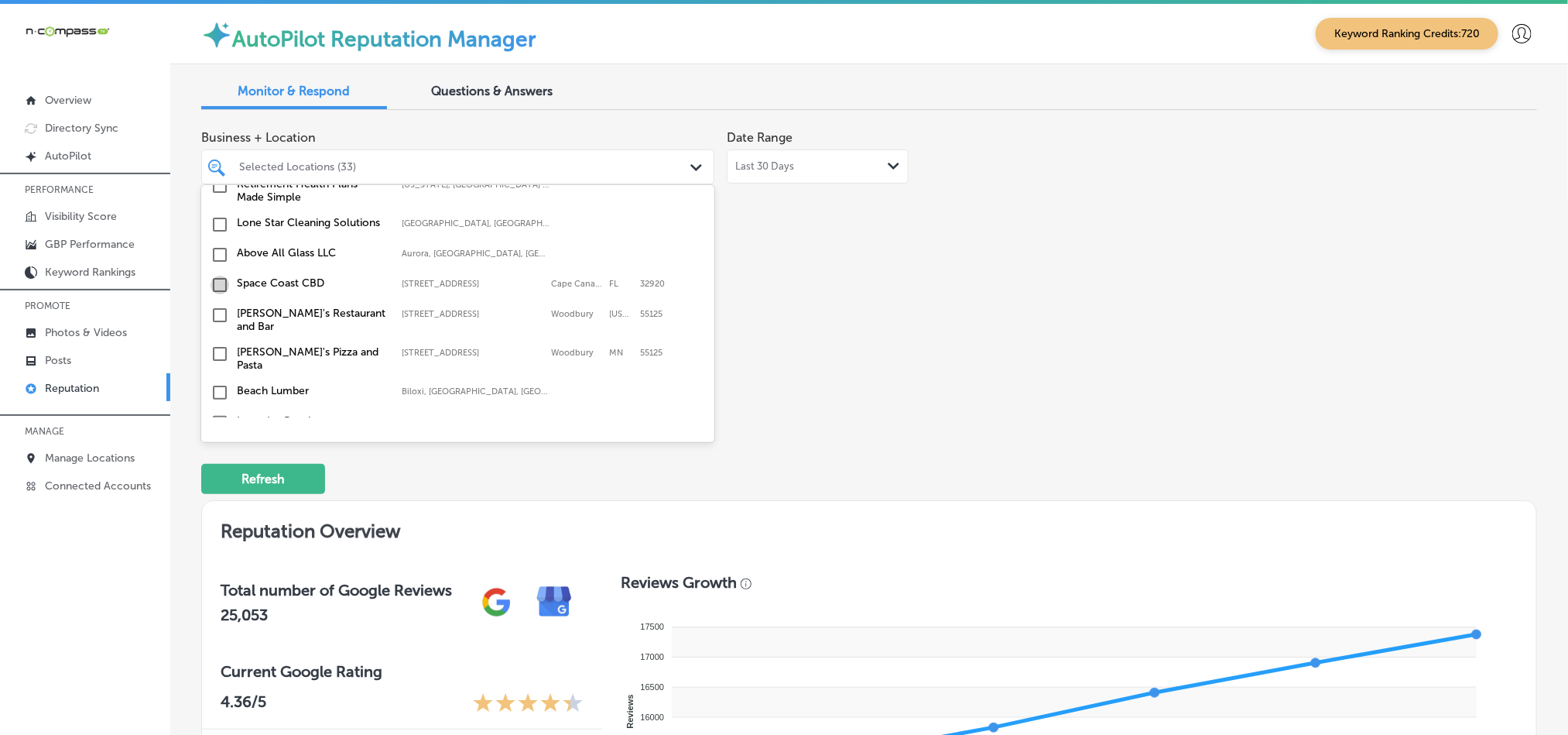
click at [219, 275] on input "checkbox" at bounding box center [220, 284] width 18 height 18
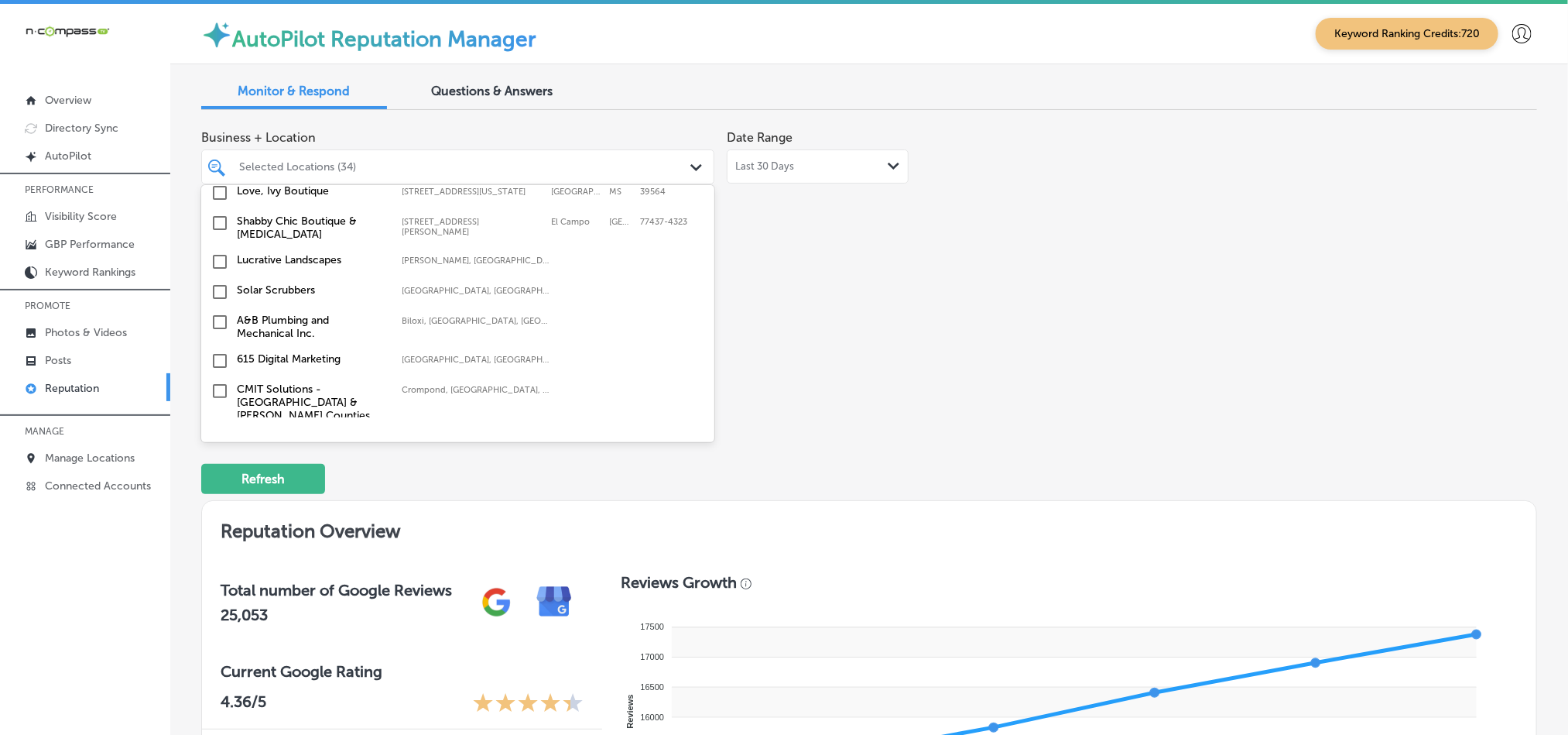
scroll to position [3096, 0]
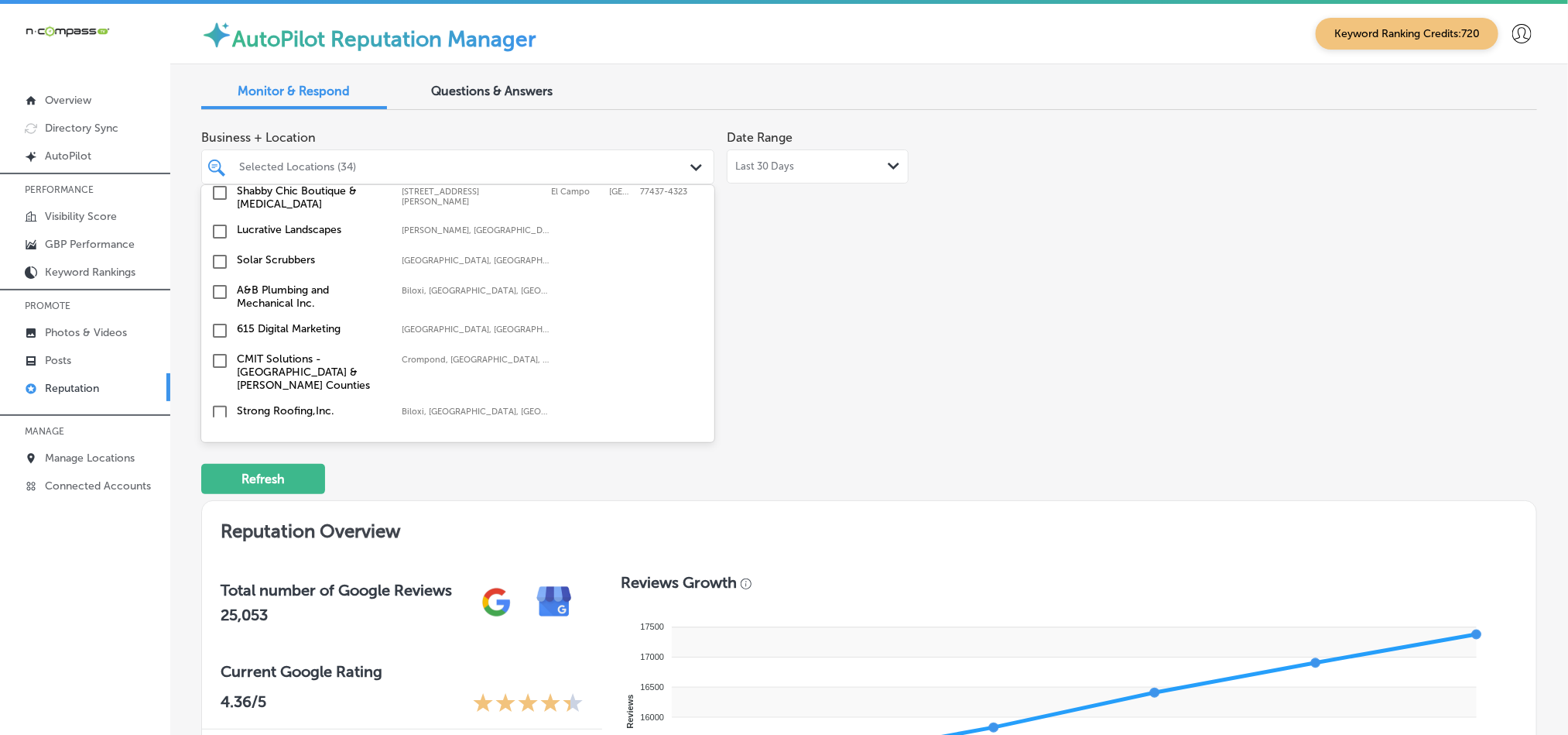
click at [219, 282] on input "checkbox" at bounding box center [220, 291] width 18 height 18
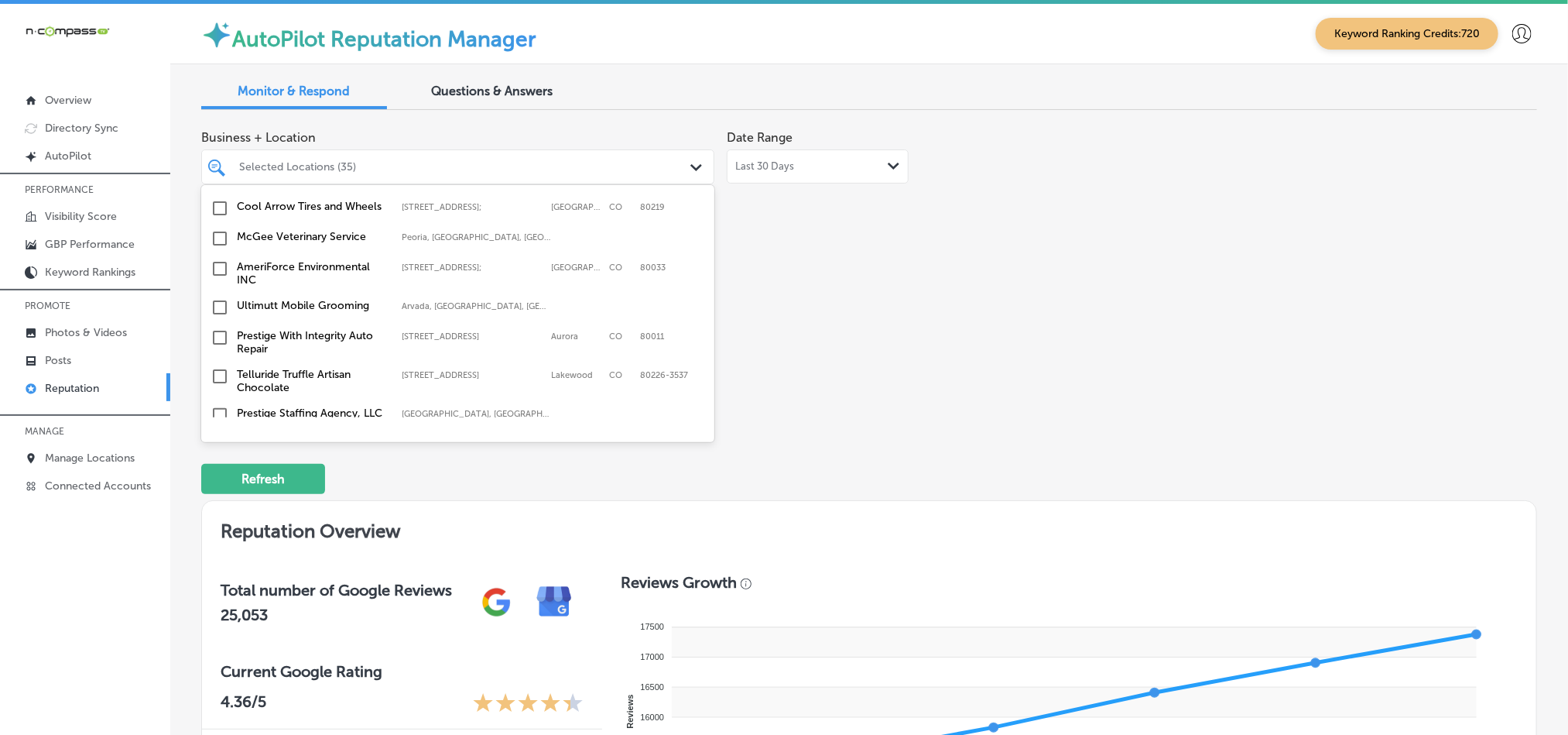
scroll to position [2477, 0]
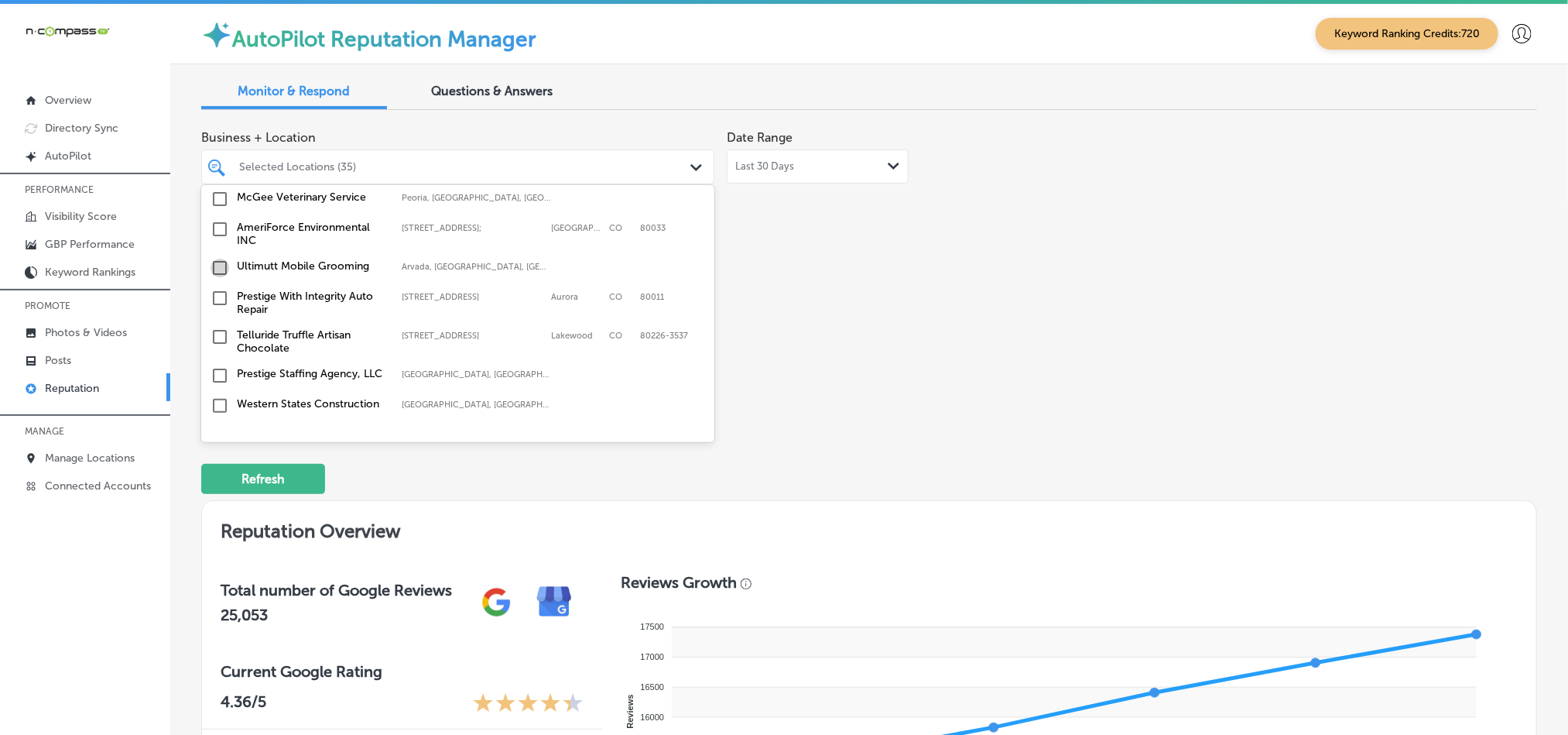
click at [216, 259] on input "checkbox" at bounding box center [220, 268] width 18 height 18
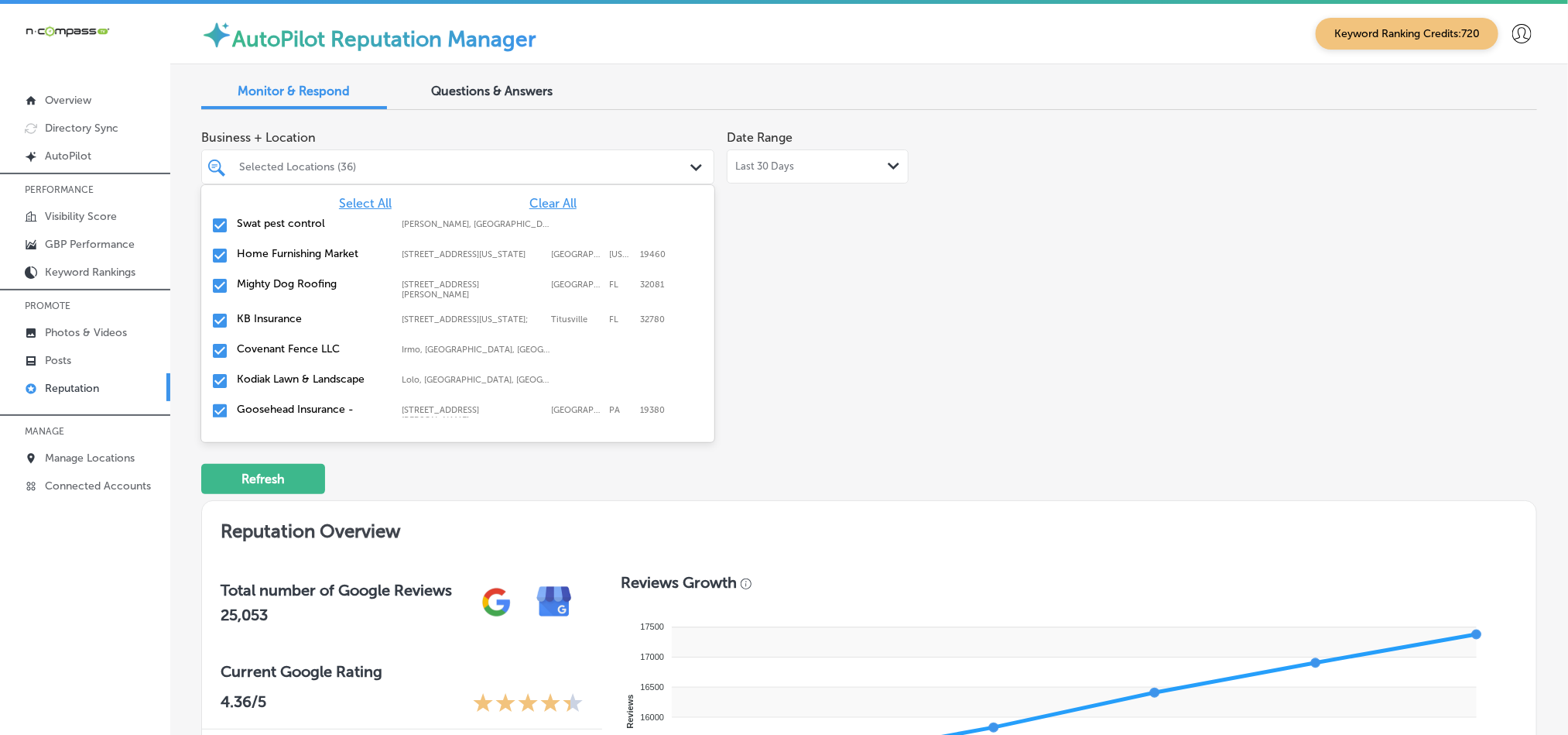
click at [885, 247] on div "Business + Location option focused, 2 of 169. 169 results available. Use Up and…" at bounding box center [603, 268] width 802 height 291
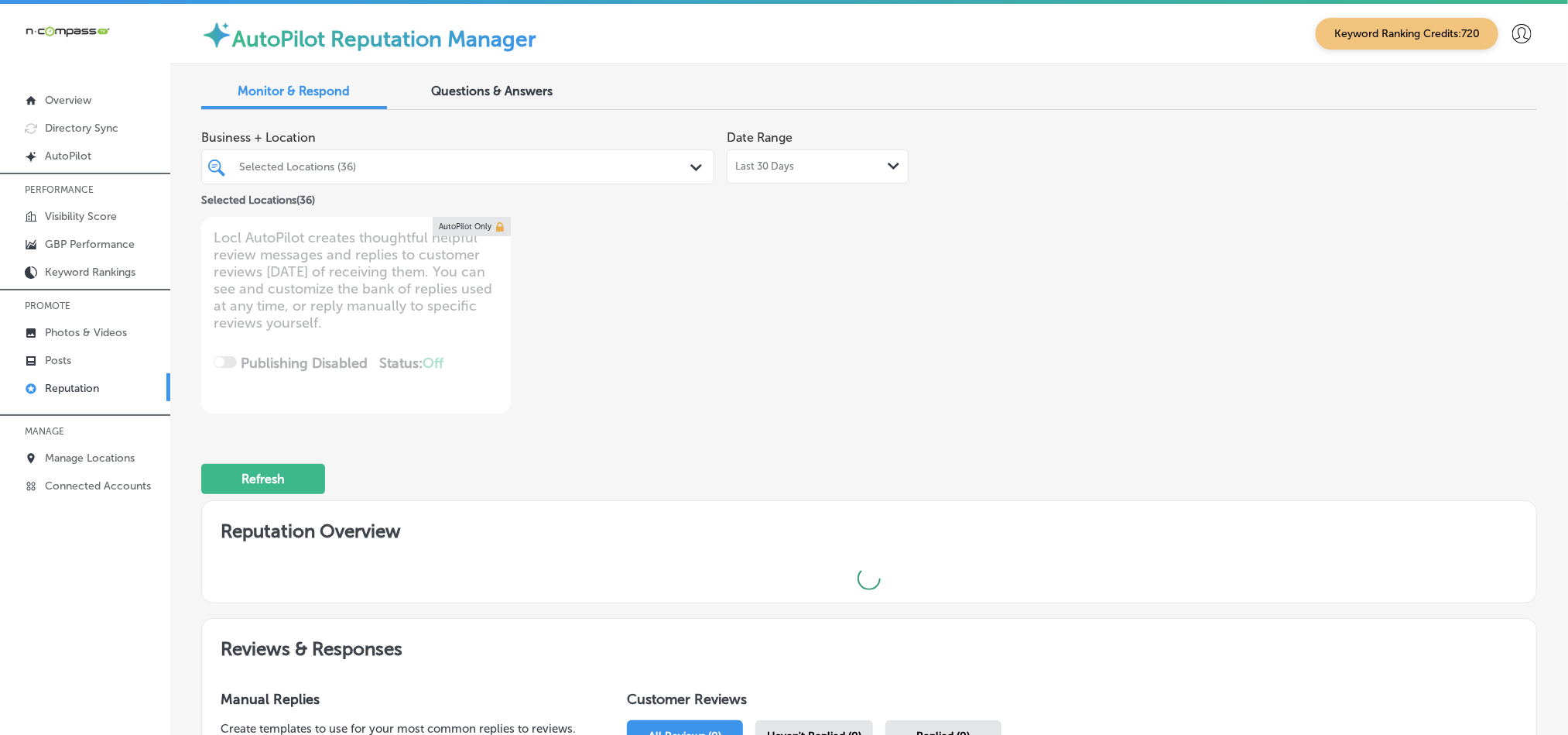
click at [495, 176] on div at bounding box center [436, 167] width 396 height 21
click at [507, 168] on div "Selected Locations (36)" at bounding box center [466, 167] width 453 height 13
type textarea "x"
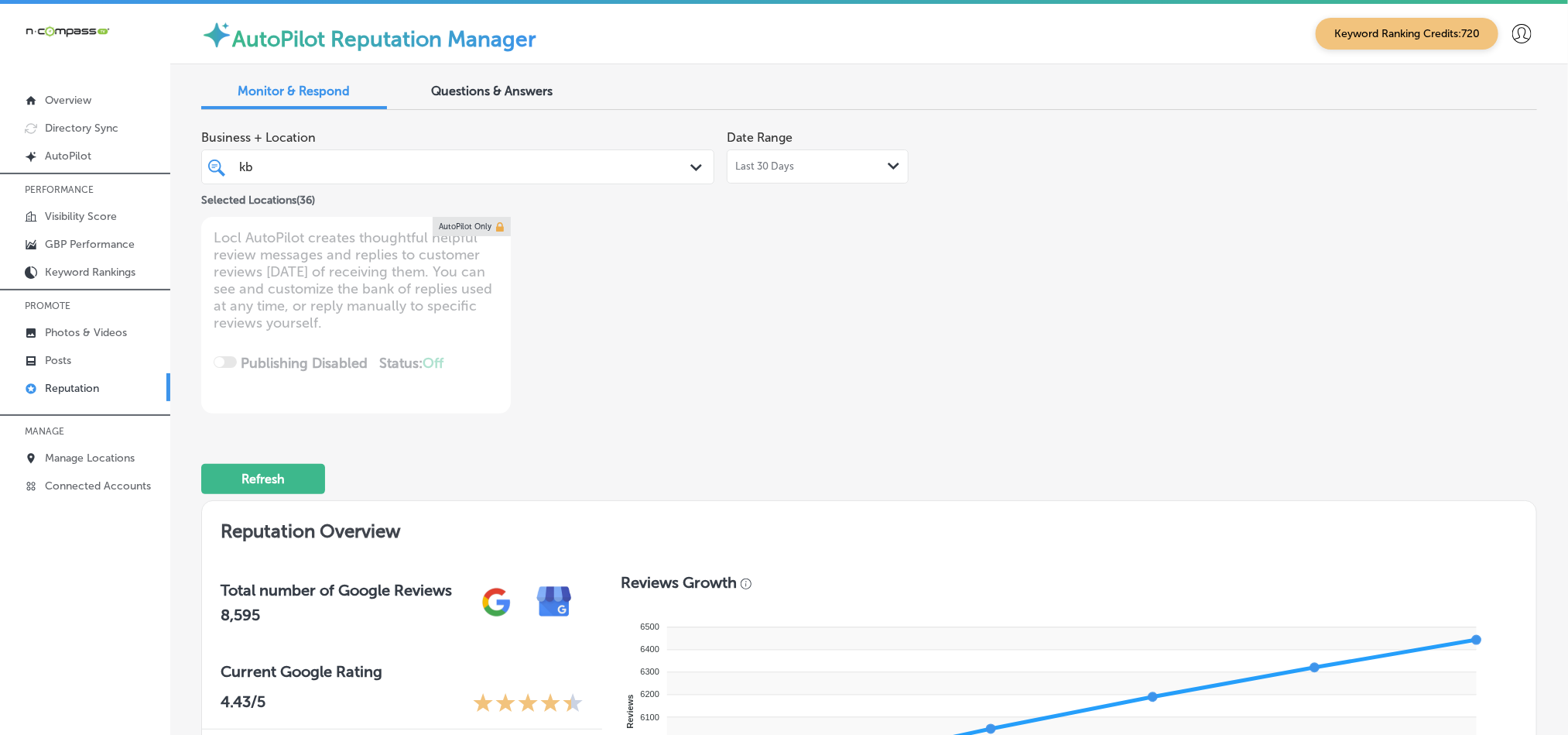
click at [890, 247] on div "Business + Location kb kb Path Created with Sketch. Selected Locations ( 36 ) D…" at bounding box center [603, 268] width 802 height 291
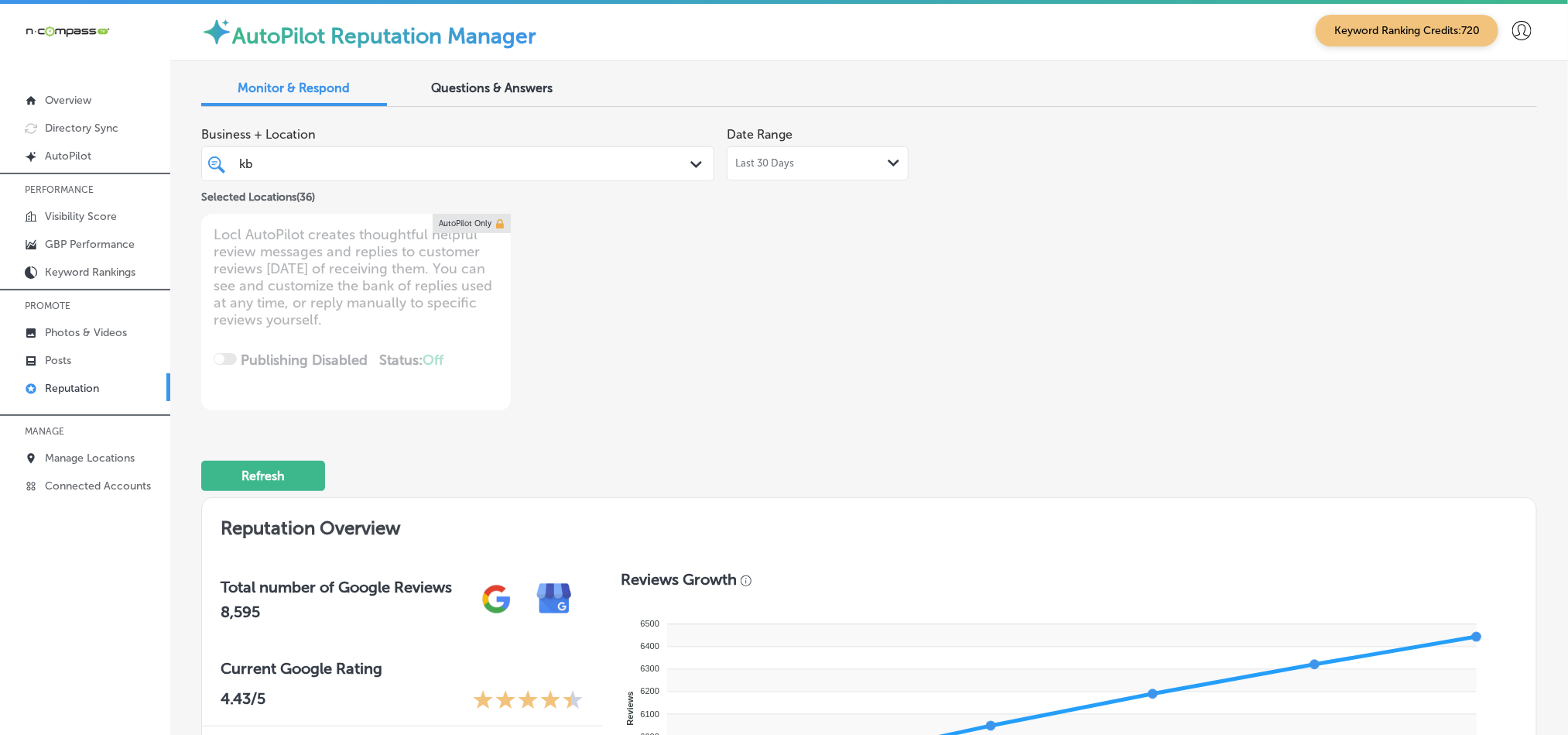
scroll to position [0, 0]
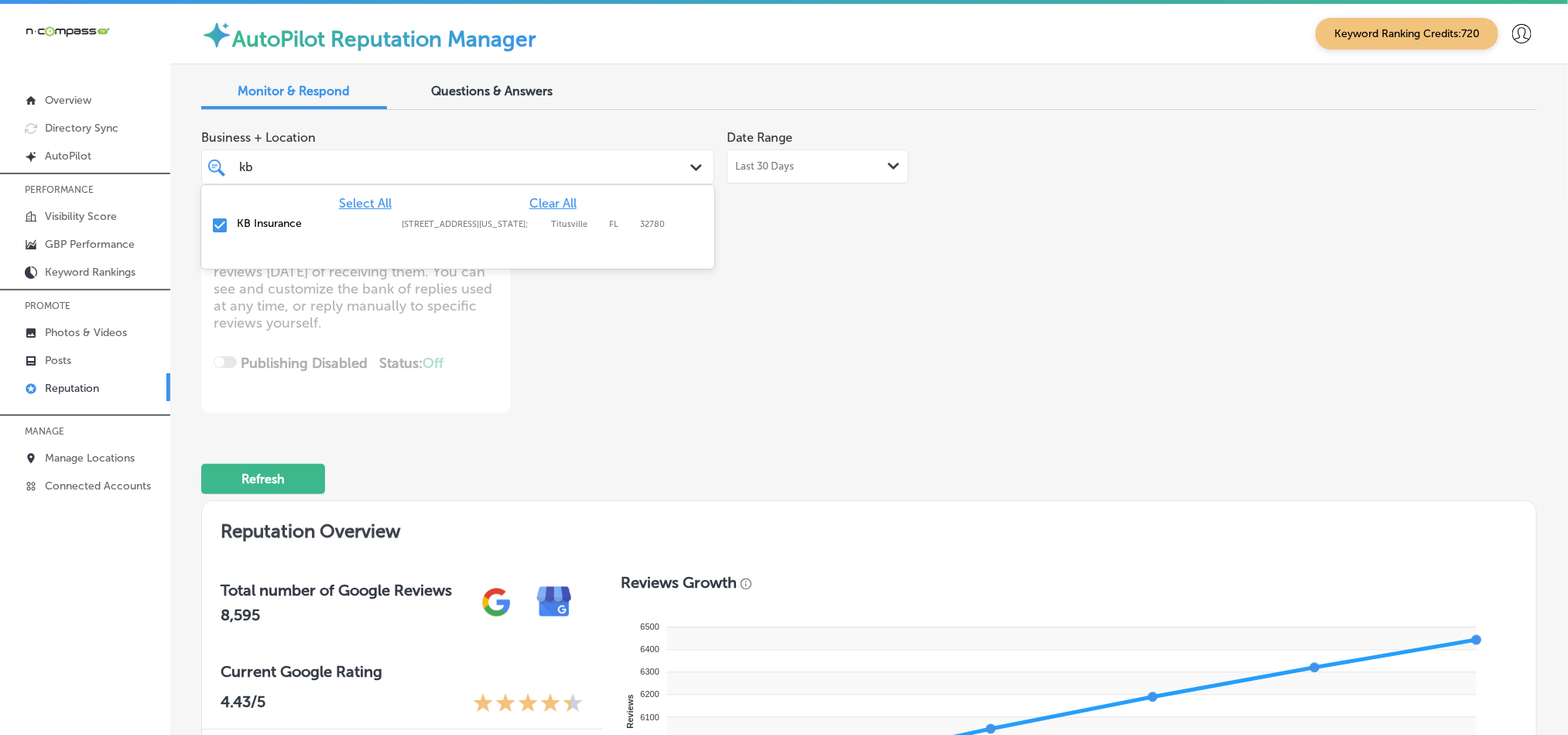
click at [424, 165] on div "kb kb" at bounding box center [436, 167] width 396 height 21
type input "k"
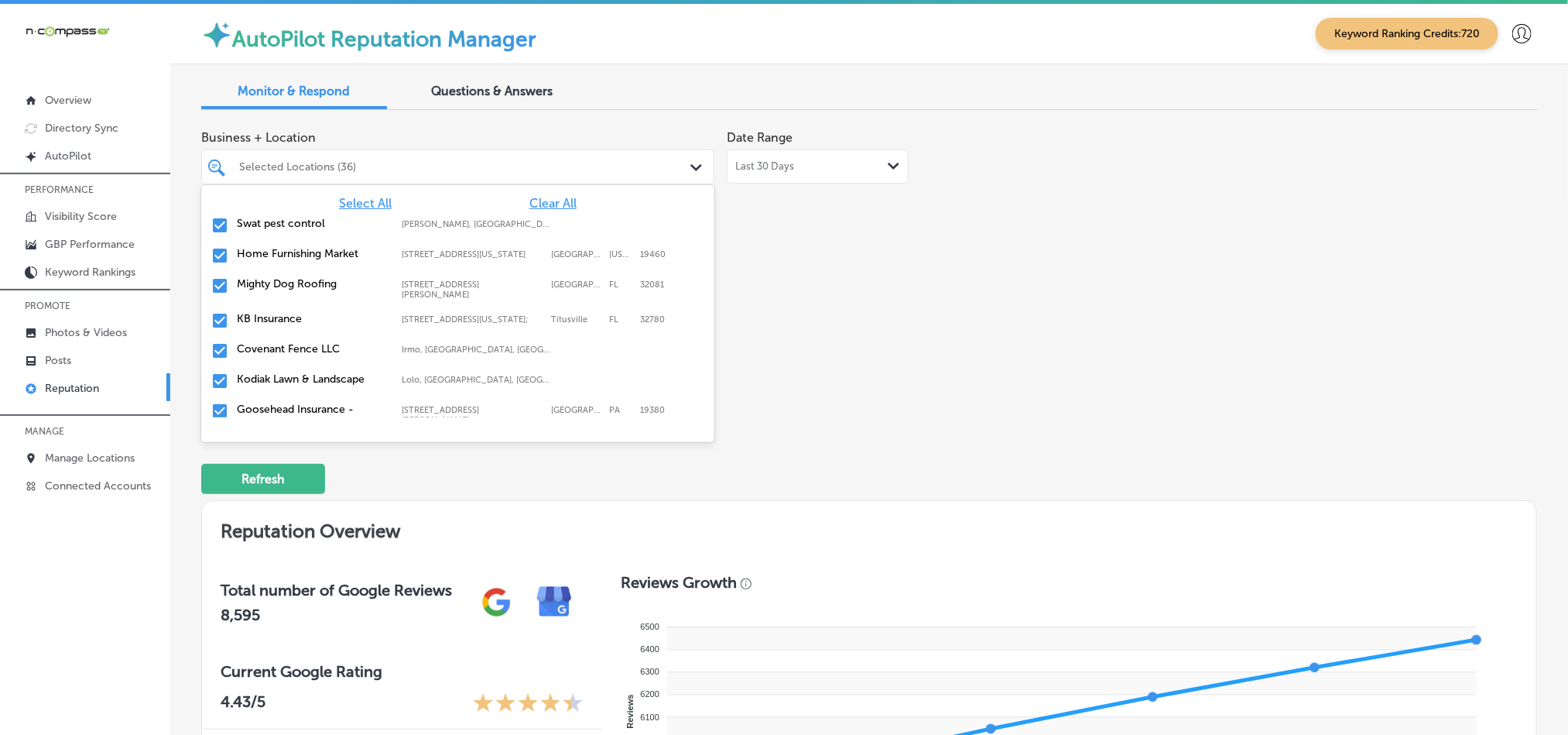
click at [976, 405] on div "Business + Location option [STREET_ADDRESS][US_STATE]. 169 results available. U…" at bounding box center [603, 268] width 802 height 291
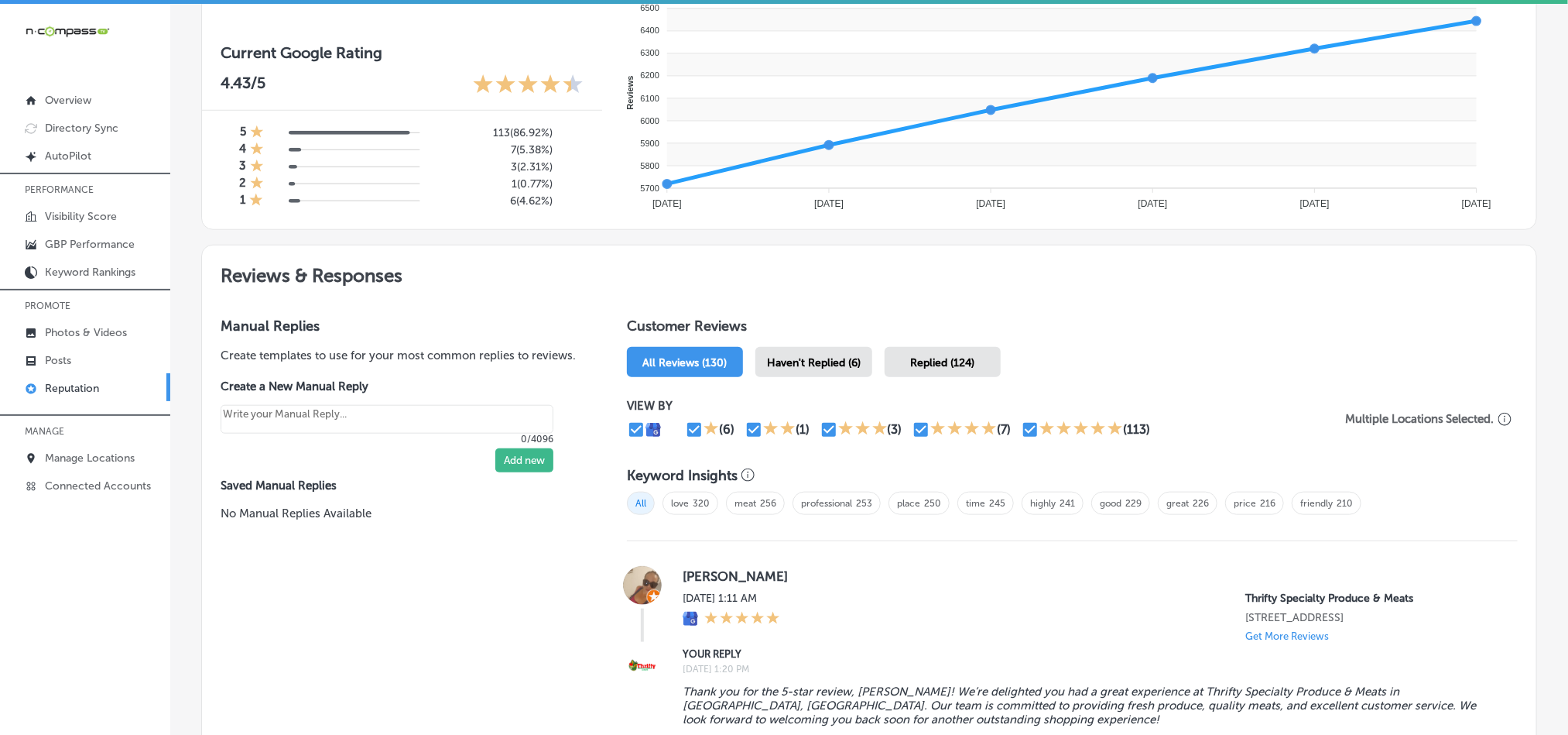
click at [818, 361] on span "Haven't Replied (6)" at bounding box center [814, 362] width 94 height 13
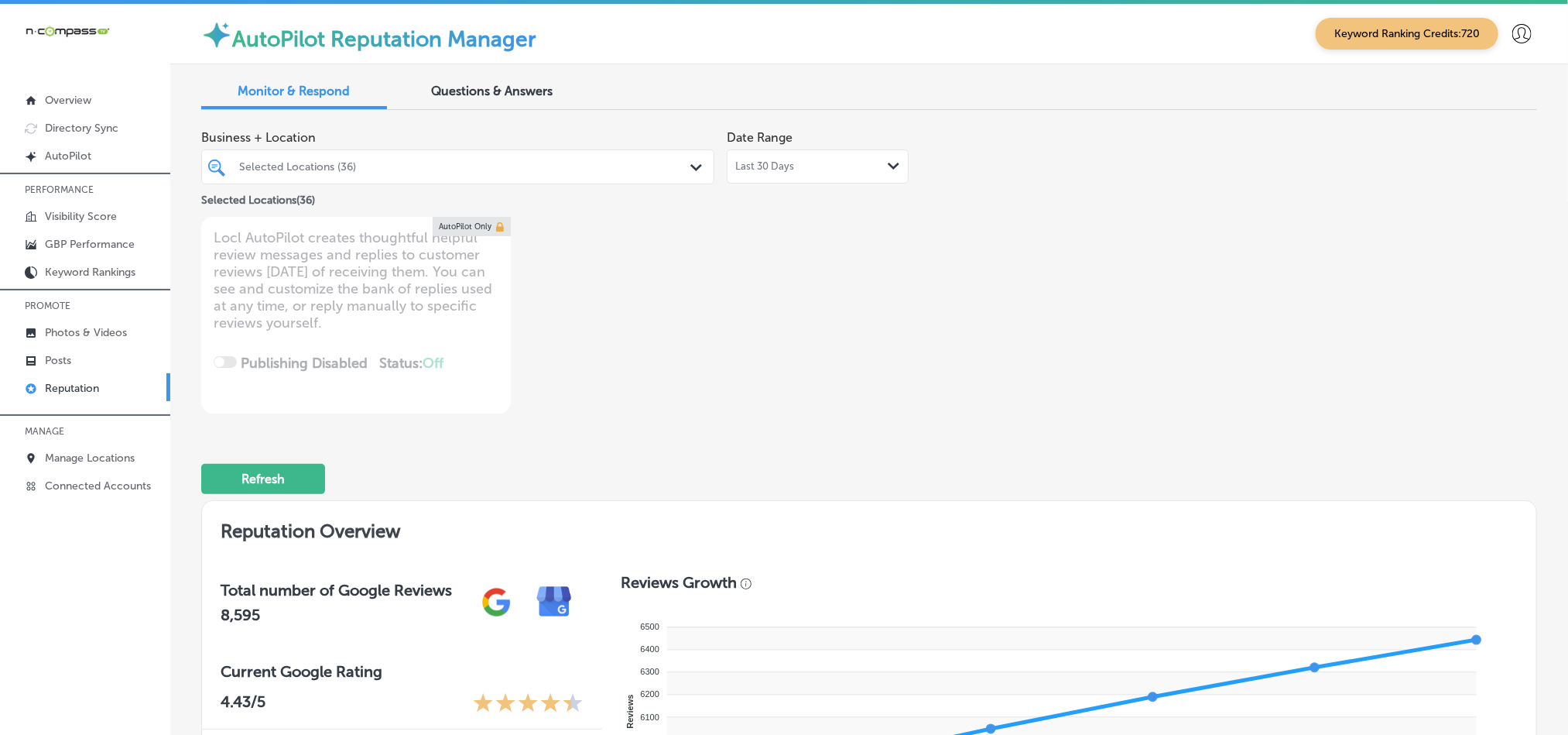
drag, startPoint x: 851, startPoint y: 166, endPoint x: 860, endPoint y: 193, distance: 28.5
click at [851, 168] on div "Last 30 Days Path Created with Sketch." at bounding box center [818, 167] width 165 height 12
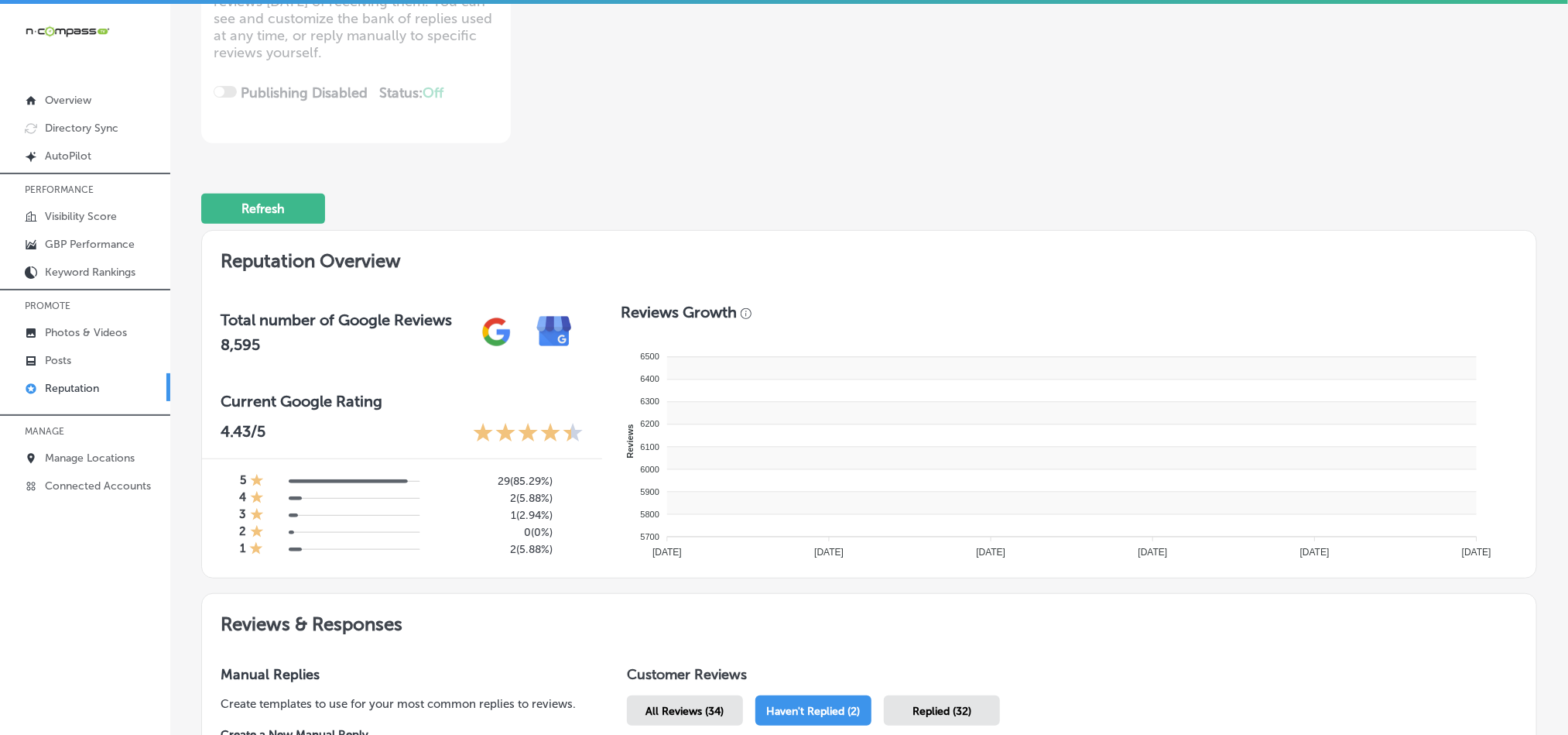
type textarea "x"
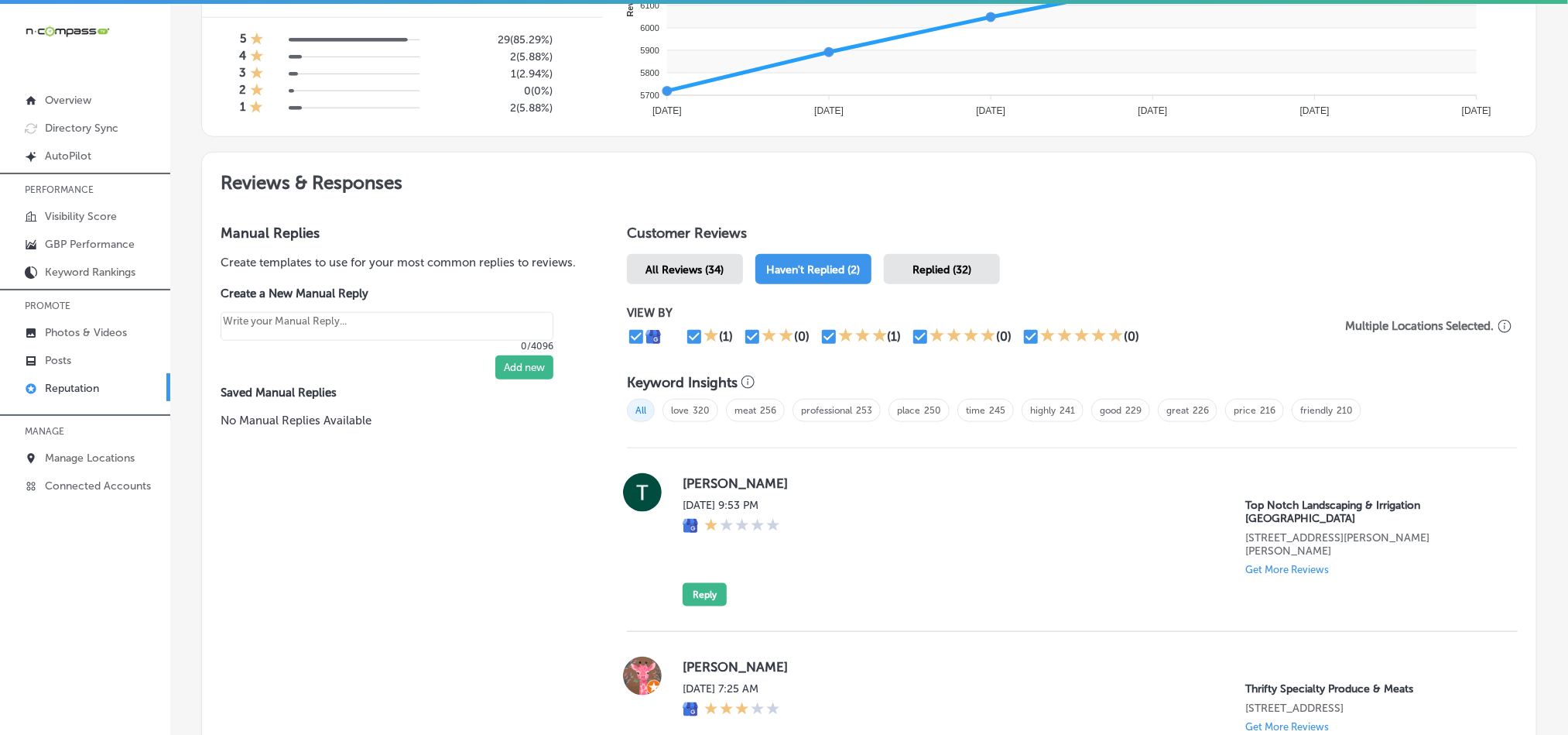
scroll to position [899, 0]
